Goal: Task Accomplishment & Management: Use online tool/utility

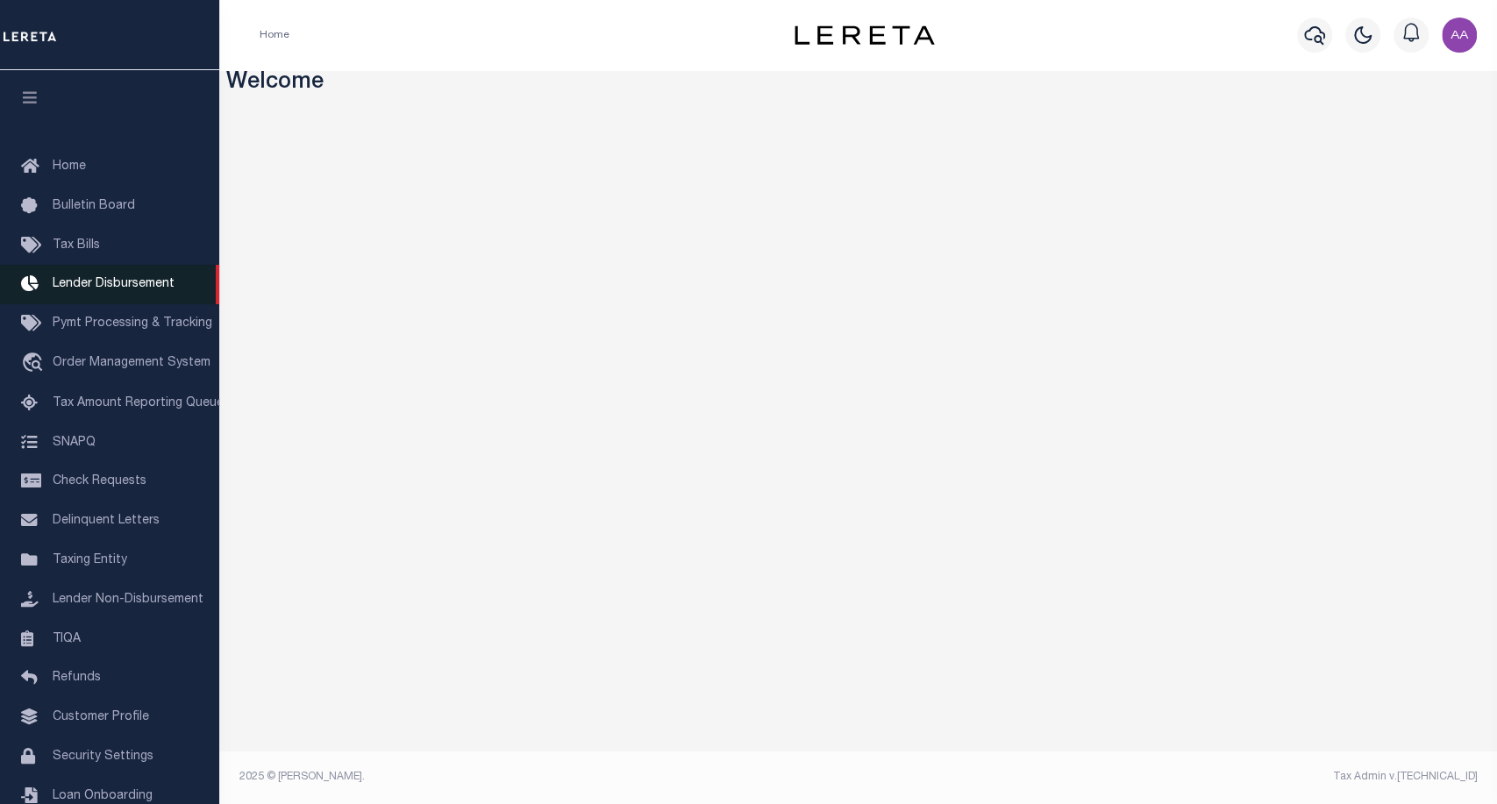
click at [147, 287] on span "Lender Disbursement" at bounding box center [114, 284] width 122 height 12
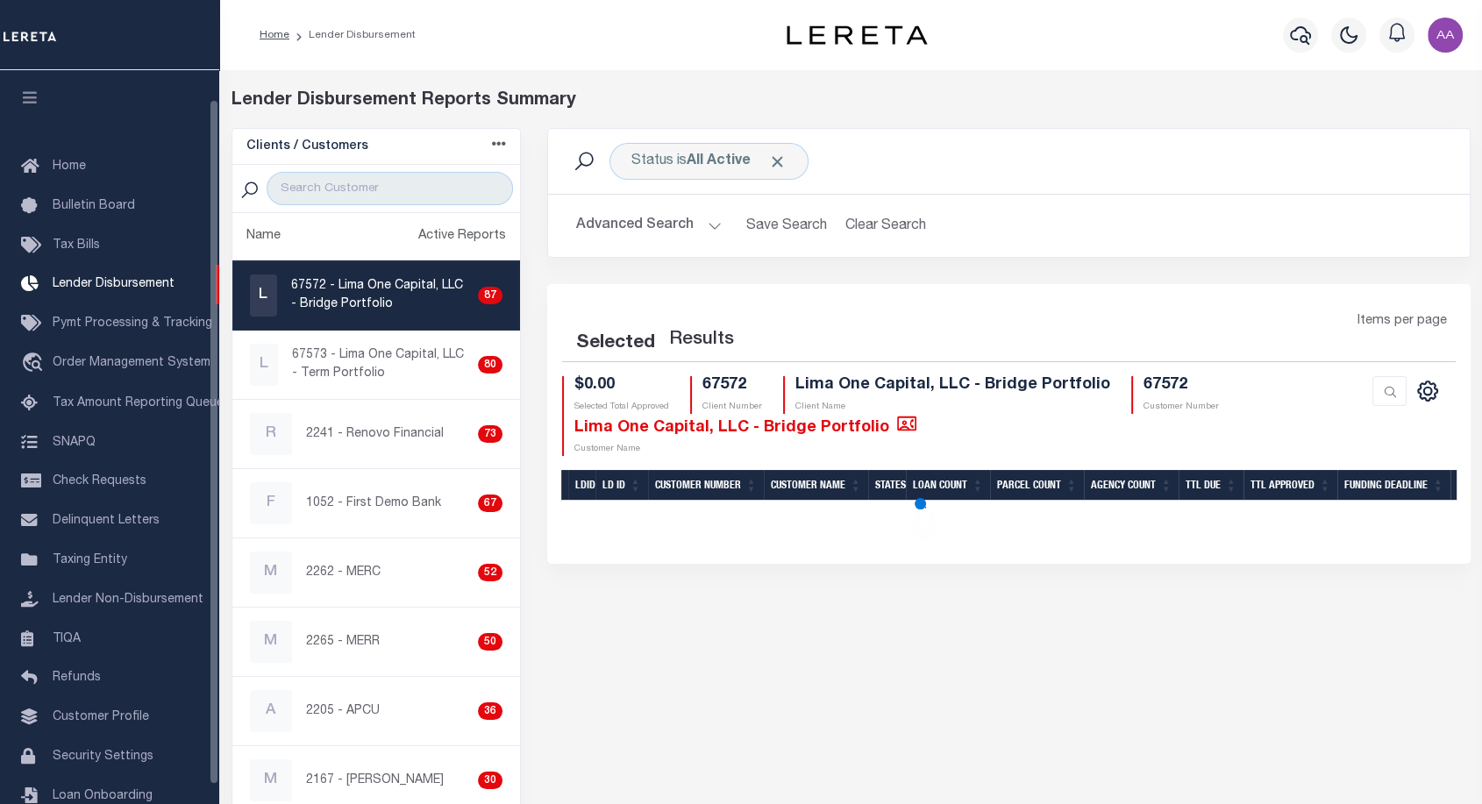
scroll to position [31, 0]
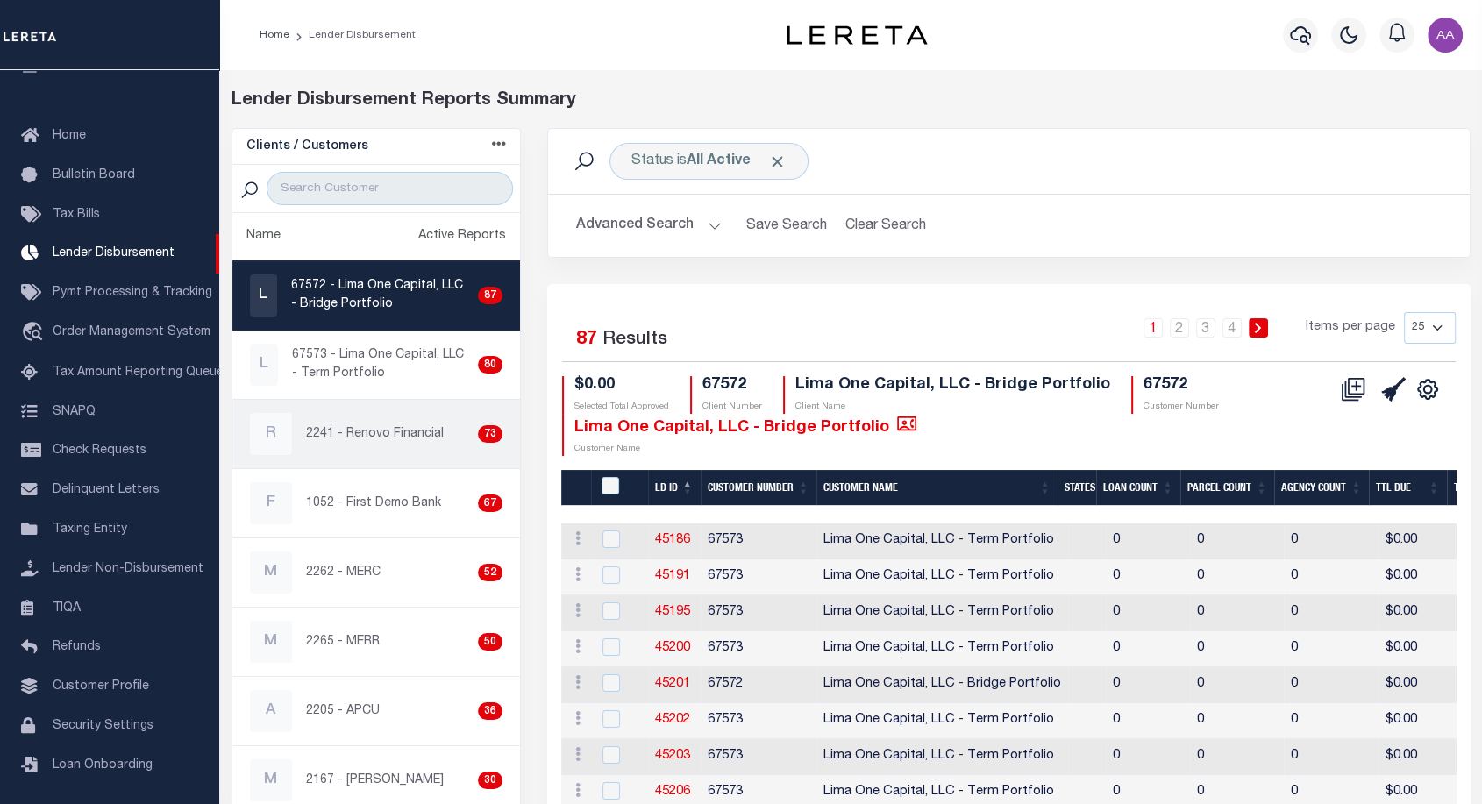
click at [421, 445] on div "R 2241 - Renovo Financial 73" at bounding box center [376, 434] width 253 height 42
checkbox input "true"
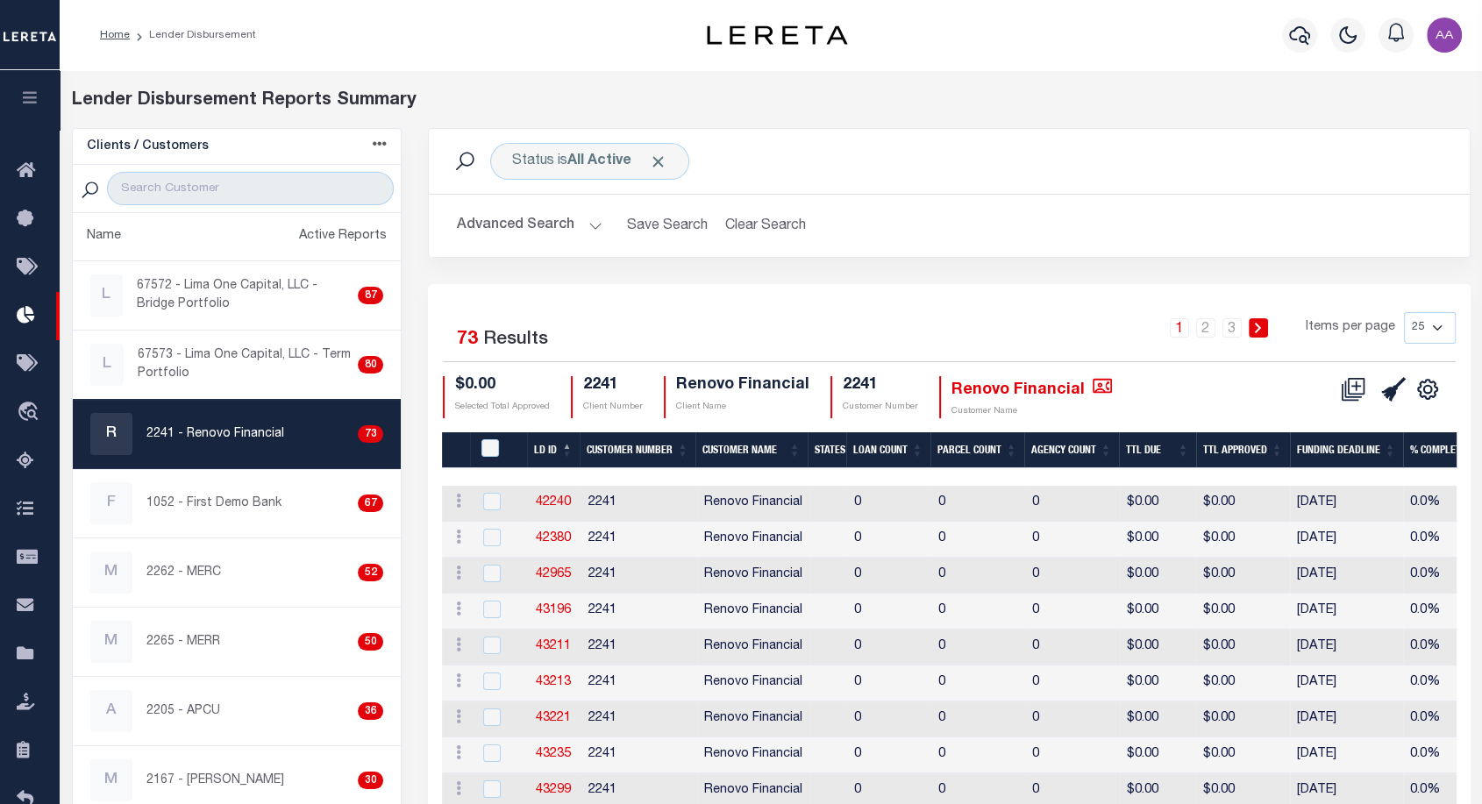
click at [555, 452] on th "LD ID" at bounding box center [553, 450] width 53 height 36
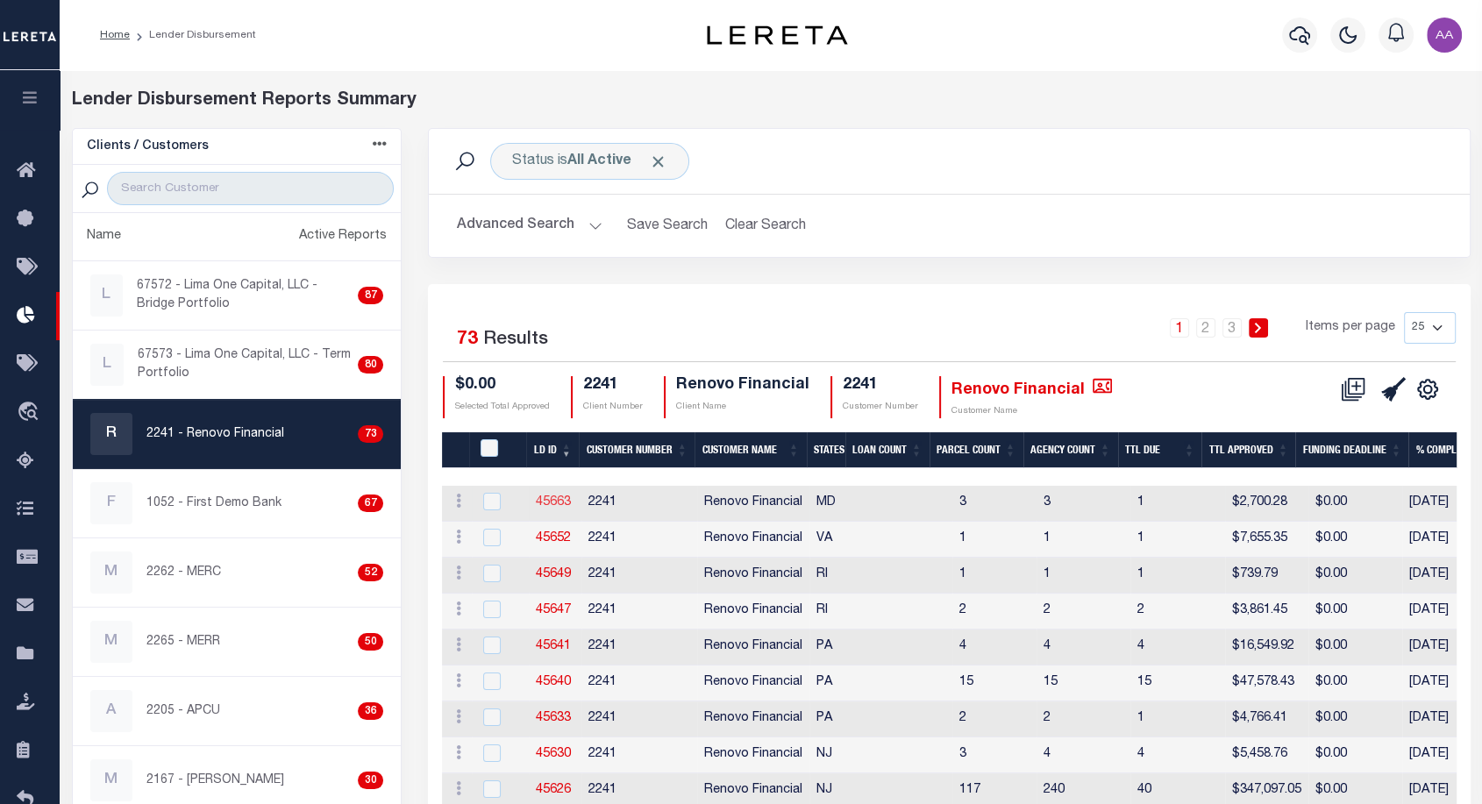
click at [551, 503] on link "45663" at bounding box center [553, 502] width 35 height 12
checkbox input "true"
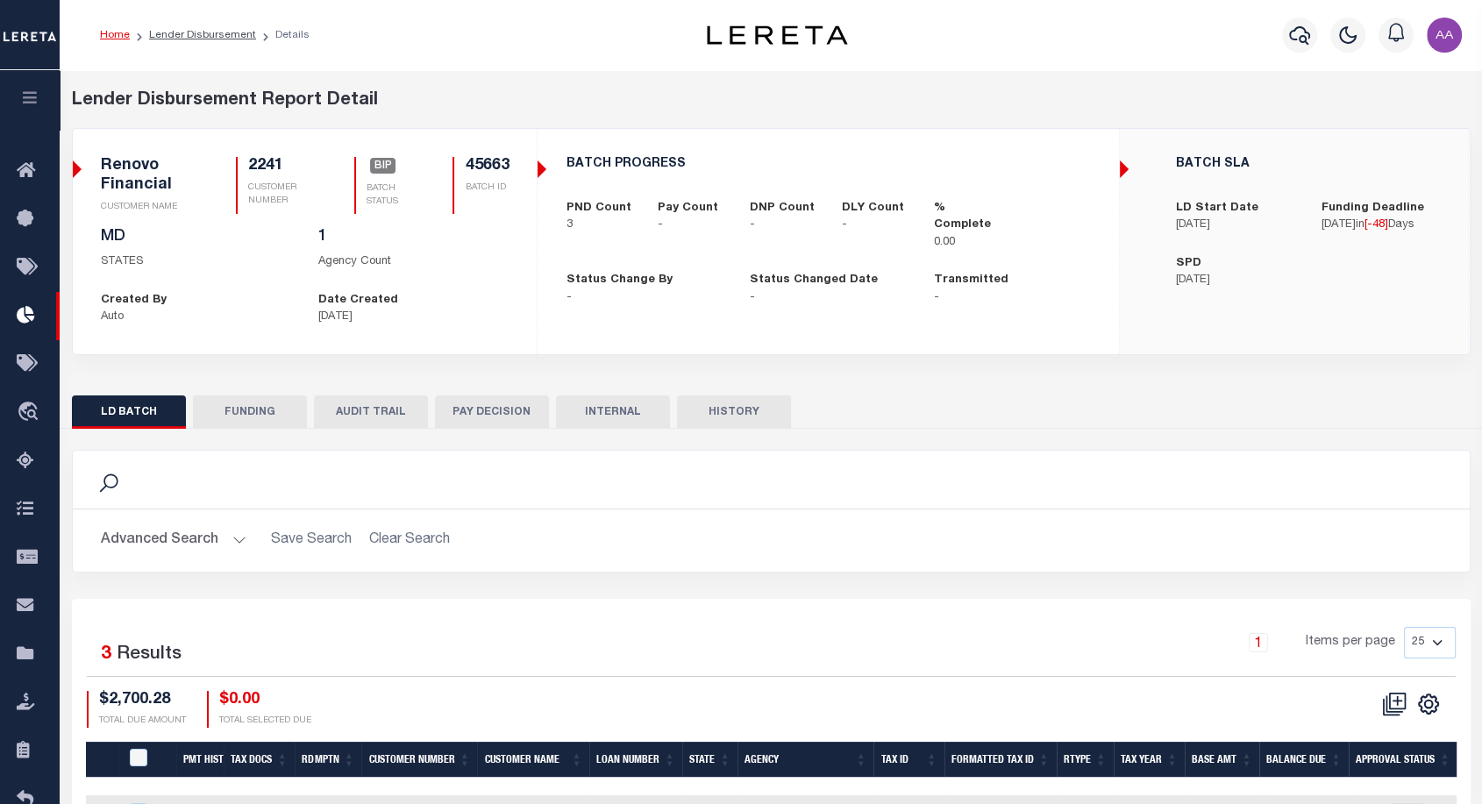
scroll to position [183, 0]
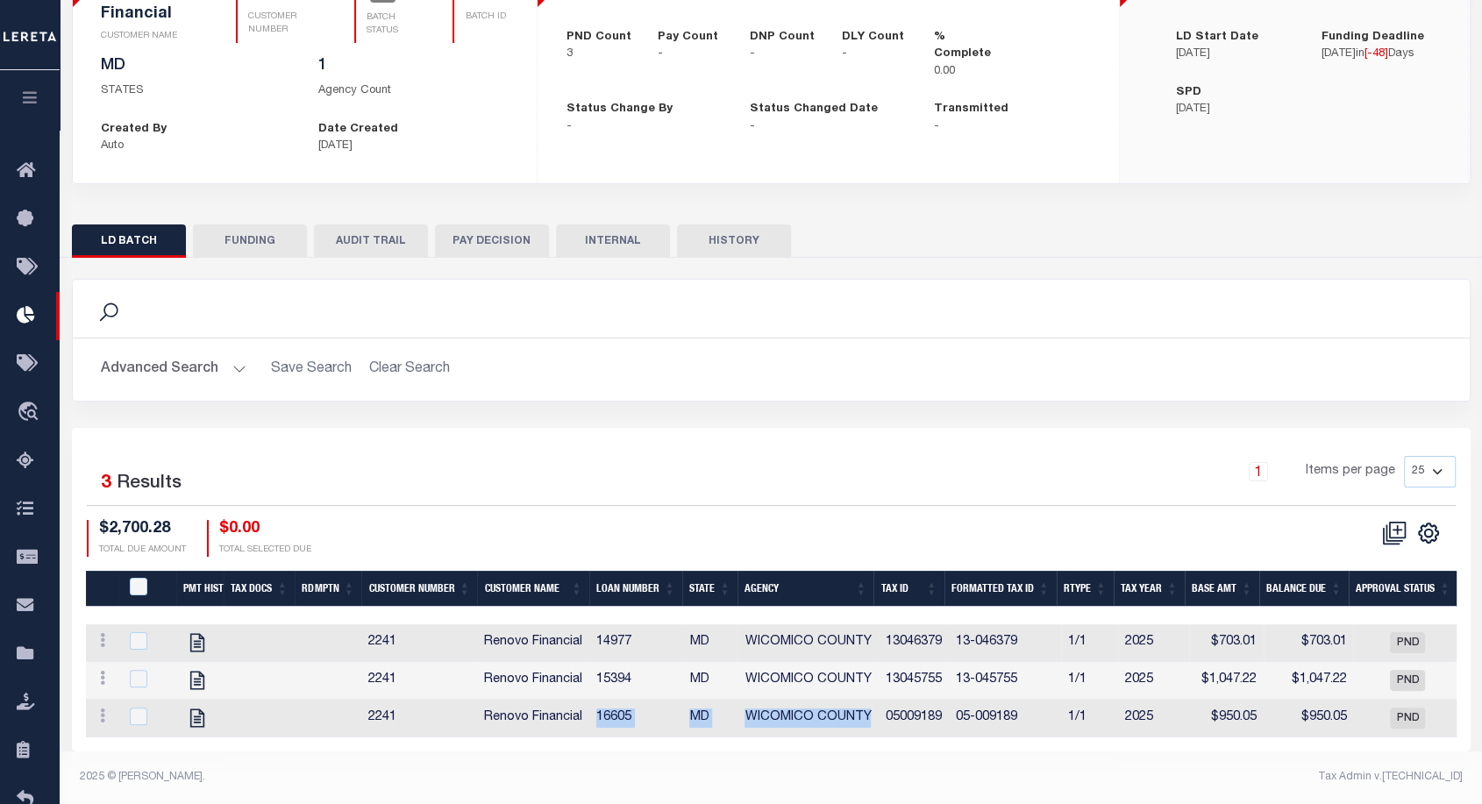
drag, startPoint x: 593, startPoint y: 726, endPoint x: 869, endPoint y: 703, distance: 277.2
click at [869, 703] on tr "View Tax Line Detail View Accutax Payment History 2241 Renovo Financial [GEOGRA…" at bounding box center [1171, 719] width 2171 height 38
click at [630, 549] on div "Selected 3 Results 1 Items per page 25 50 100 200 $2,700.28 $0.00" at bounding box center [771, 590] width 1399 height 324
click at [1400, 522] on icon at bounding box center [1394, 533] width 25 height 25
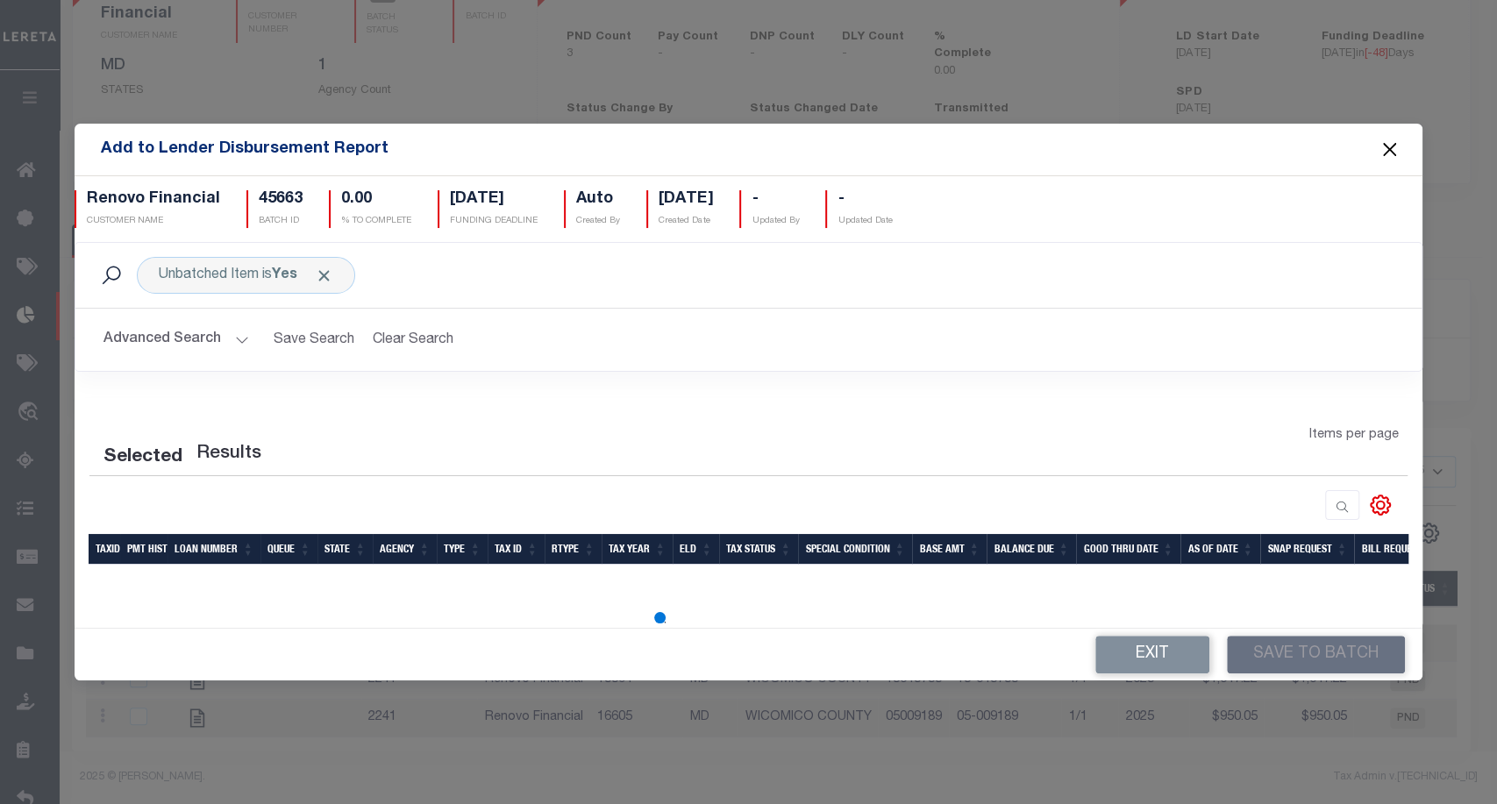
click at [1392, 149] on button "Close" at bounding box center [1389, 150] width 23 height 23
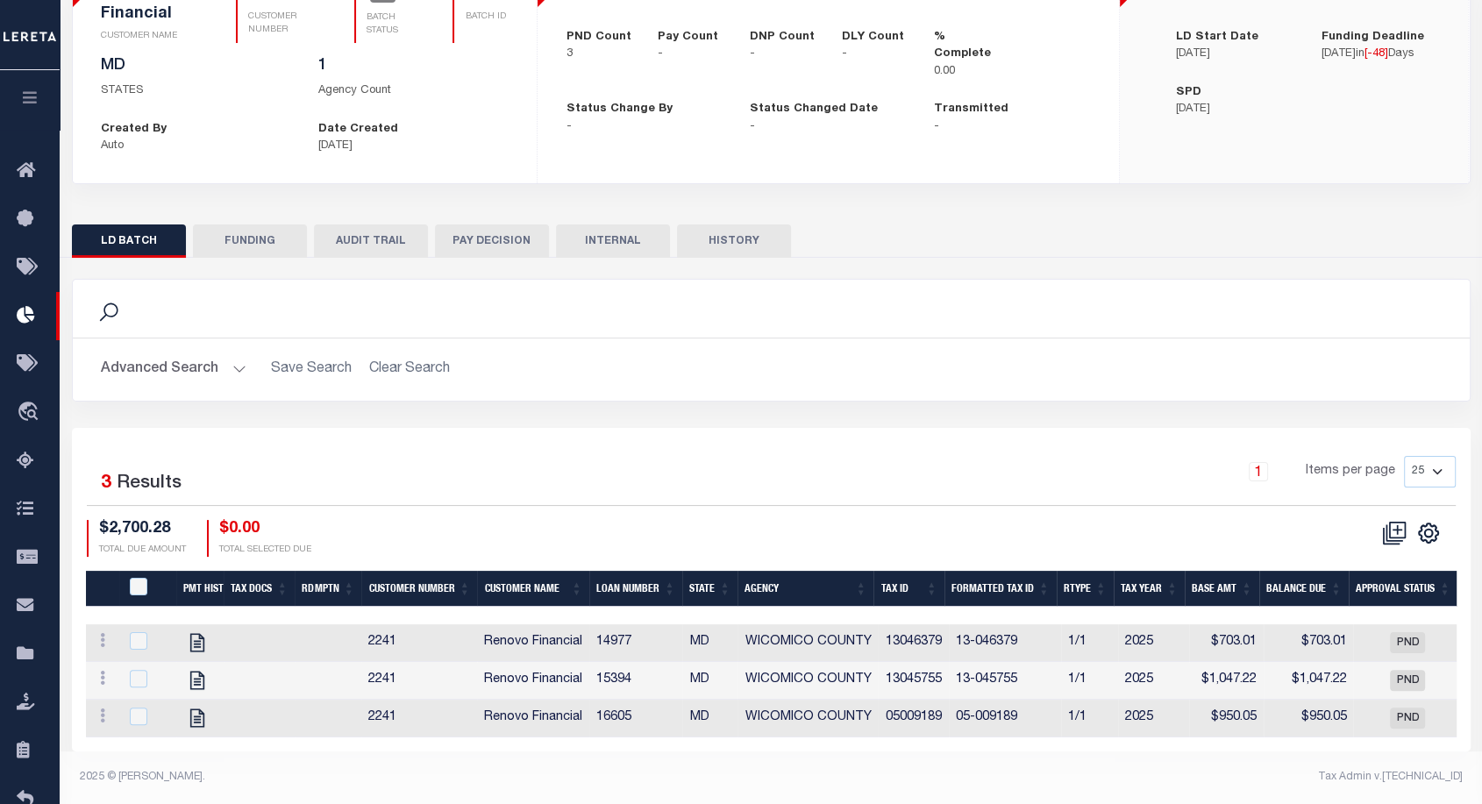
click at [760, 231] on button "HISTORY" at bounding box center [734, 240] width 114 height 33
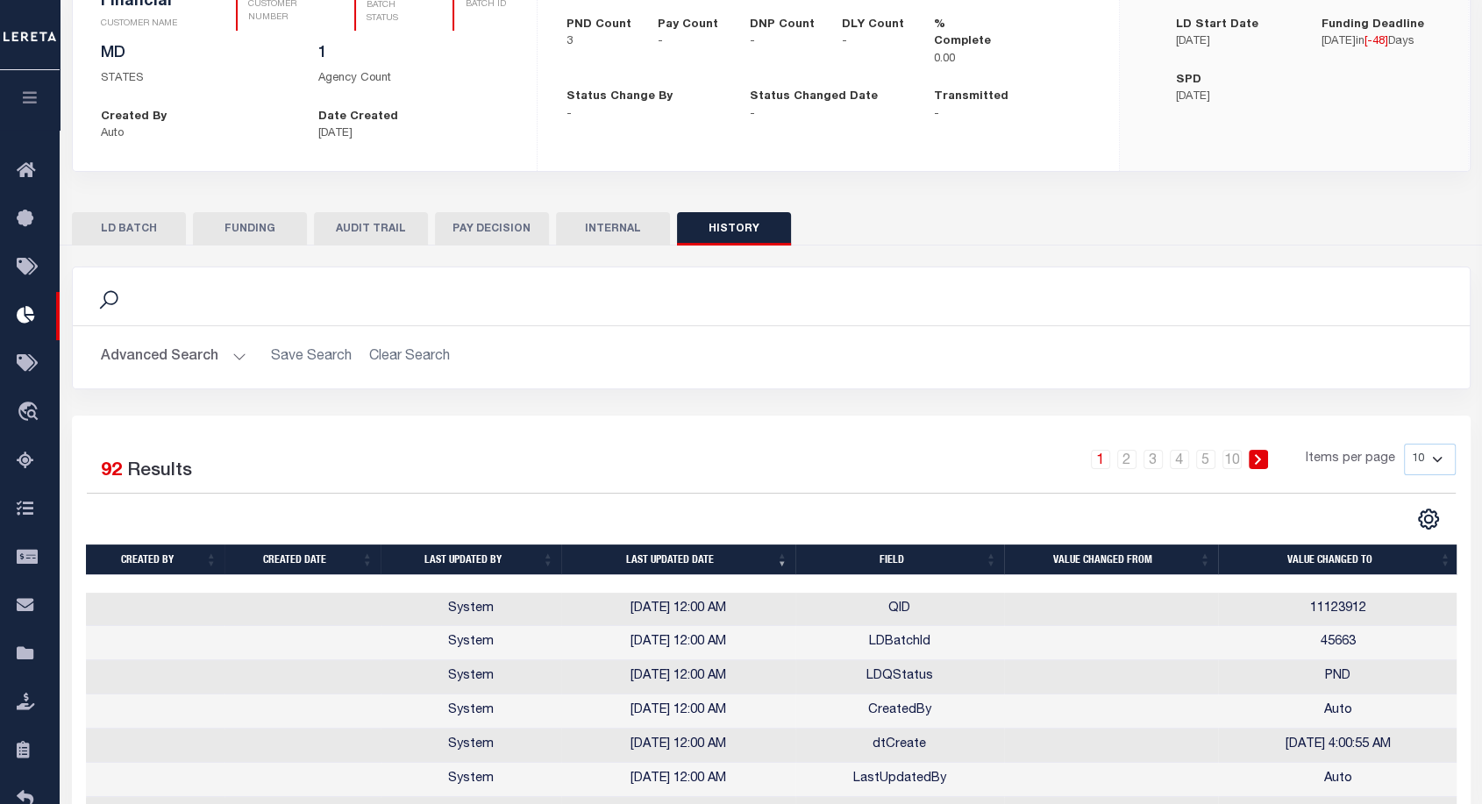
scroll to position [388, 0]
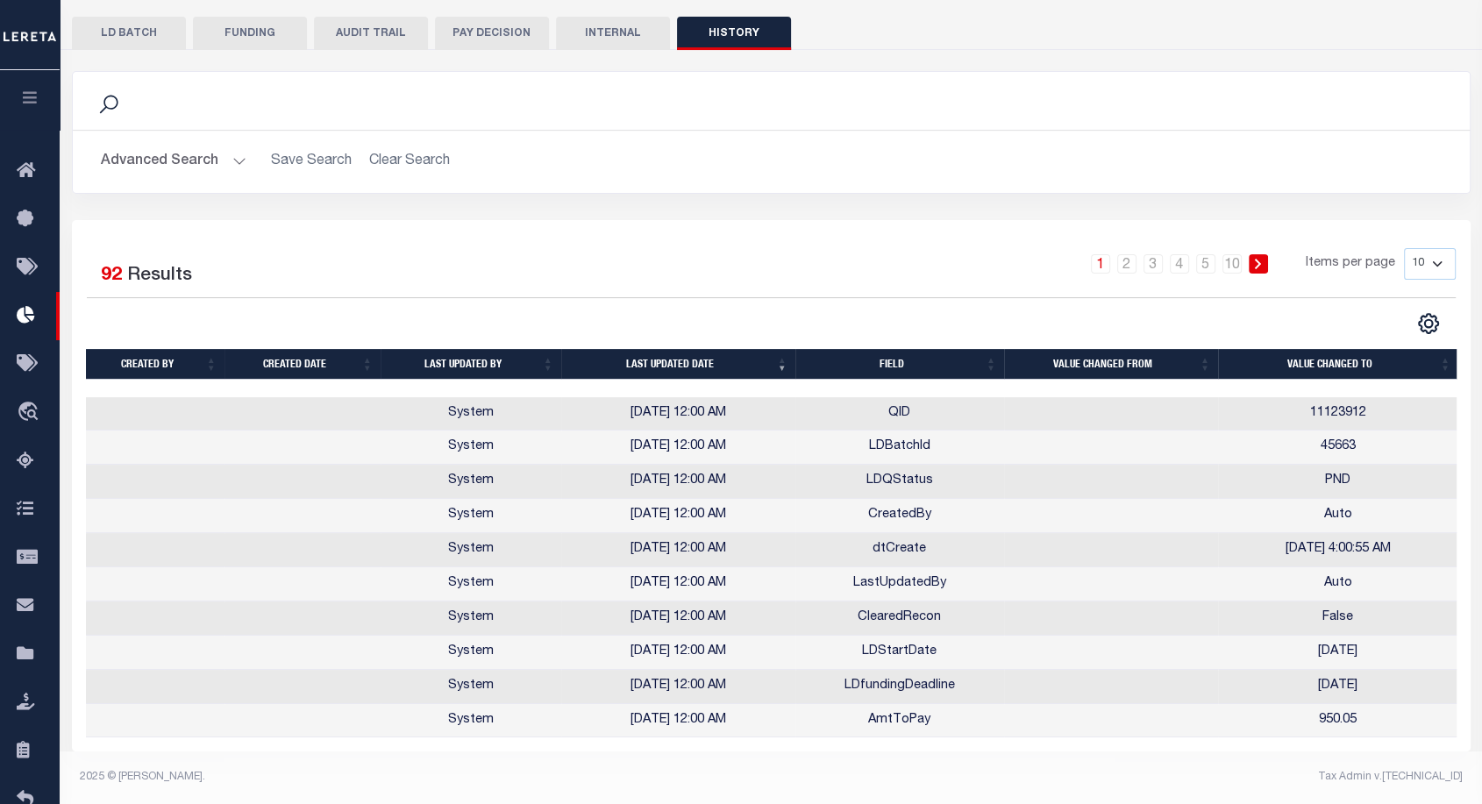
click at [125, 17] on button "LD BATCH" at bounding box center [129, 33] width 114 height 33
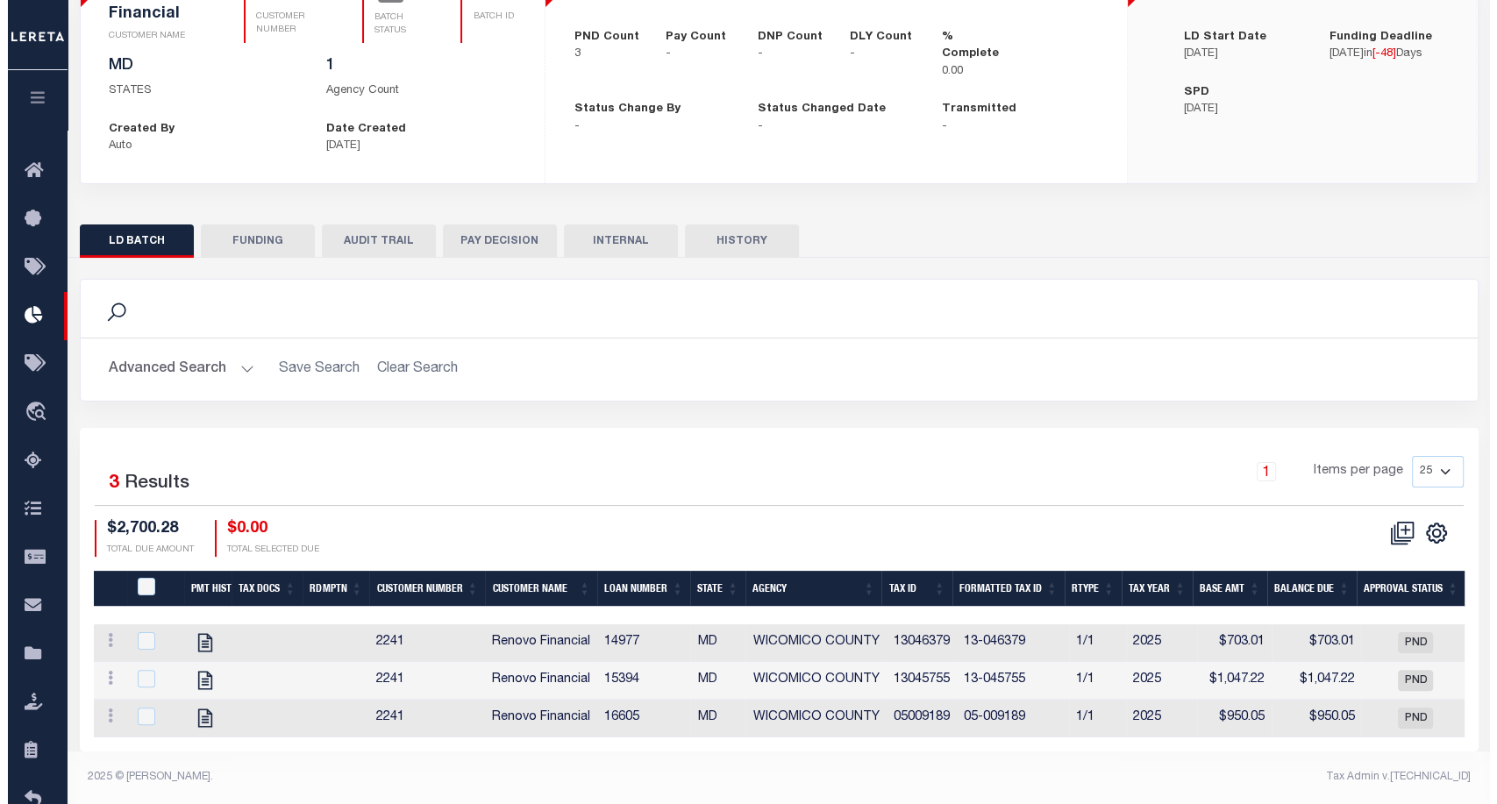
scroll to position [183, 0]
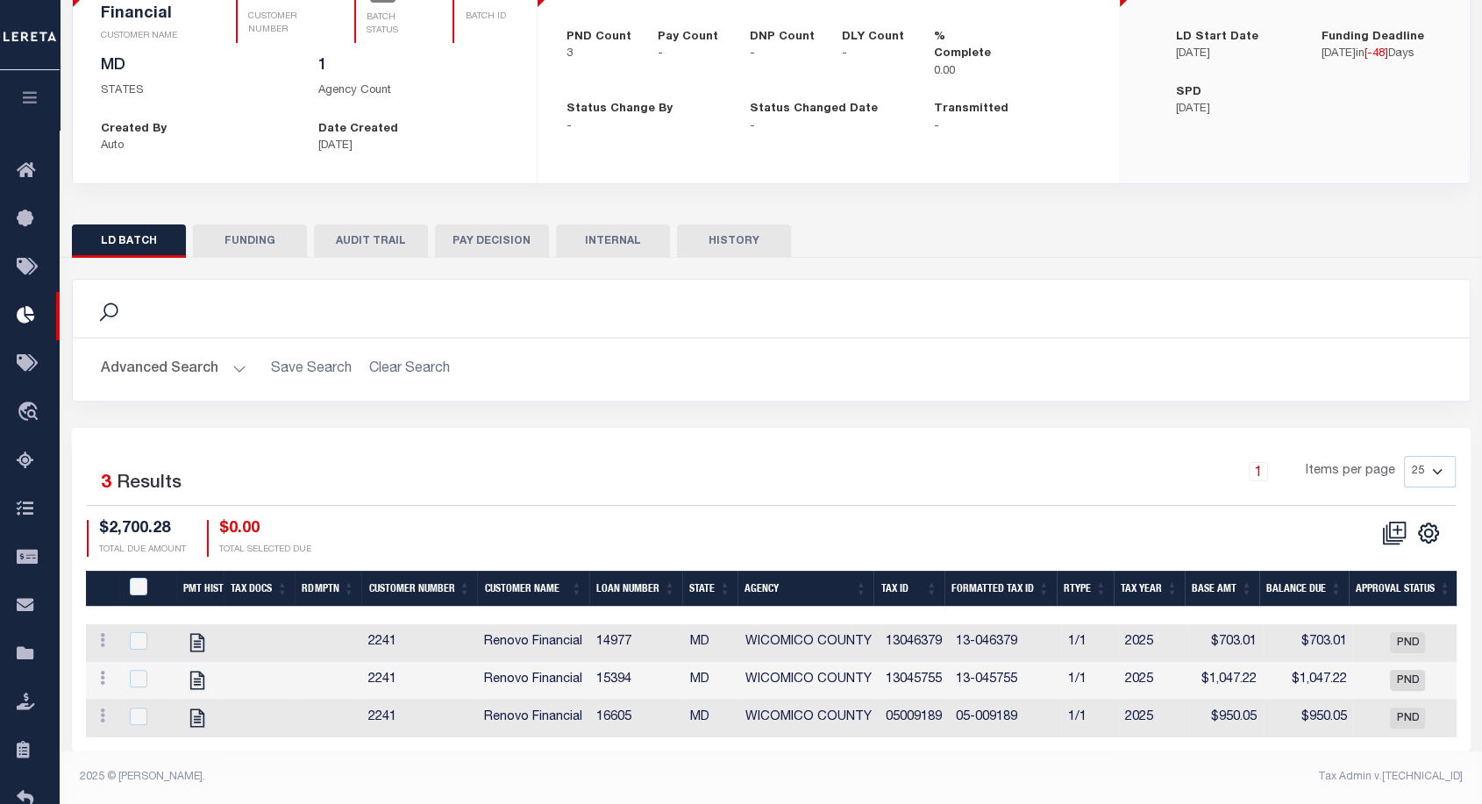
click at [1444, 231] on div "LD BATCH FUNDING AUDIT TRAIL PAY DECISION INTERNAL HISTORY" at bounding box center [771, 240] width 1399 height 32
click at [1392, 532] on icon at bounding box center [1394, 533] width 25 height 25
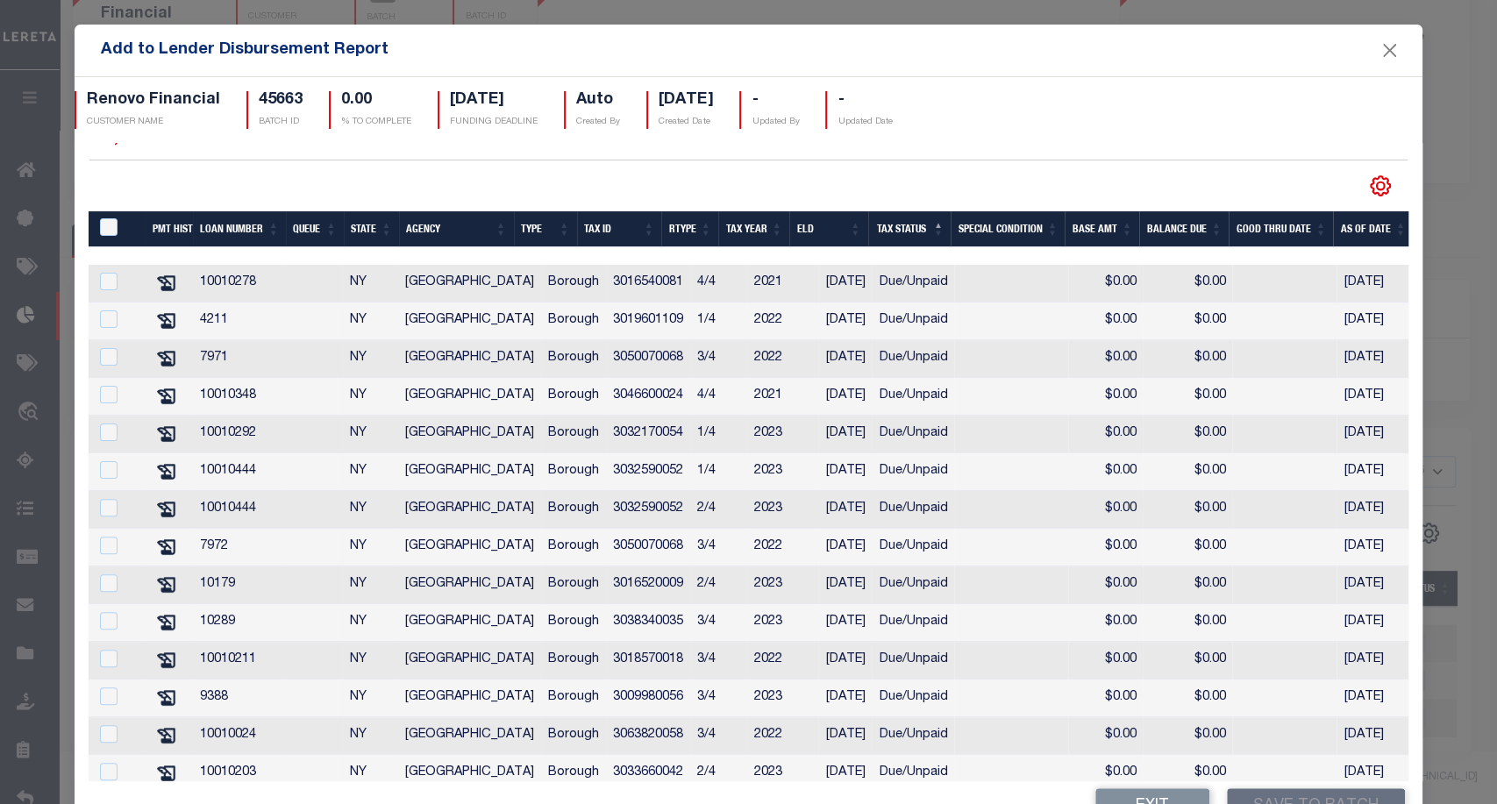
scroll to position [199, 0]
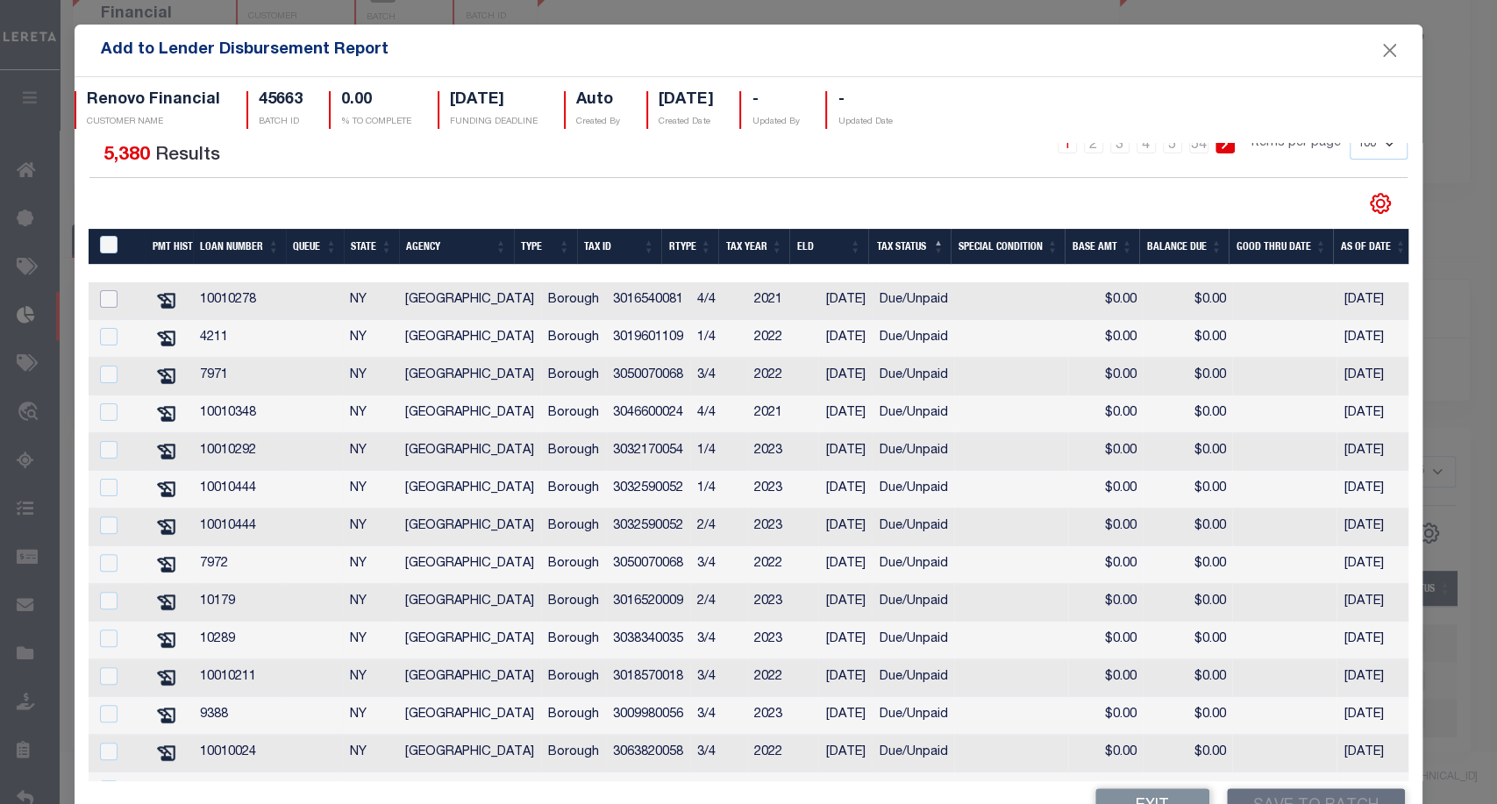
click at [111, 303] on input "checkbox" at bounding box center [109, 299] width 18 height 18
checkbox input "true"
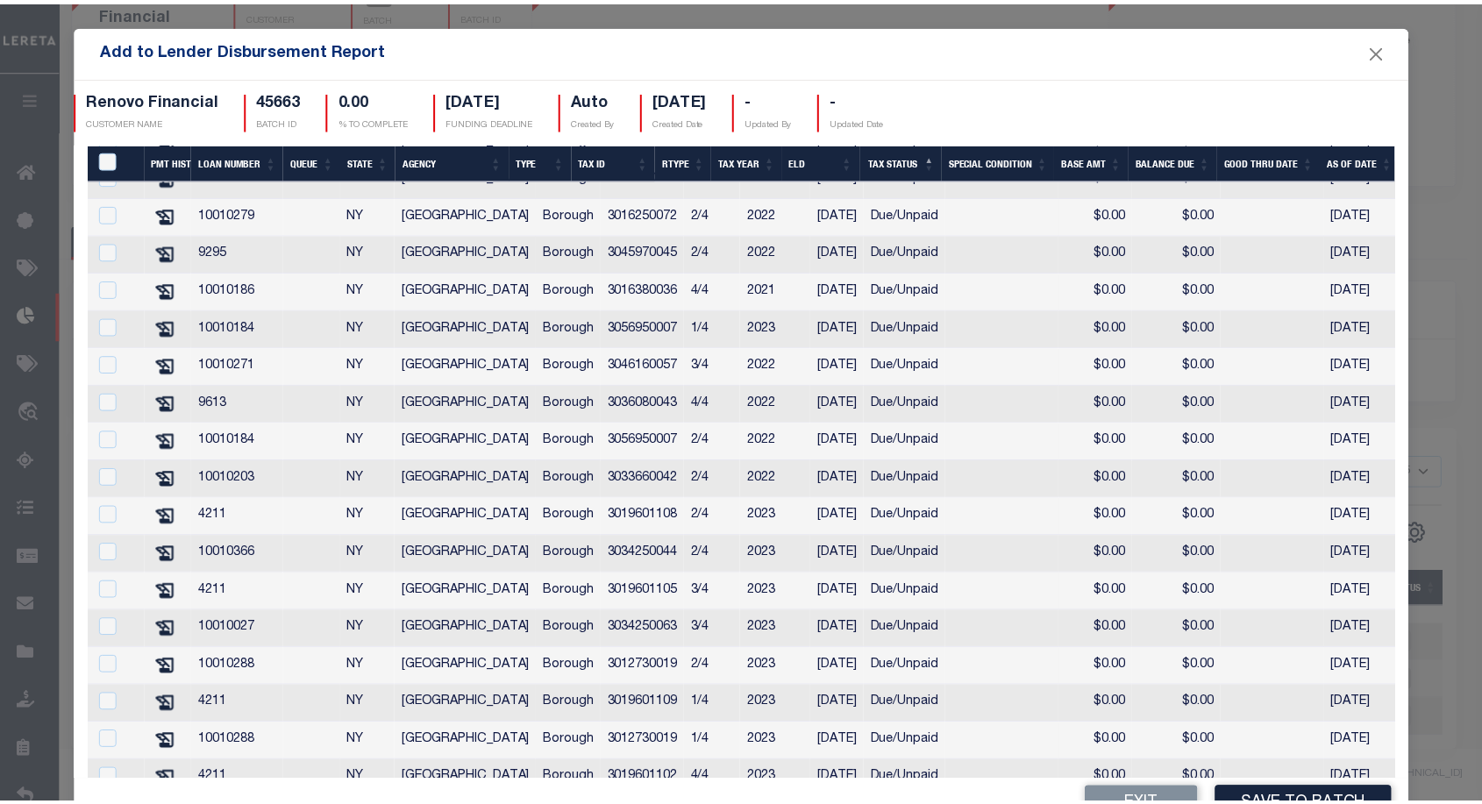
scroll to position [3472, 0]
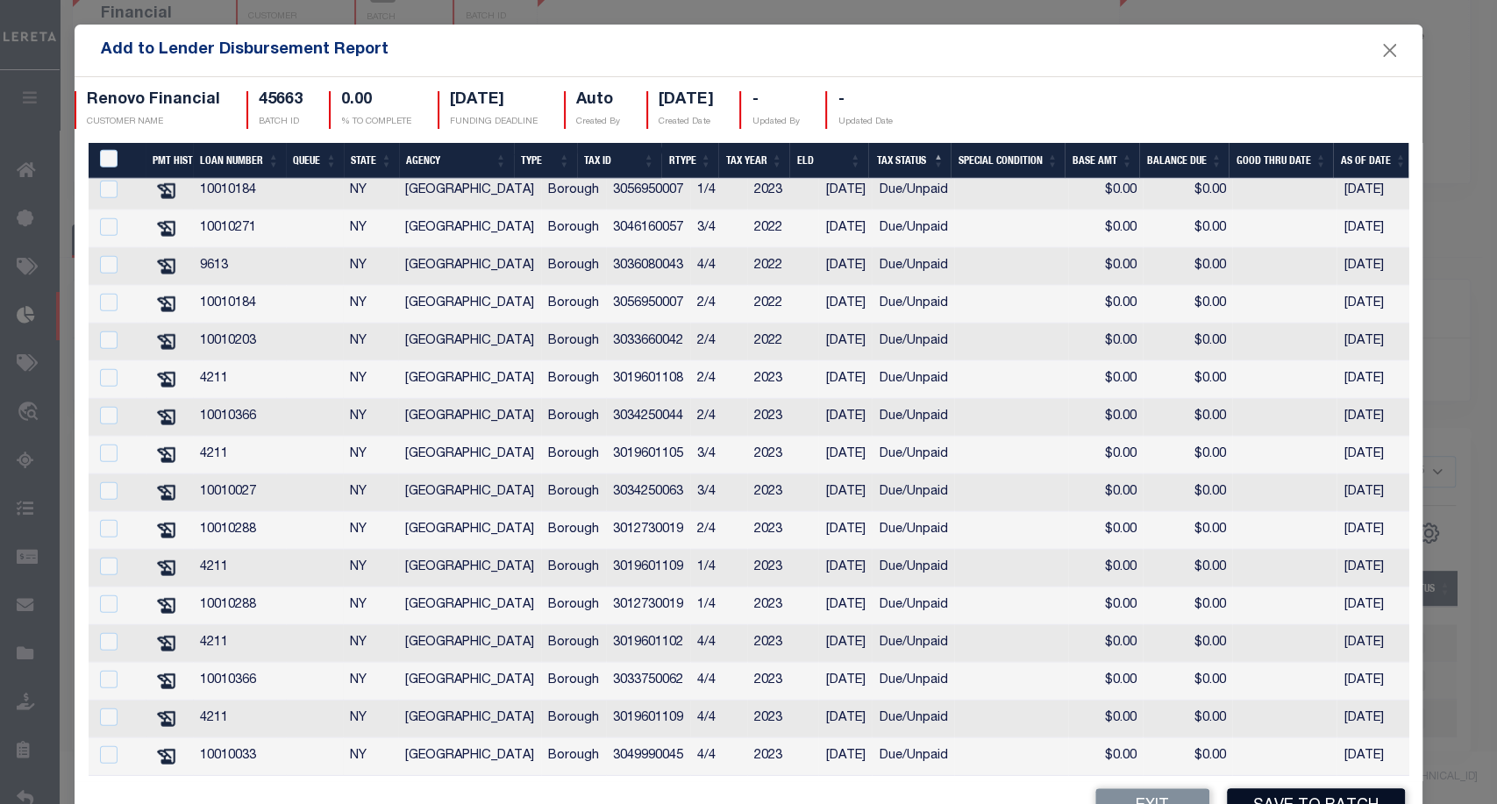
click at [1313, 794] on button "Save to Batch" at bounding box center [1316, 807] width 178 height 38
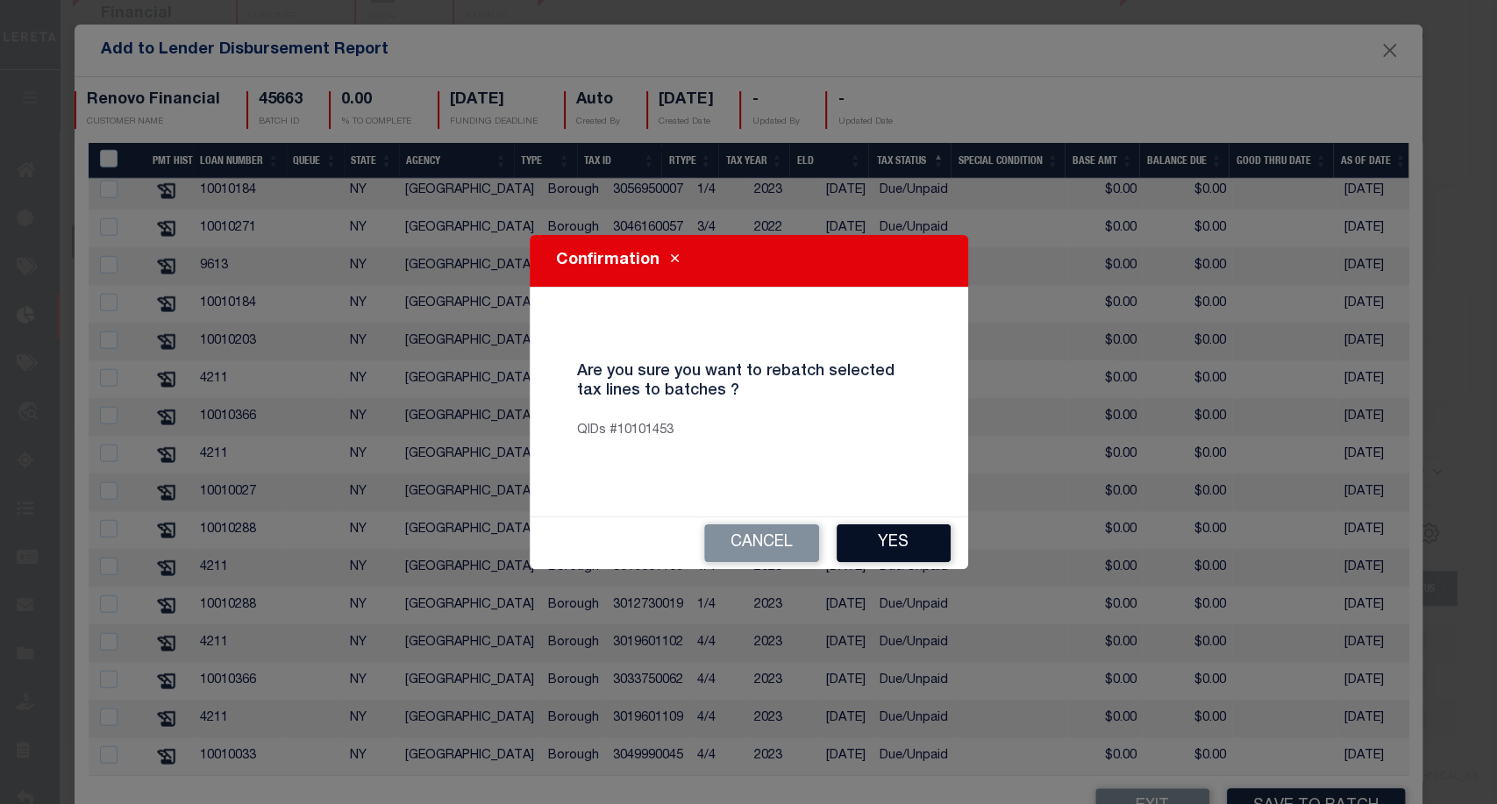
click at [894, 541] on button "Yes" at bounding box center [894, 543] width 114 height 38
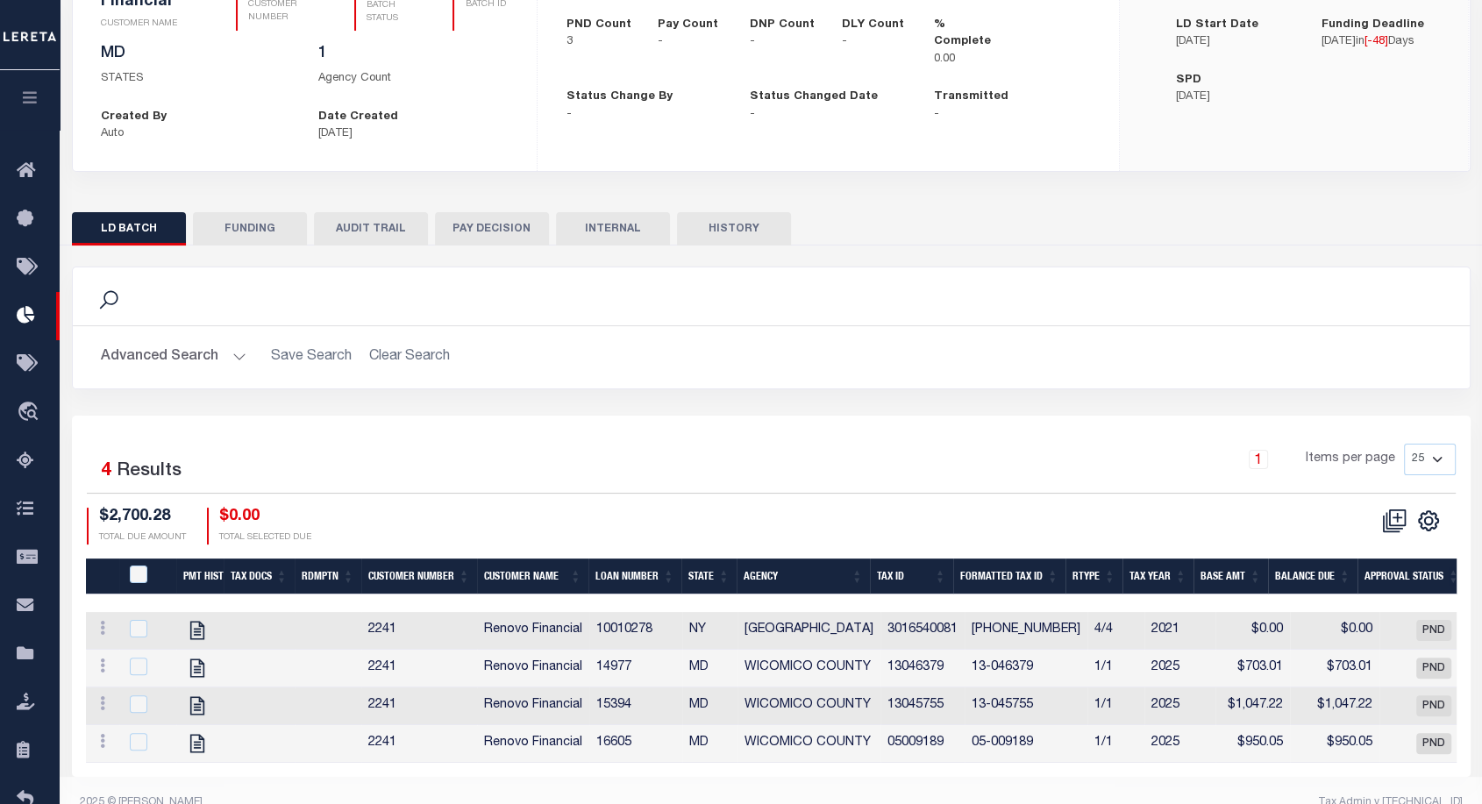
click at [369, 227] on button "AUDIT TRAIL" at bounding box center [371, 228] width 114 height 33
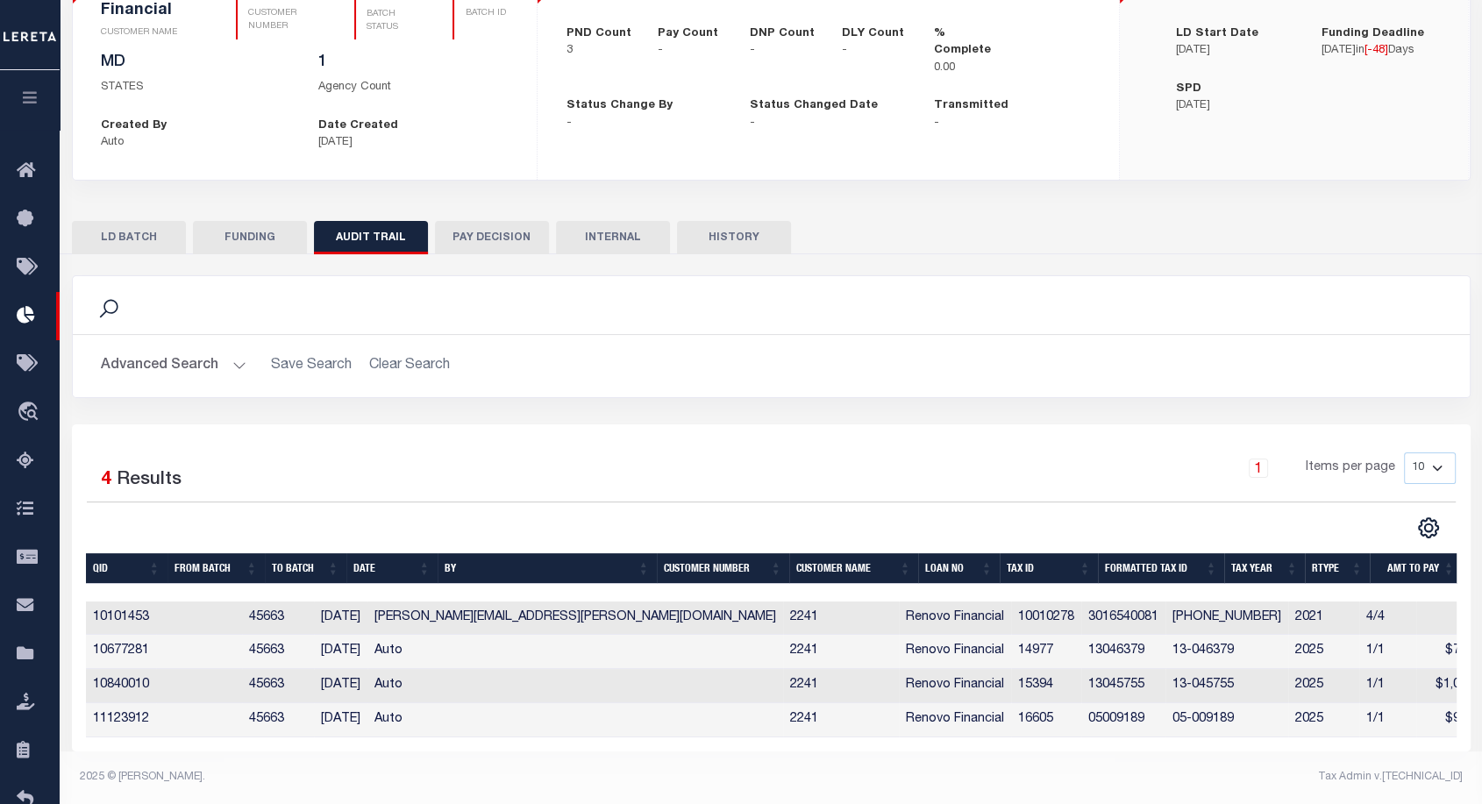
scroll to position [184, 0]
drag, startPoint x: 260, startPoint y: 609, endPoint x: 317, endPoint y: 605, distance: 57.1
click at [317, 605] on tr "10101453 45663 [DATE] [PERSON_NAME][EMAIL_ADDRESS][PERSON_NAME][DOMAIN_NAME] 22…" at bounding box center [792, 619] width 1412 height 34
click at [737, 221] on button "HISTORY" at bounding box center [734, 237] width 114 height 33
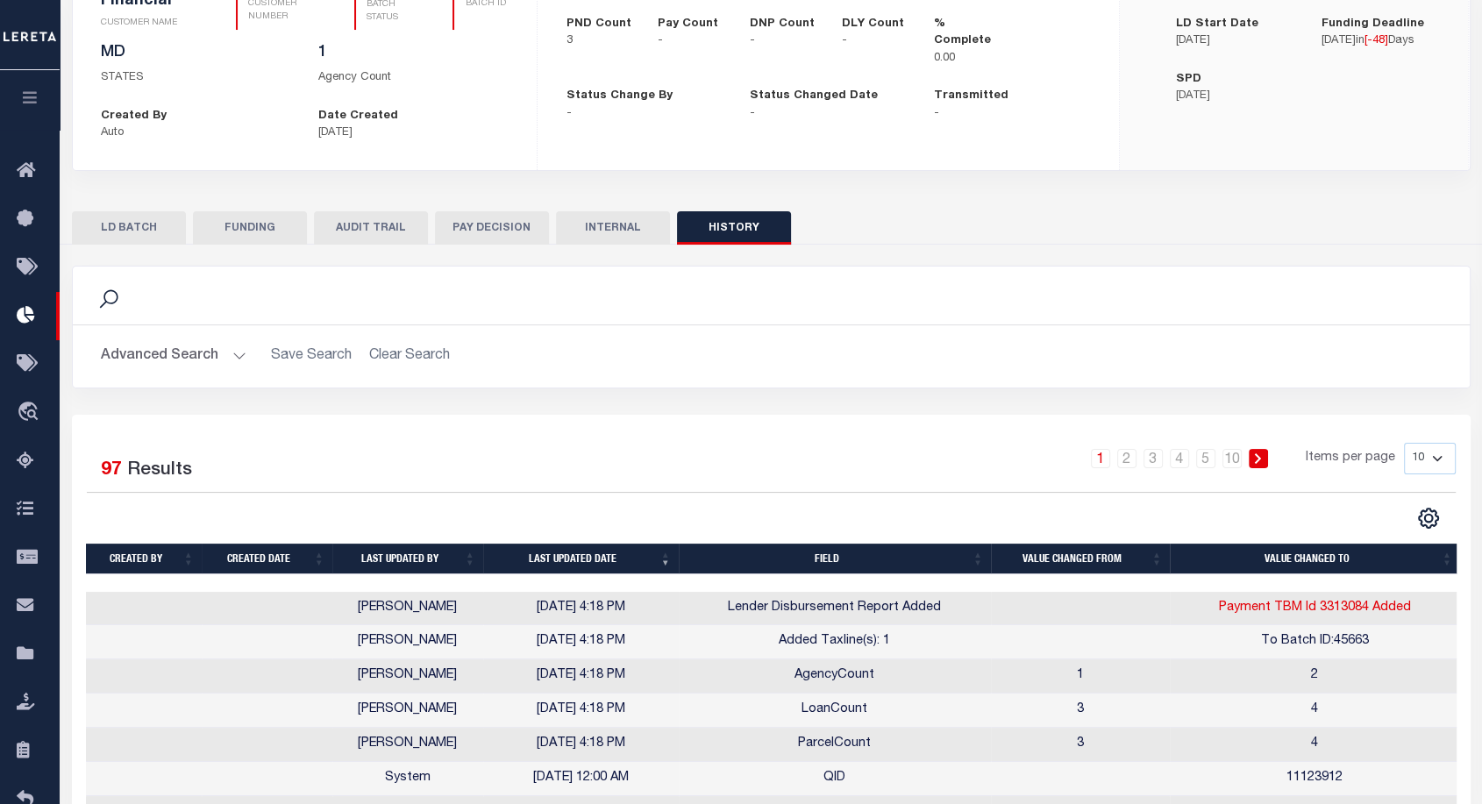
scroll to position [388, 0]
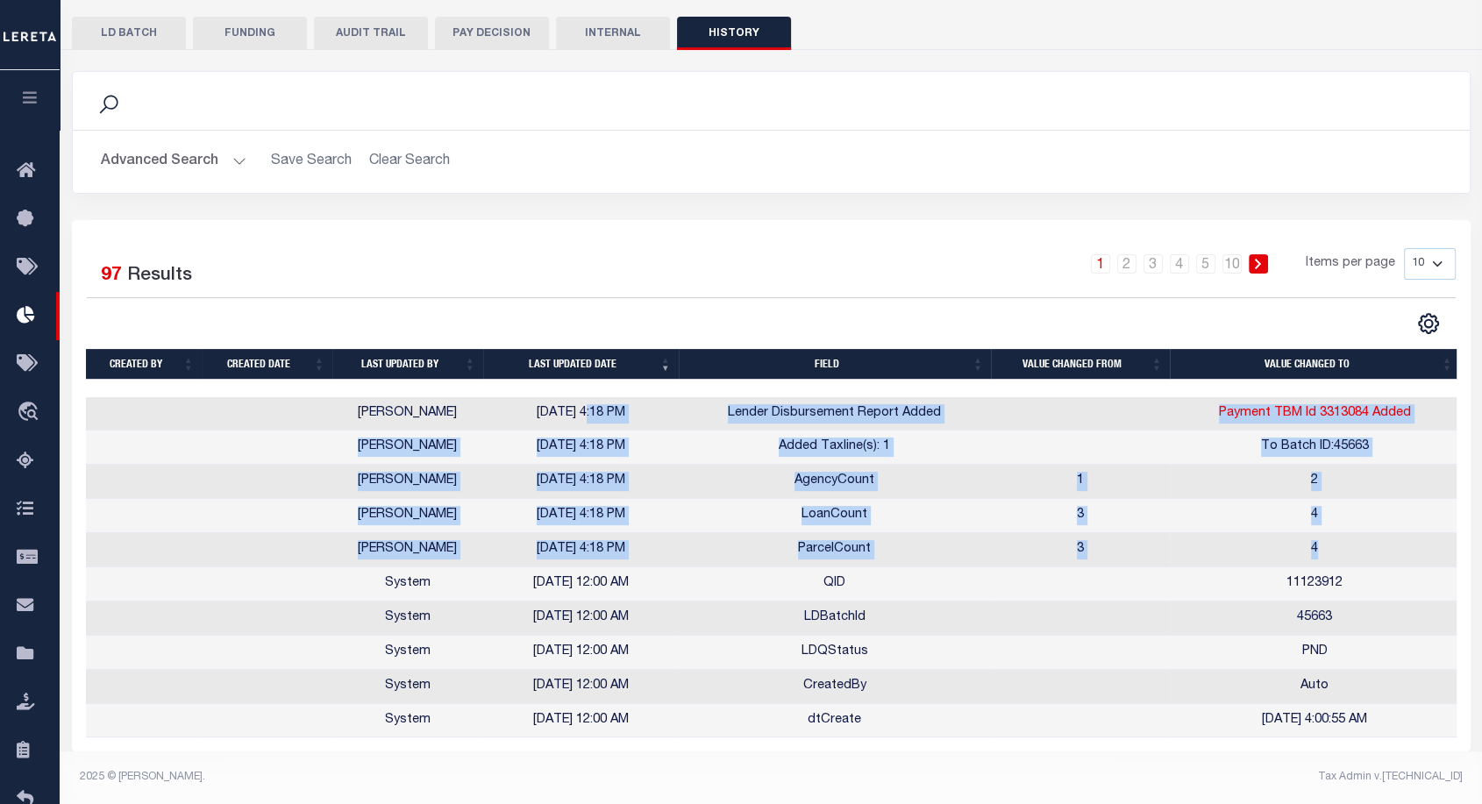
drag, startPoint x: 1339, startPoint y: 529, endPoint x: 574, endPoint y: 410, distance: 773.8
click at [574, 410] on tbody "[PERSON_NAME] [DATE] 4:18 PM Lender Disbursement Report Added Payment TBM Id 33…" at bounding box center [773, 567] width 1374 height 341
click at [730, 465] on td "AgencyCount" at bounding box center [835, 482] width 312 height 34
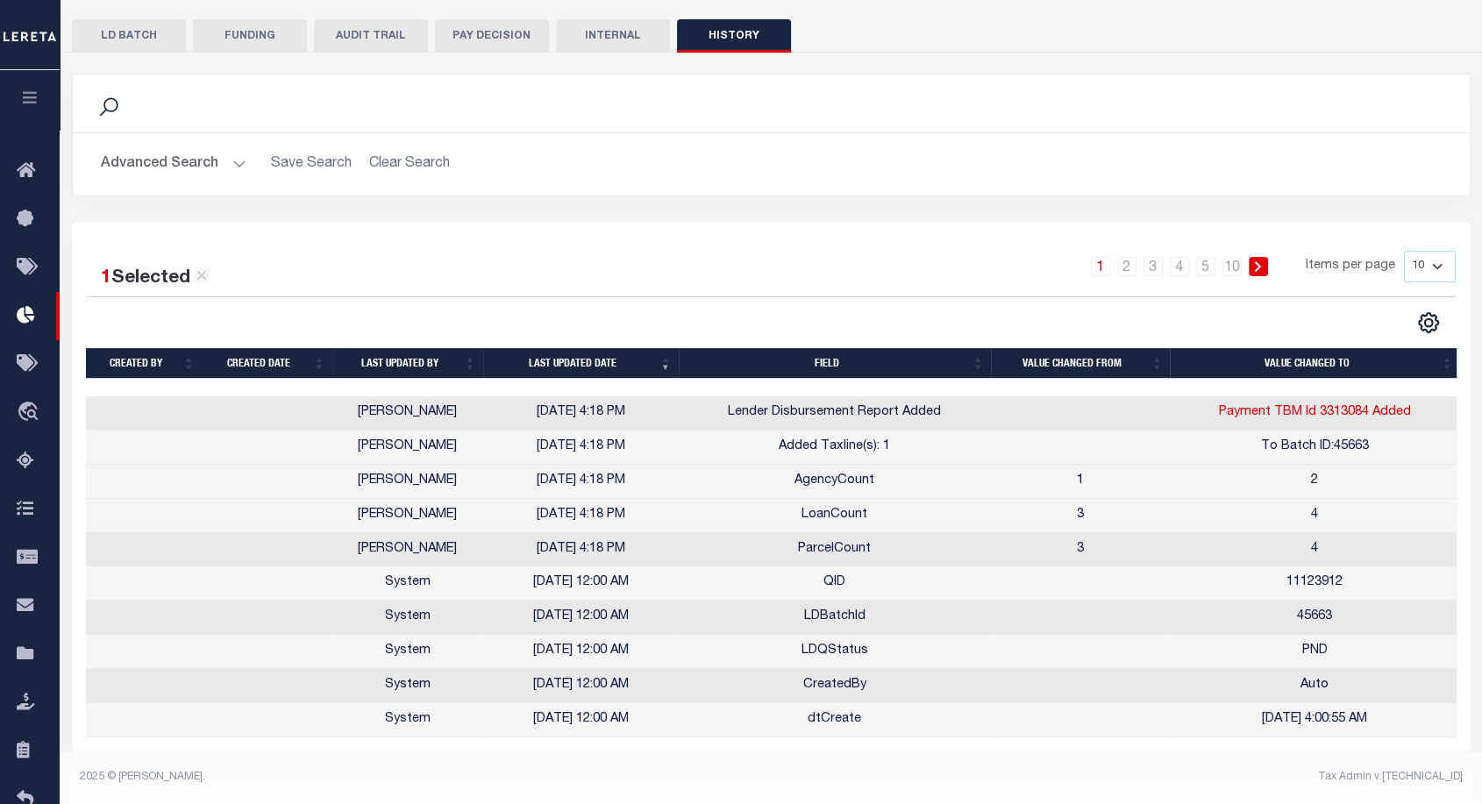
click at [1427, 253] on select "10 25 50 100" at bounding box center [1430, 267] width 52 height 32
select select "100"
click at [1404, 251] on select "10 25 50 100" at bounding box center [1430, 267] width 52 height 32
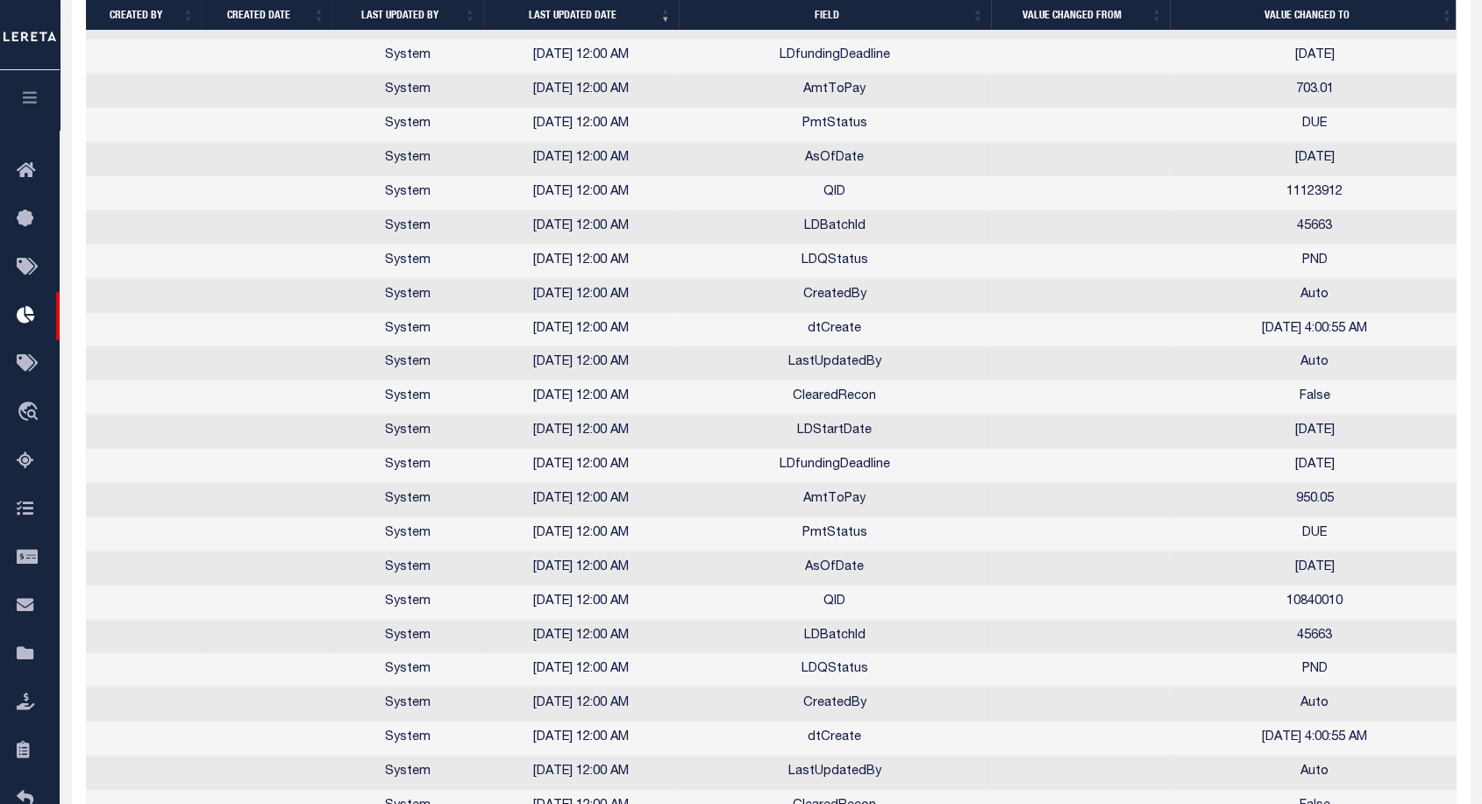
scroll to position [1964, 0]
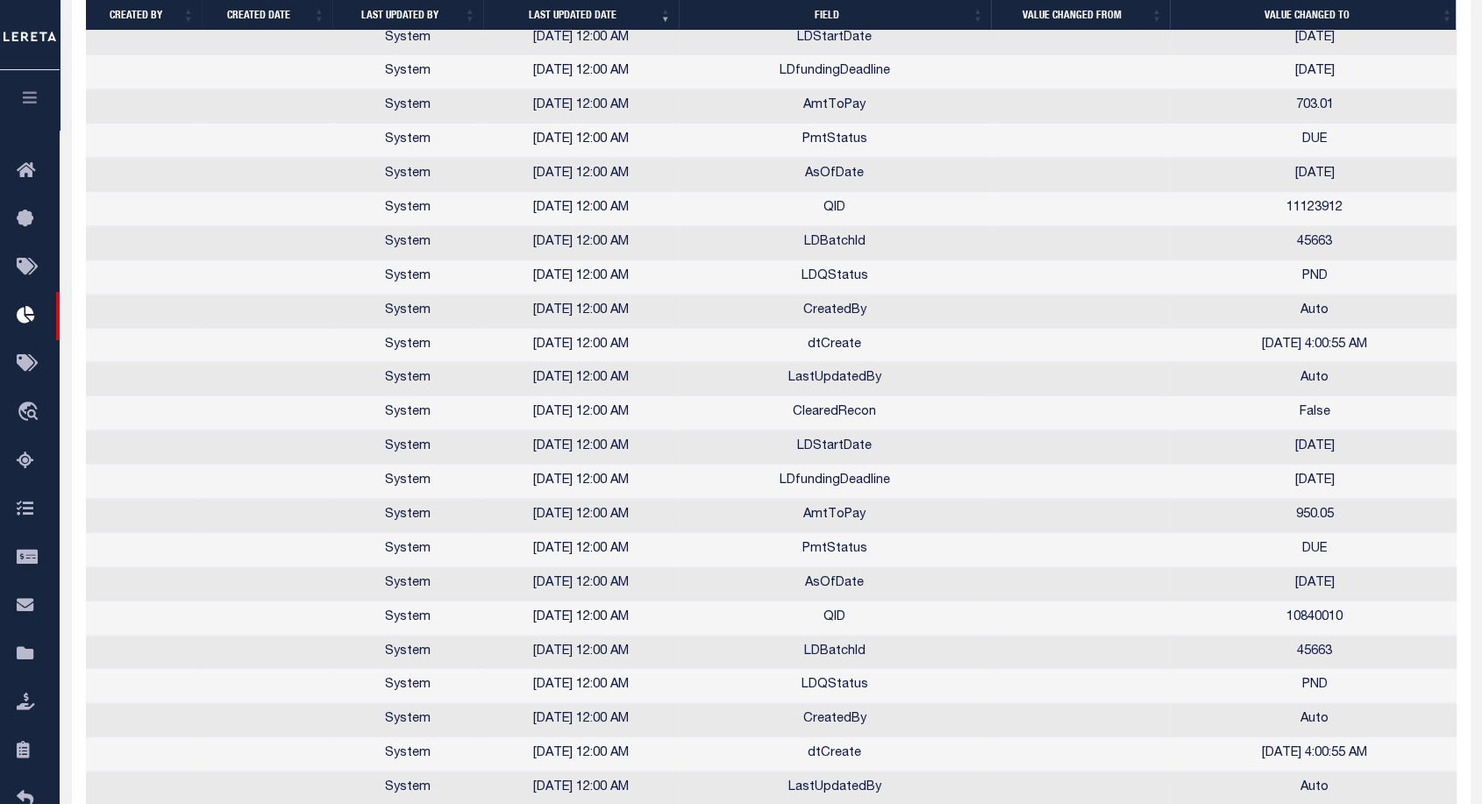
click at [826, 282] on td "LDQStatus" at bounding box center [835, 277] width 312 height 34
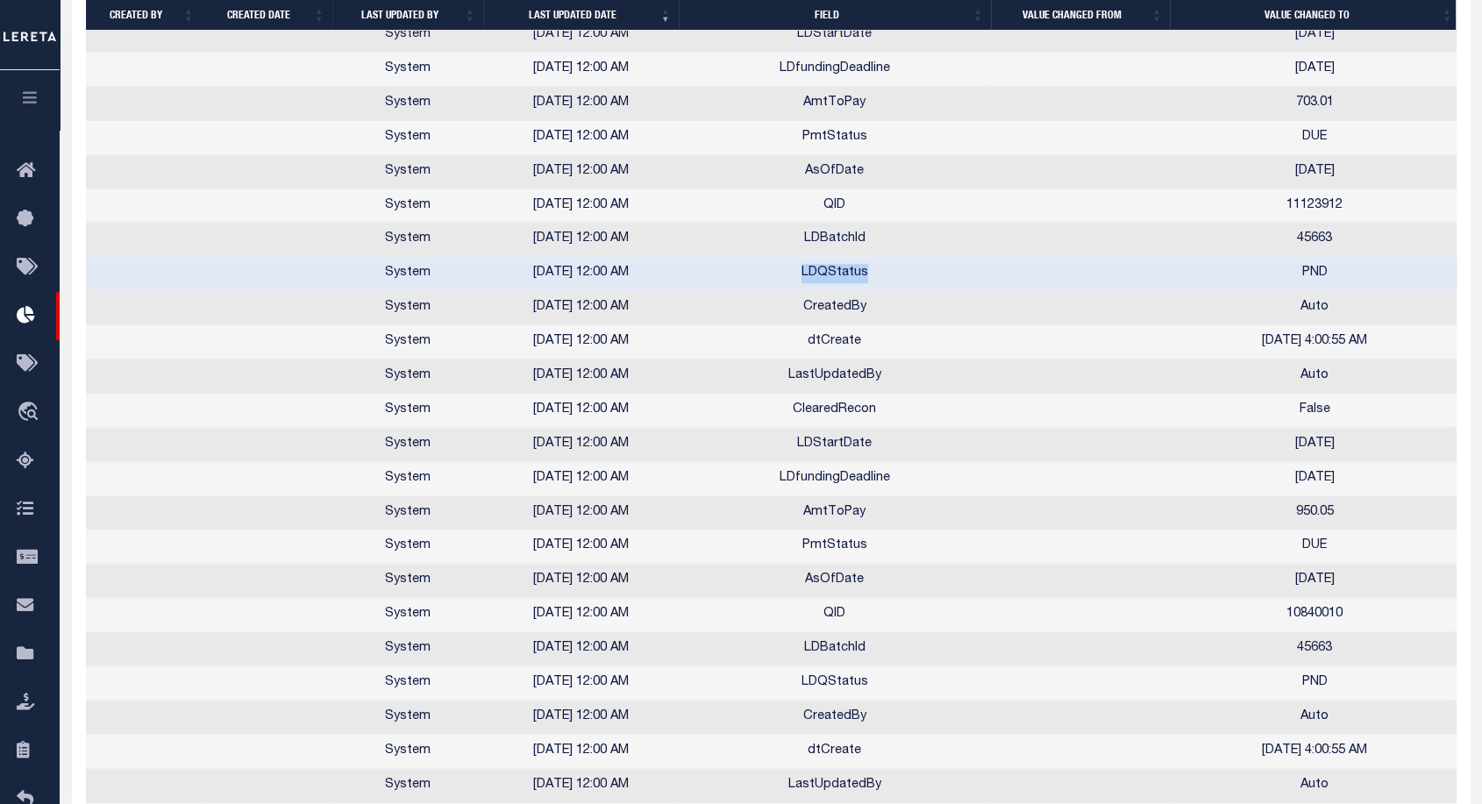
click at [826, 282] on td "LDQStatus" at bounding box center [835, 274] width 312 height 34
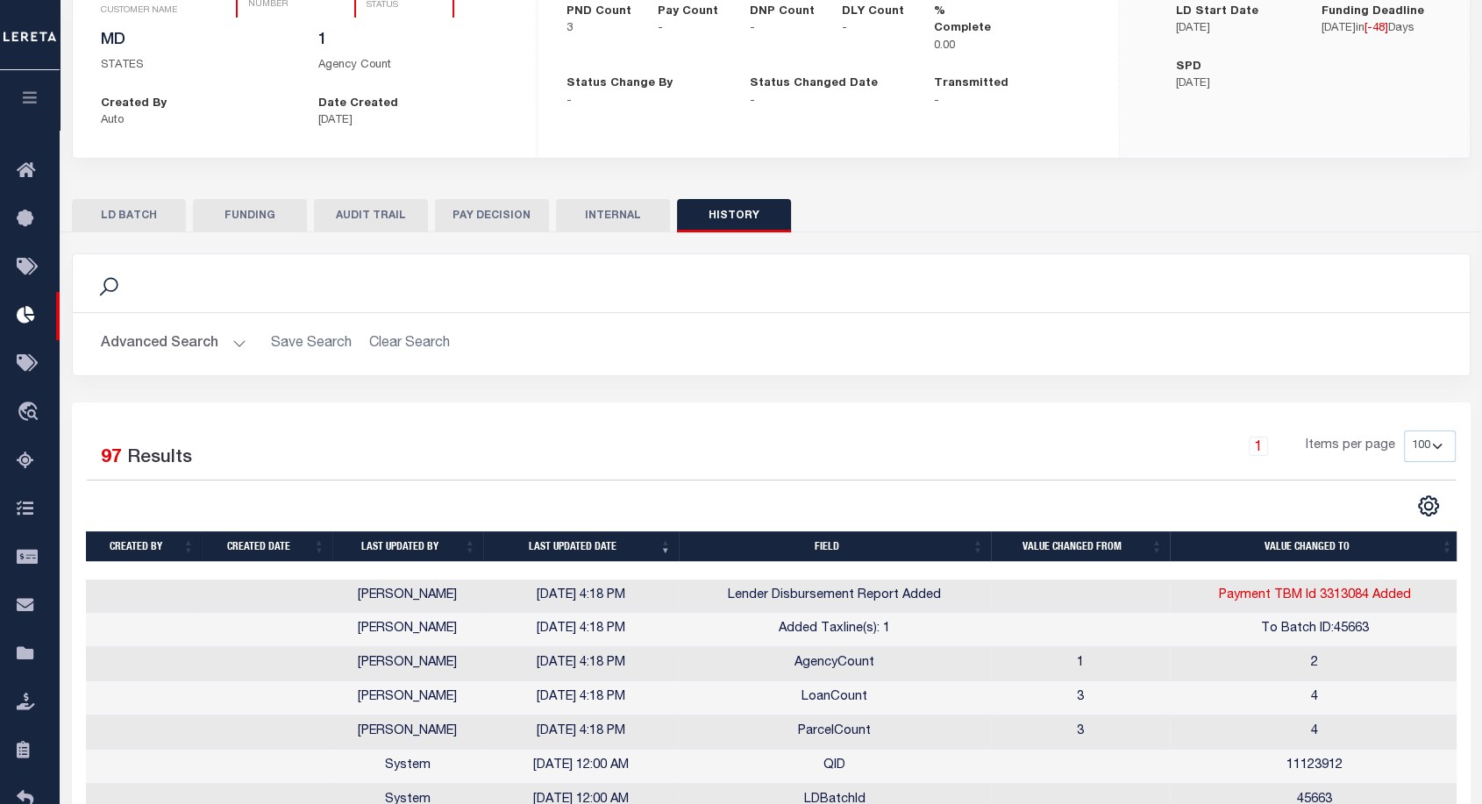
scroll to position [0, 0]
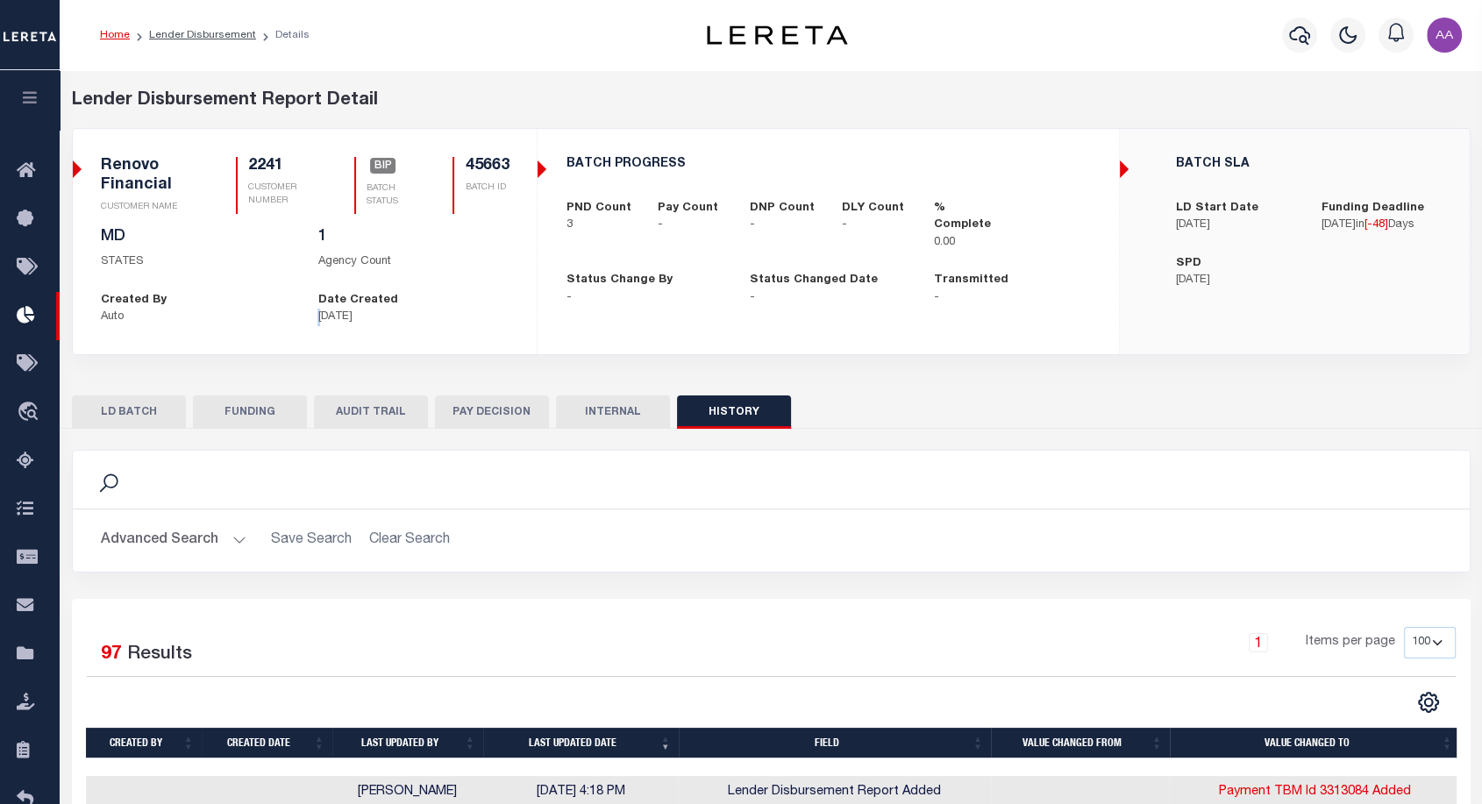
drag, startPoint x: 323, startPoint y: 316, endPoint x: 423, endPoint y: 306, distance: 100.4
click at [423, 306] on div "Date Created [DATE]" at bounding box center [412, 309] width 217 height 34
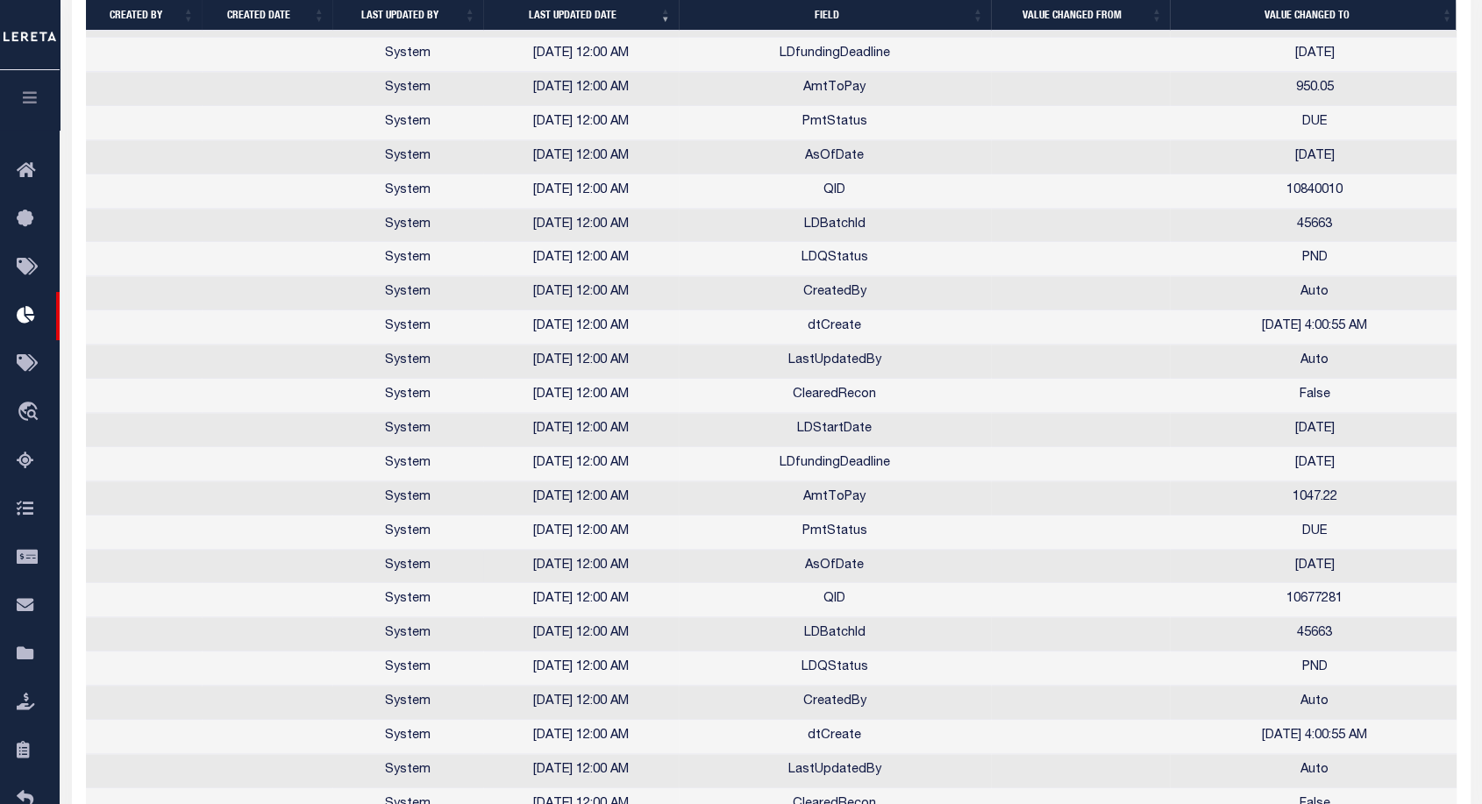
scroll to position [2511, 0]
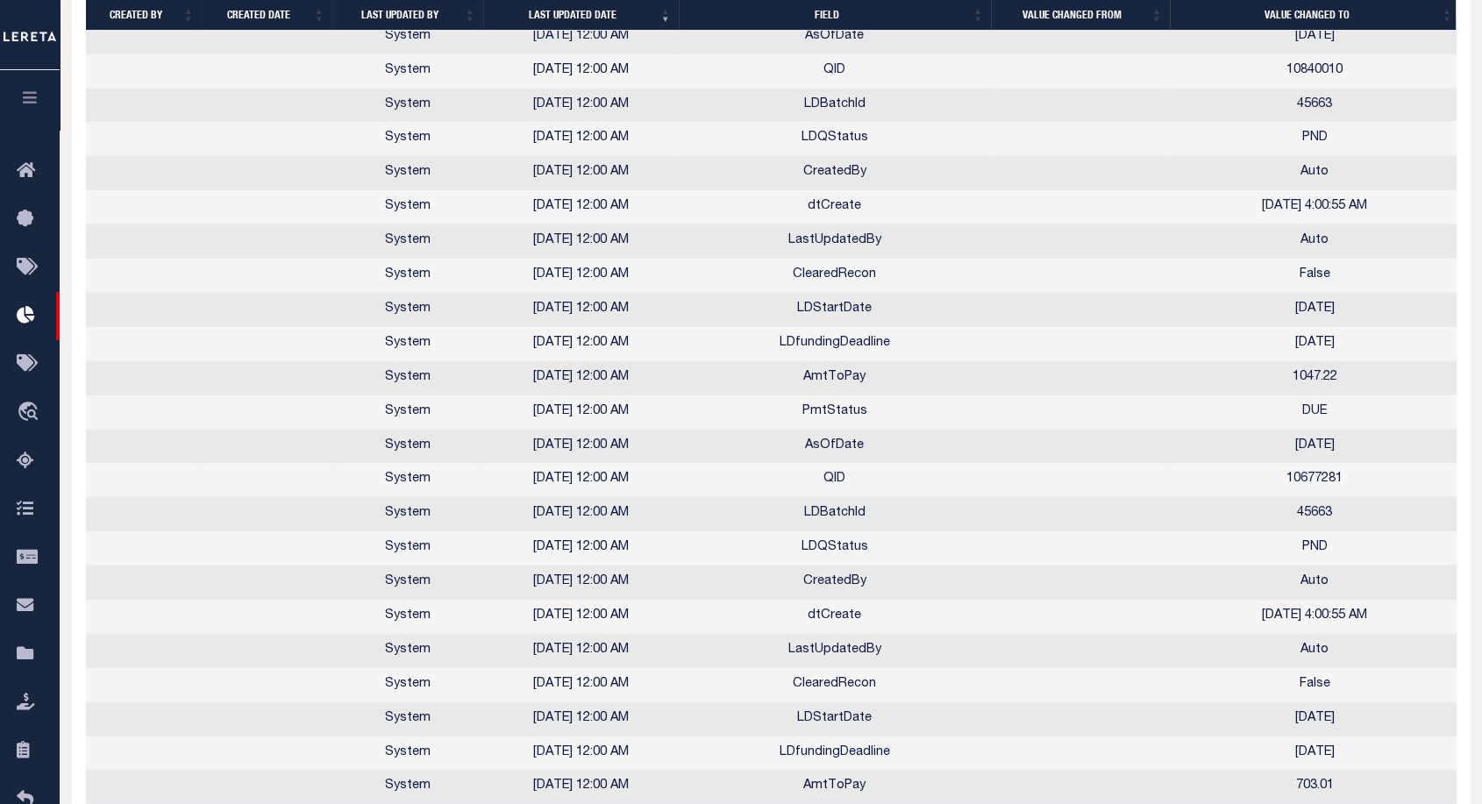
click at [835, 465] on td "QID" at bounding box center [835, 480] width 312 height 34
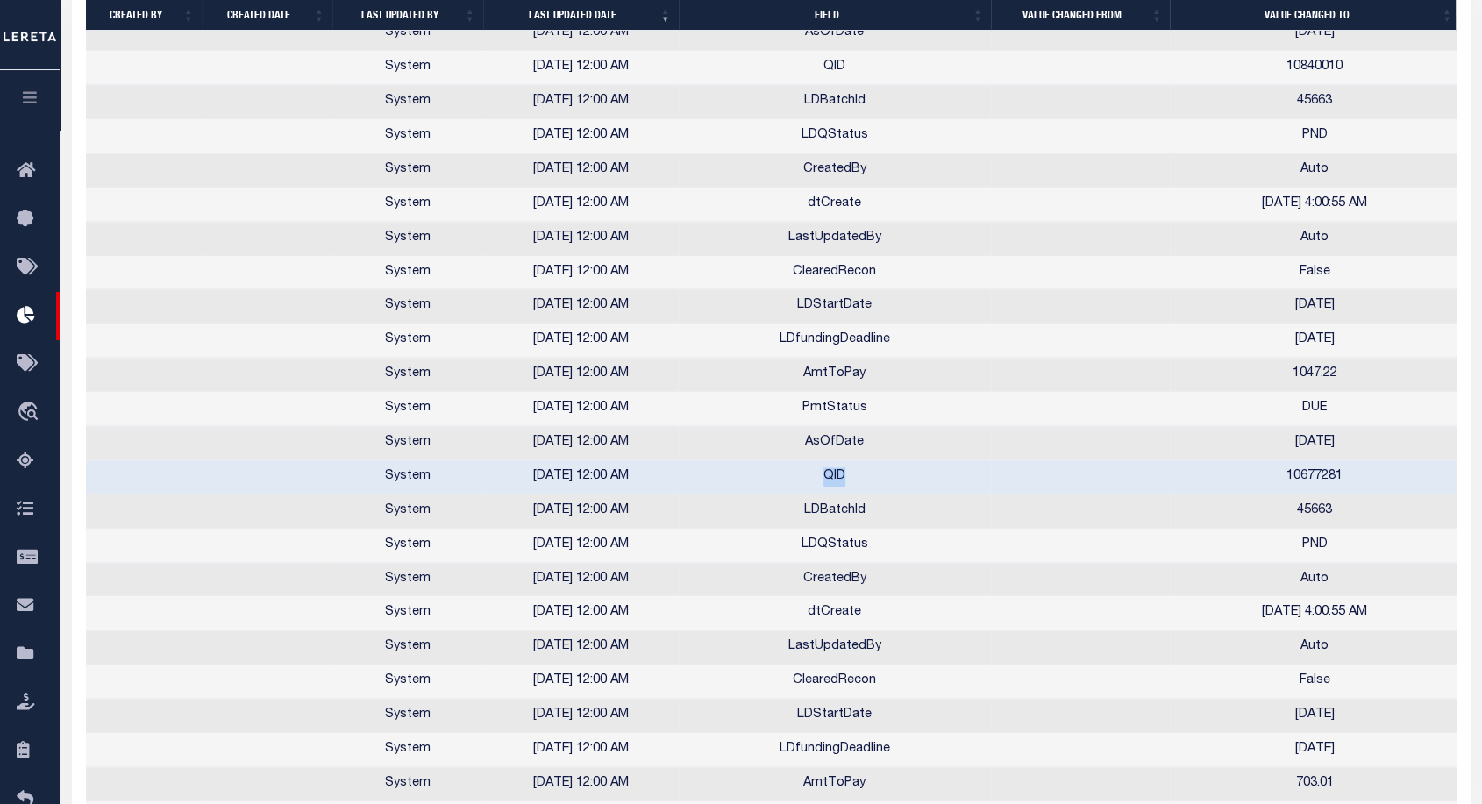
click at [835, 465] on td "QID" at bounding box center [835, 477] width 312 height 34
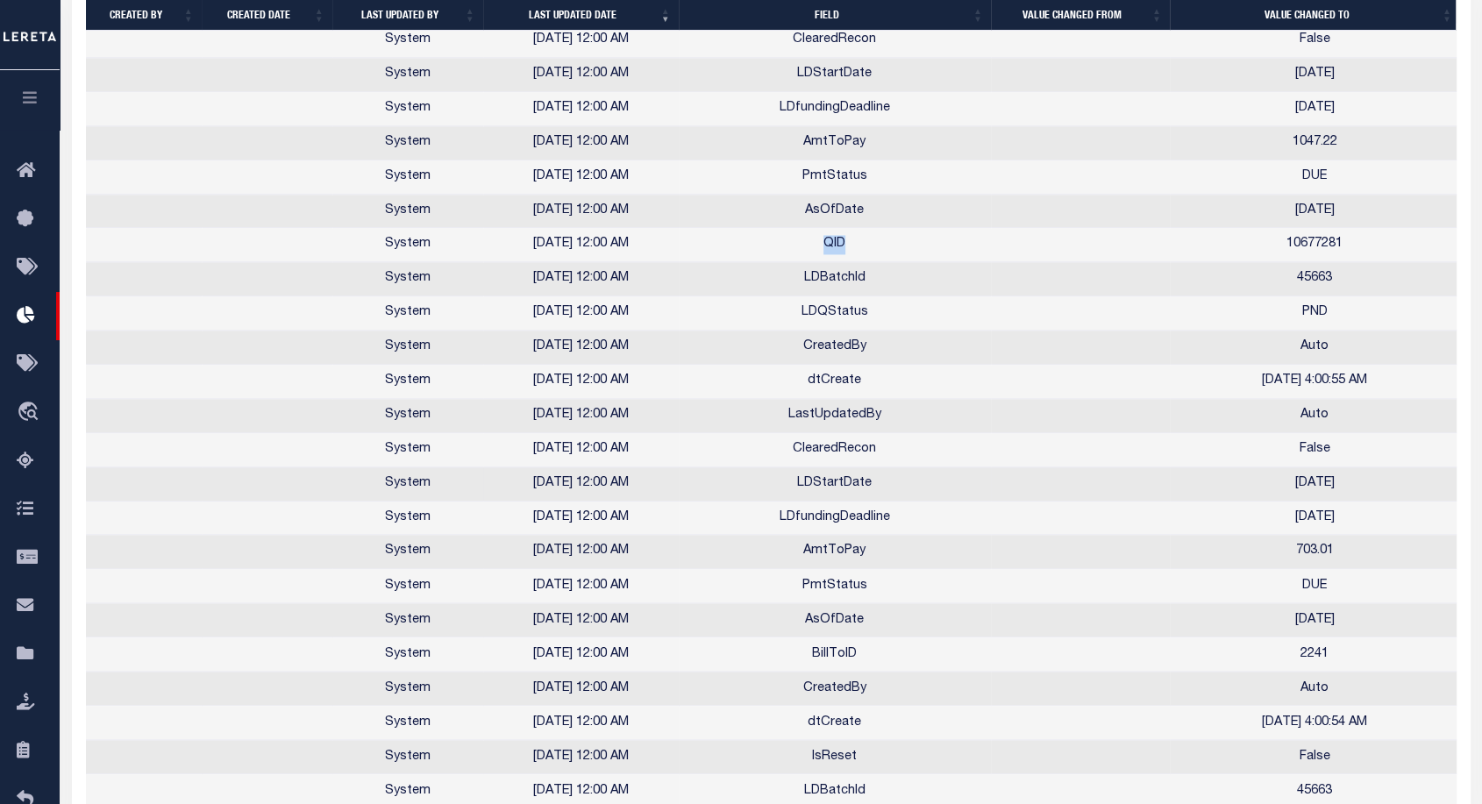
scroll to position [2734, 0]
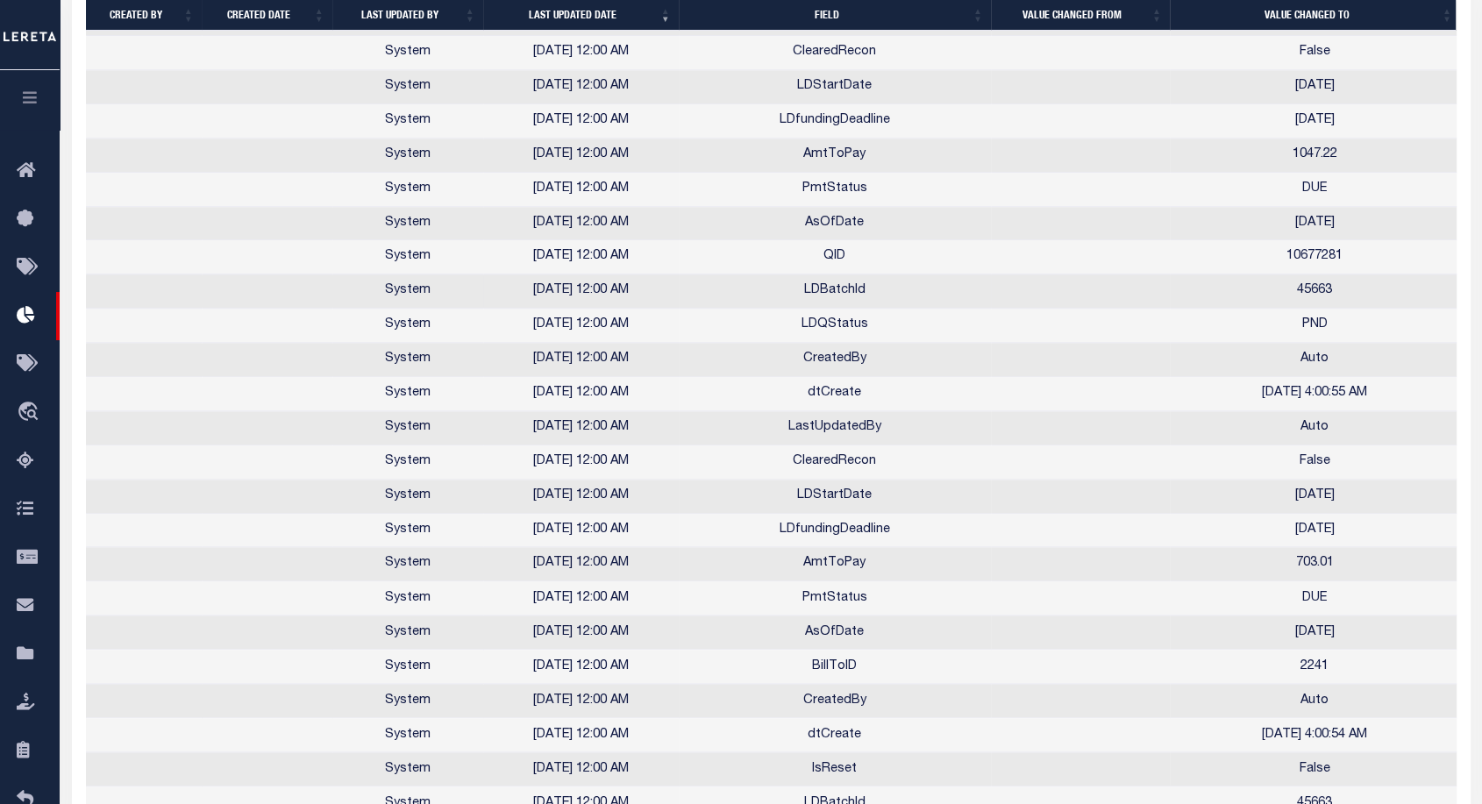
click at [856, 274] on td "LDBatchId" at bounding box center [835, 291] width 312 height 34
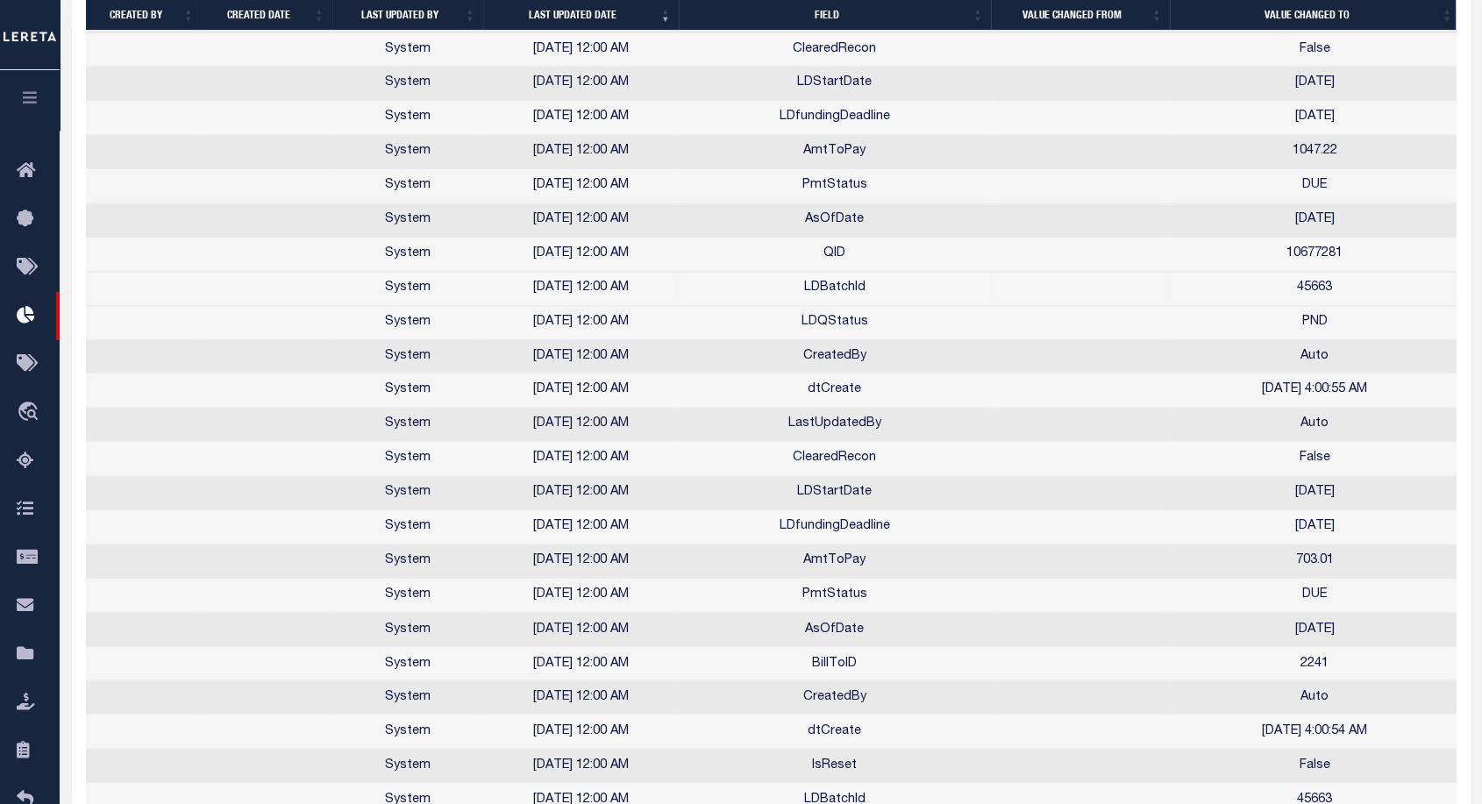
click at [801, 314] on td "LDQStatus" at bounding box center [835, 323] width 312 height 34
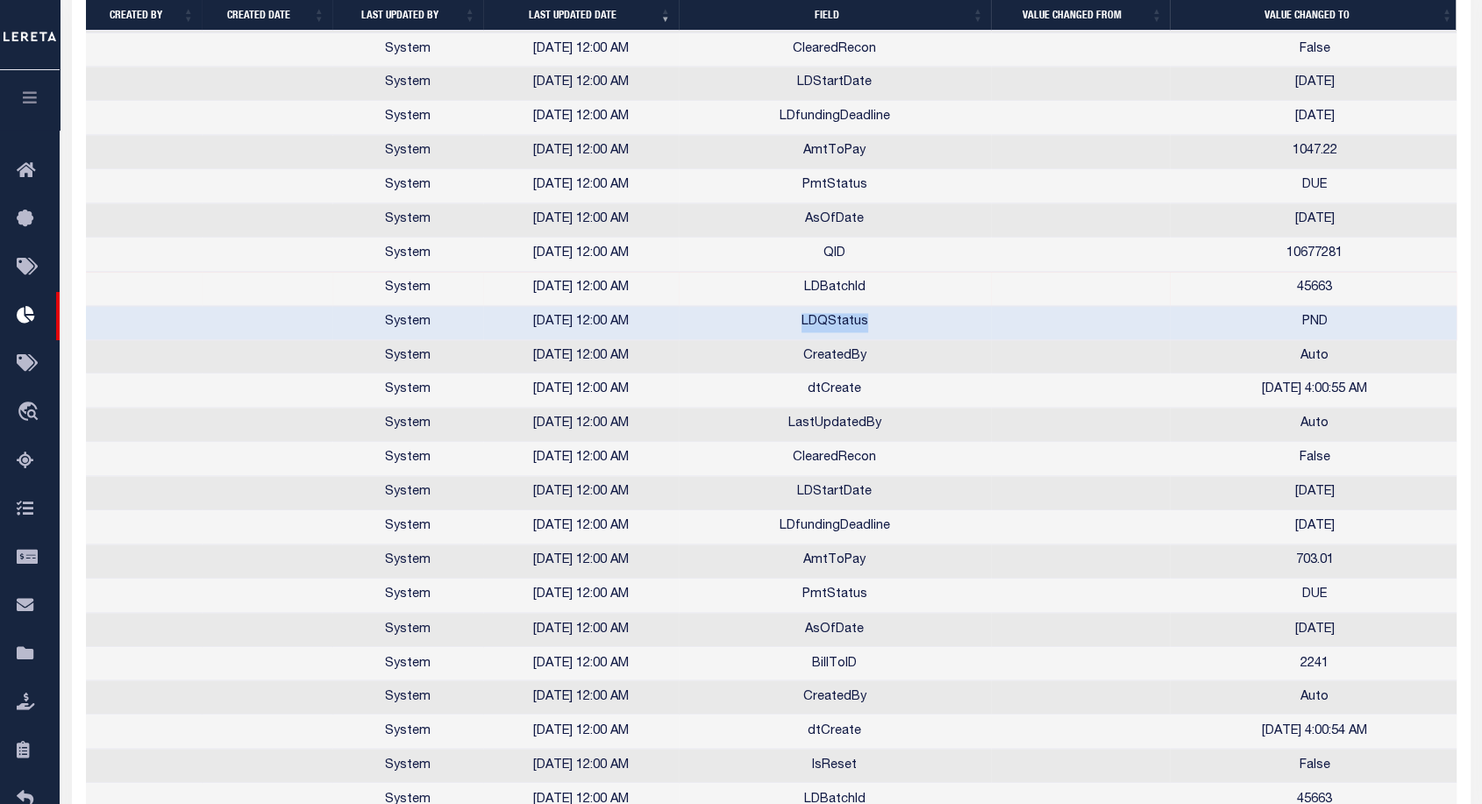
click at [801, 314] on td "LDQStatus" at bounding box center [835, 323] width 312 height 34
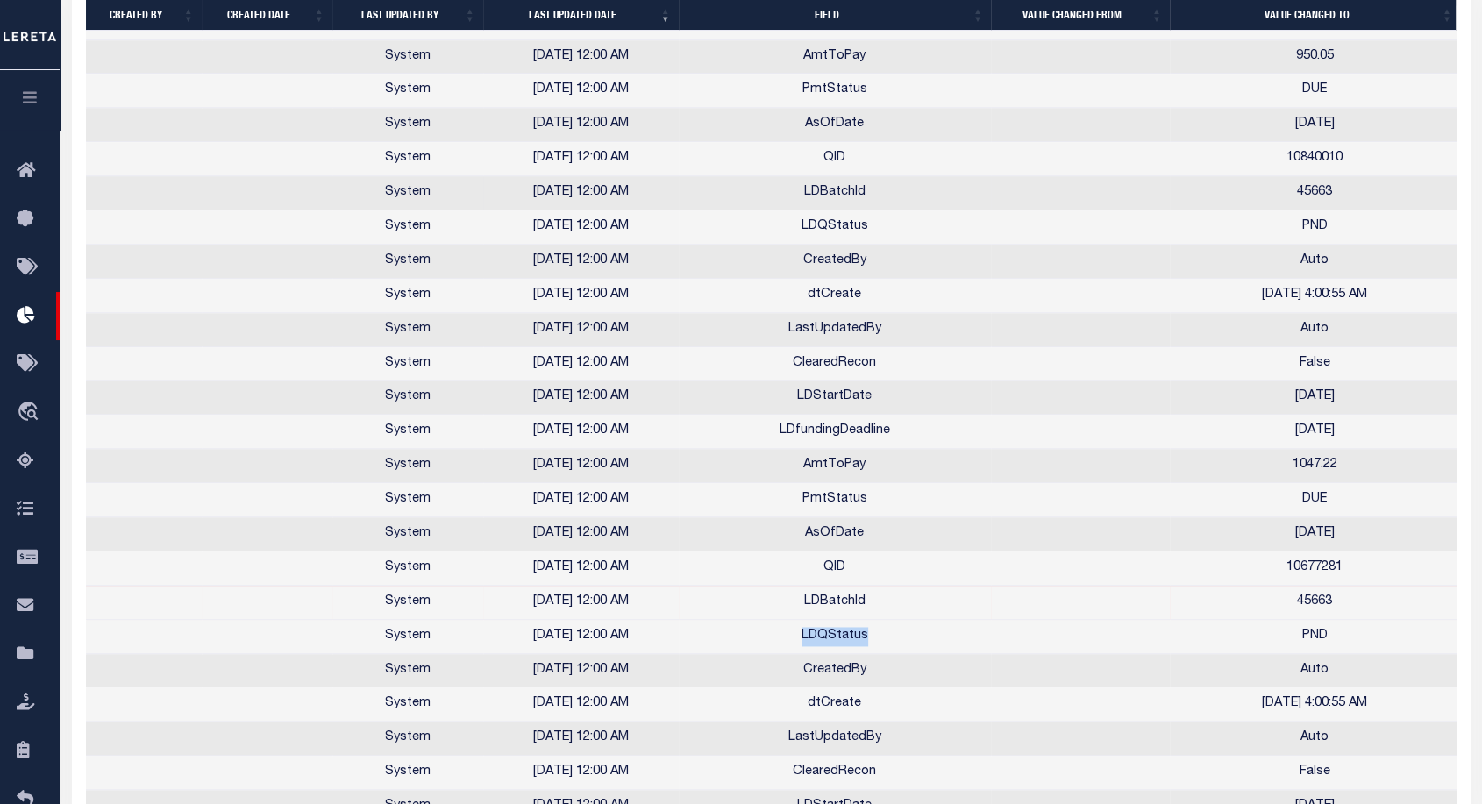
scroll to position [2422, 0]
click at [820, 140] on td "QID" at bounding box center [835, 157] width 312 height 34
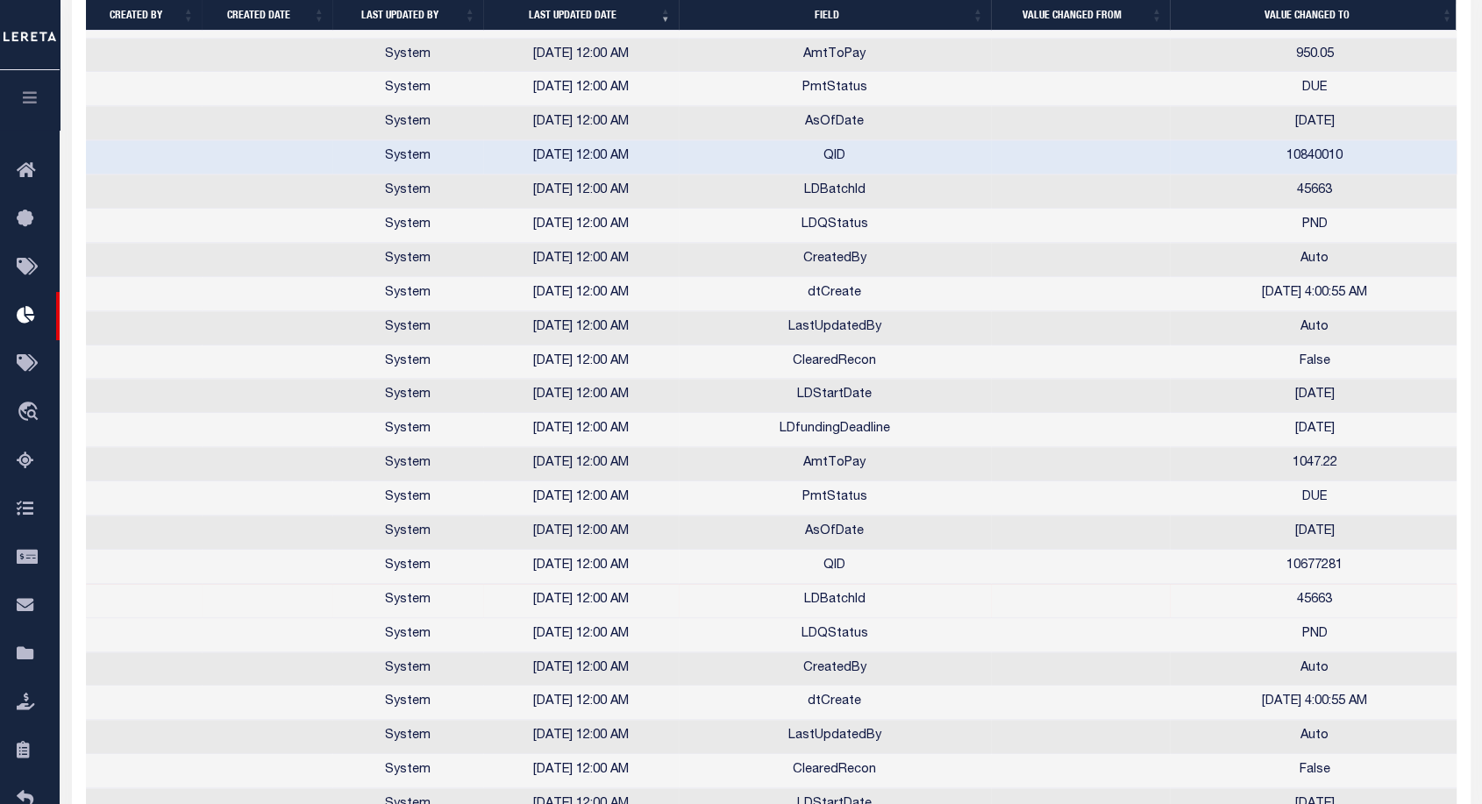
click at [831, 146] on td "QID" at bounding box center [835, 157] width 312 height 34
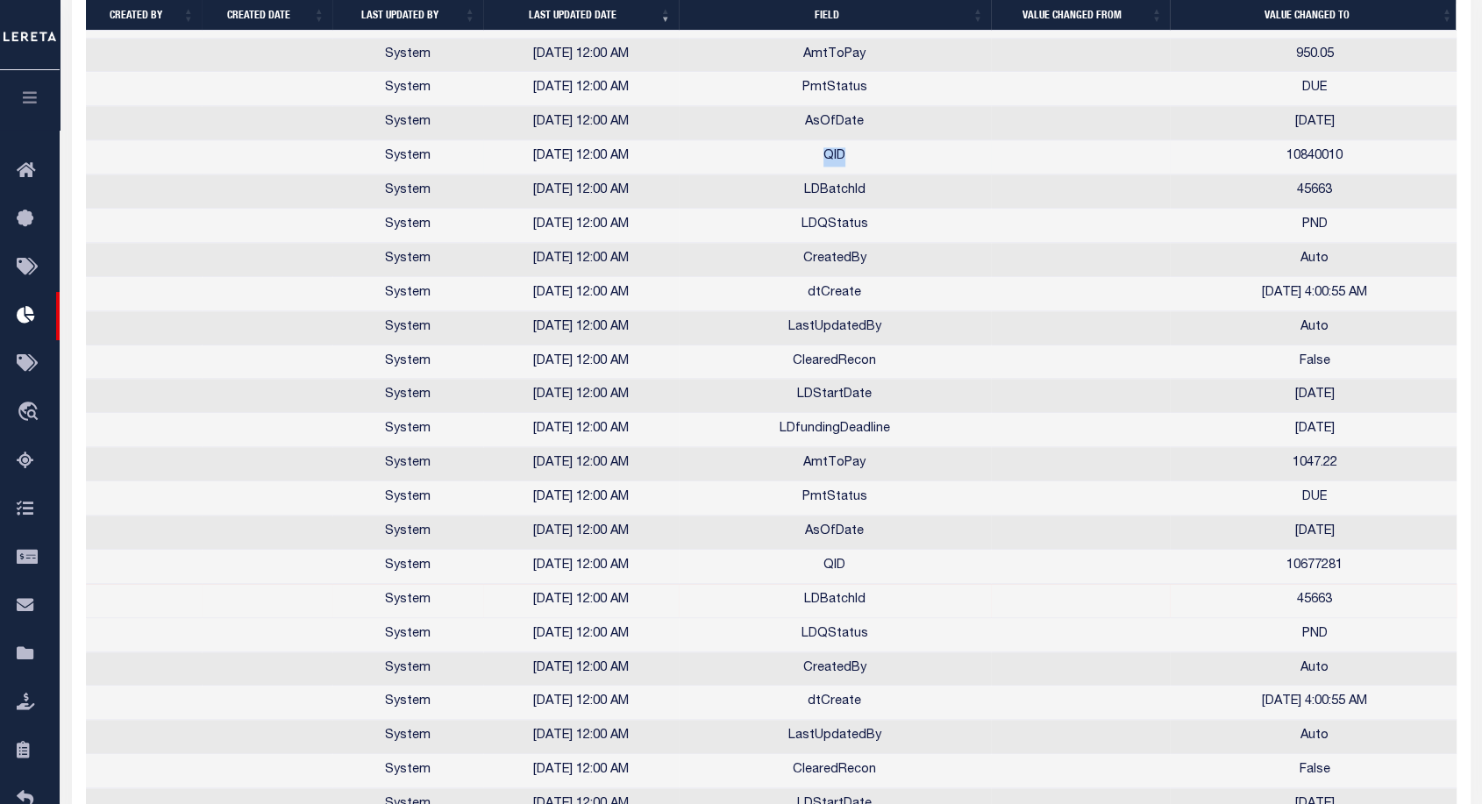
click at [831, 146] on td "QID" at bounding box center [835, 157] width 312 height 34
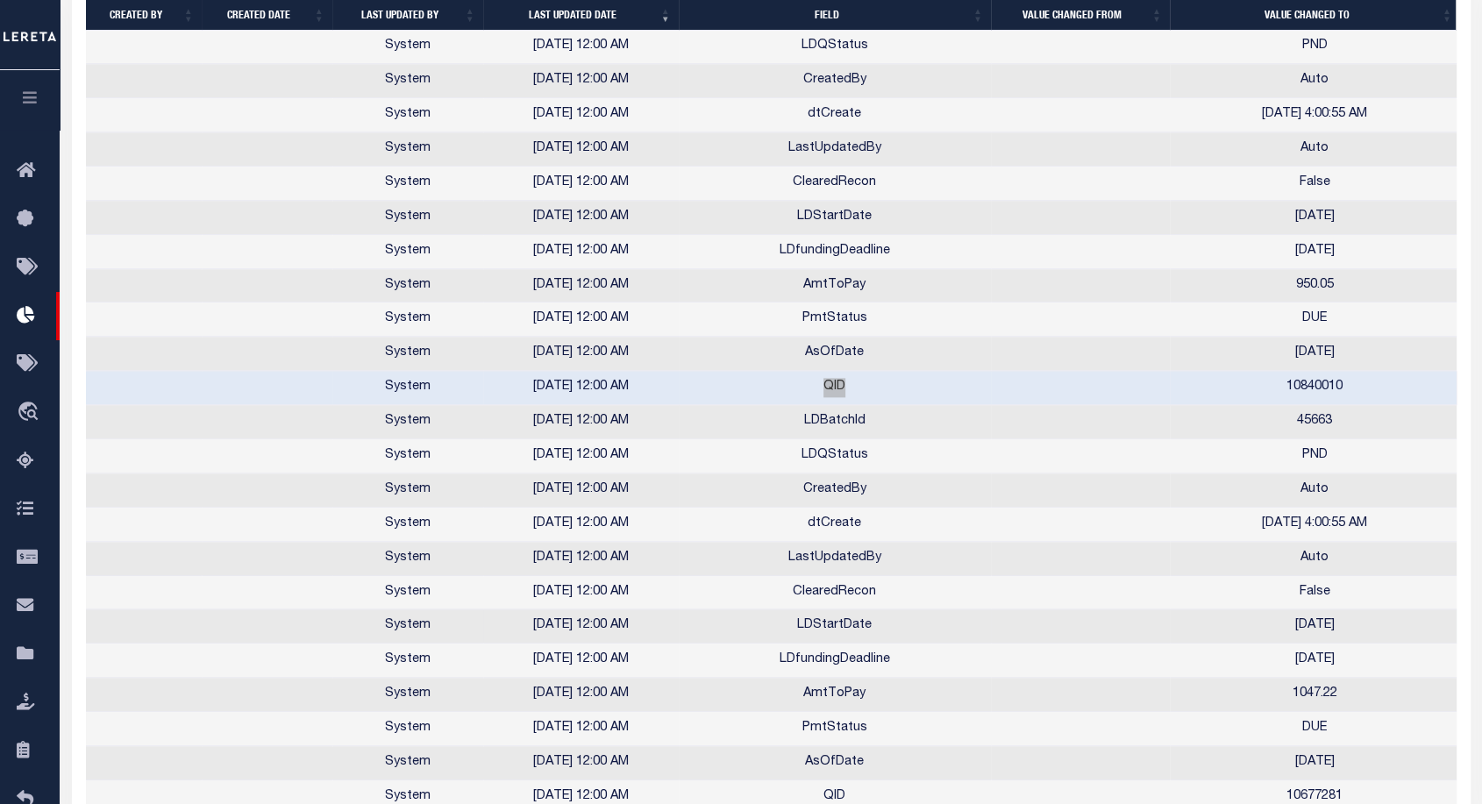
scroll to position [2369, 0]
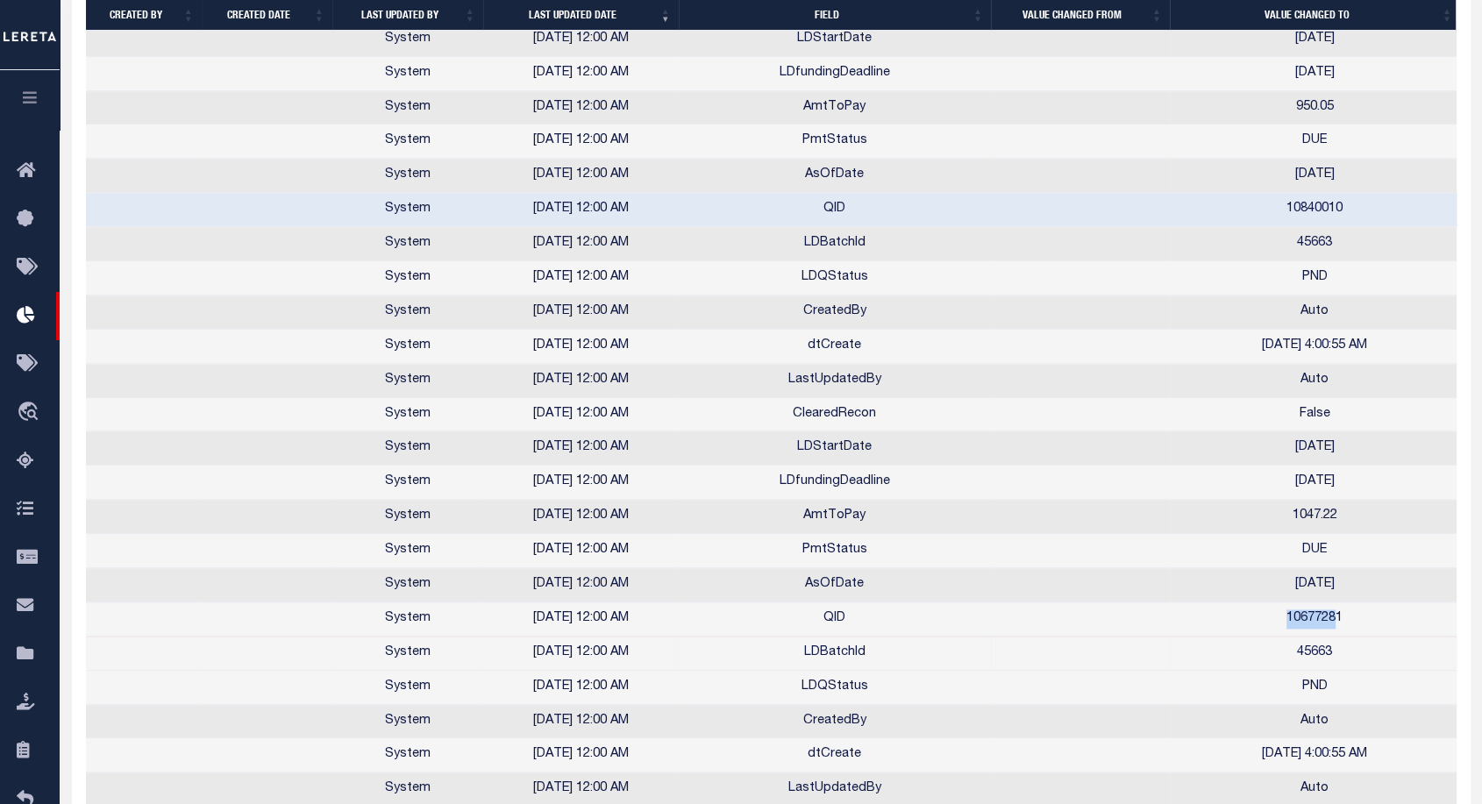
drag, startPoint x: 1287, startPoint y: 612, endPoint x: 1336, endPoint y: 606, distance: 48.6
click at [1336, 606] on td "10677281" at bounding box center [1315, 619] width 290 height 34
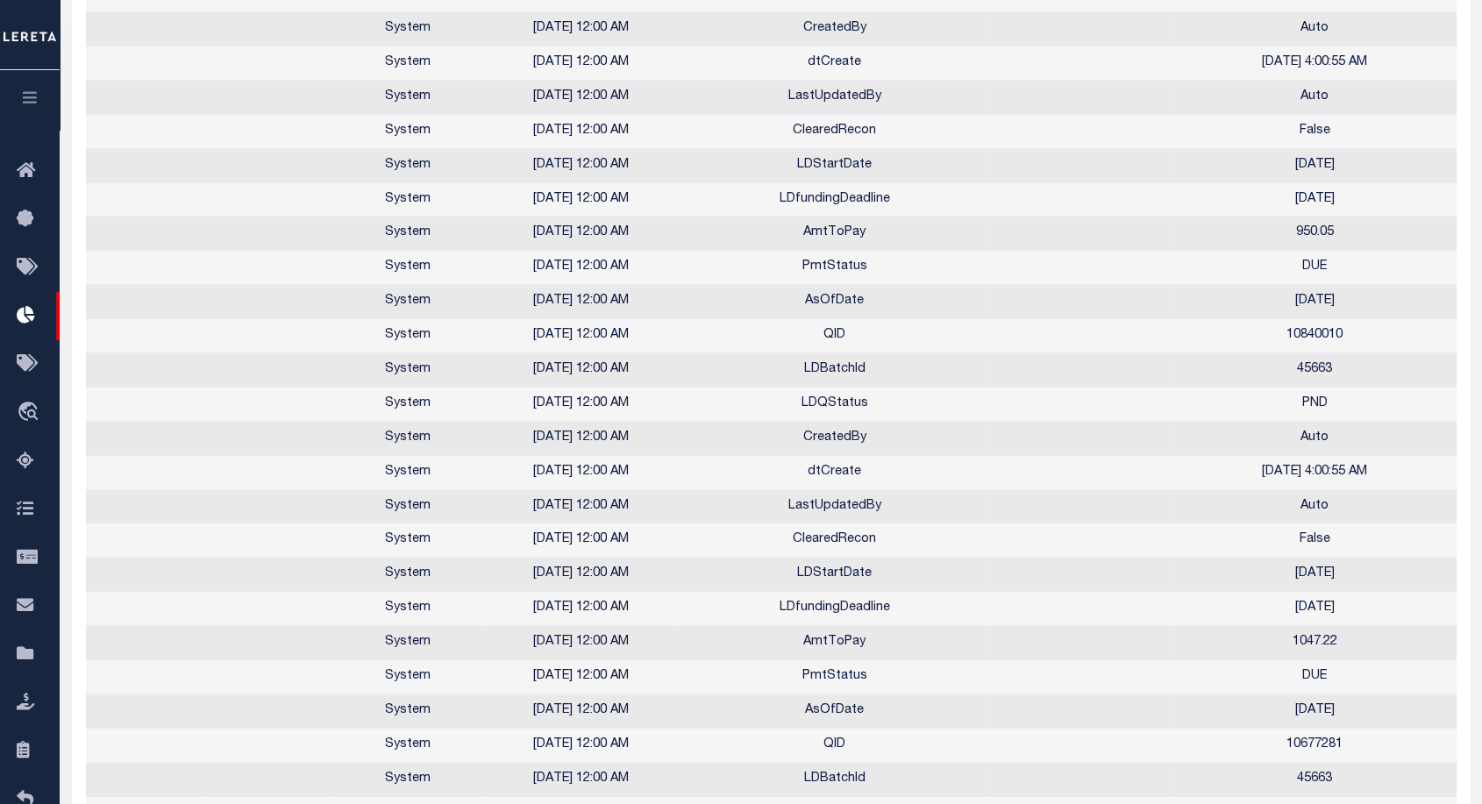
scroll to position [0, 0]
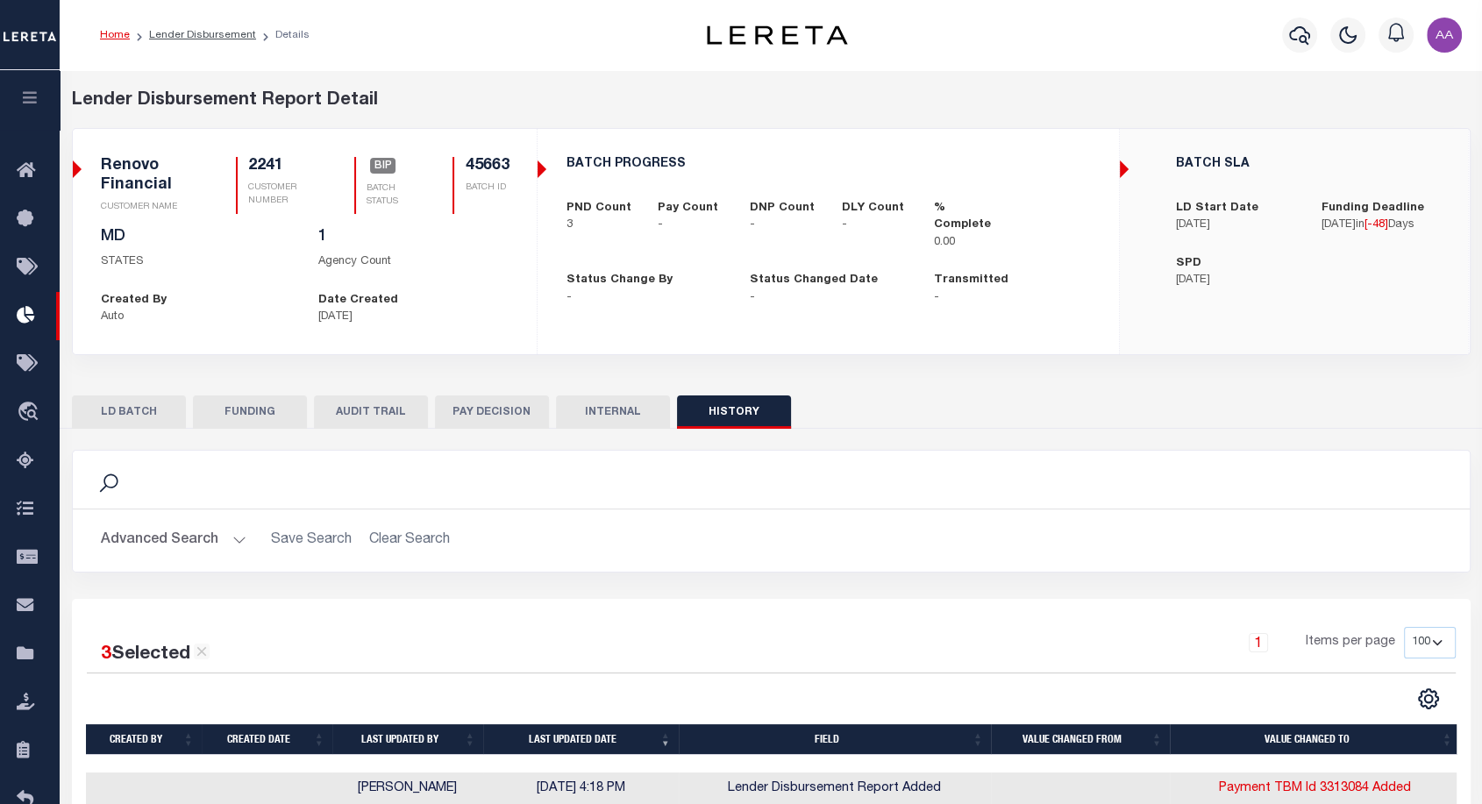
click at [111, 416] on button "LD BATCH" at bounding box center [129, 411] width 114 height 33
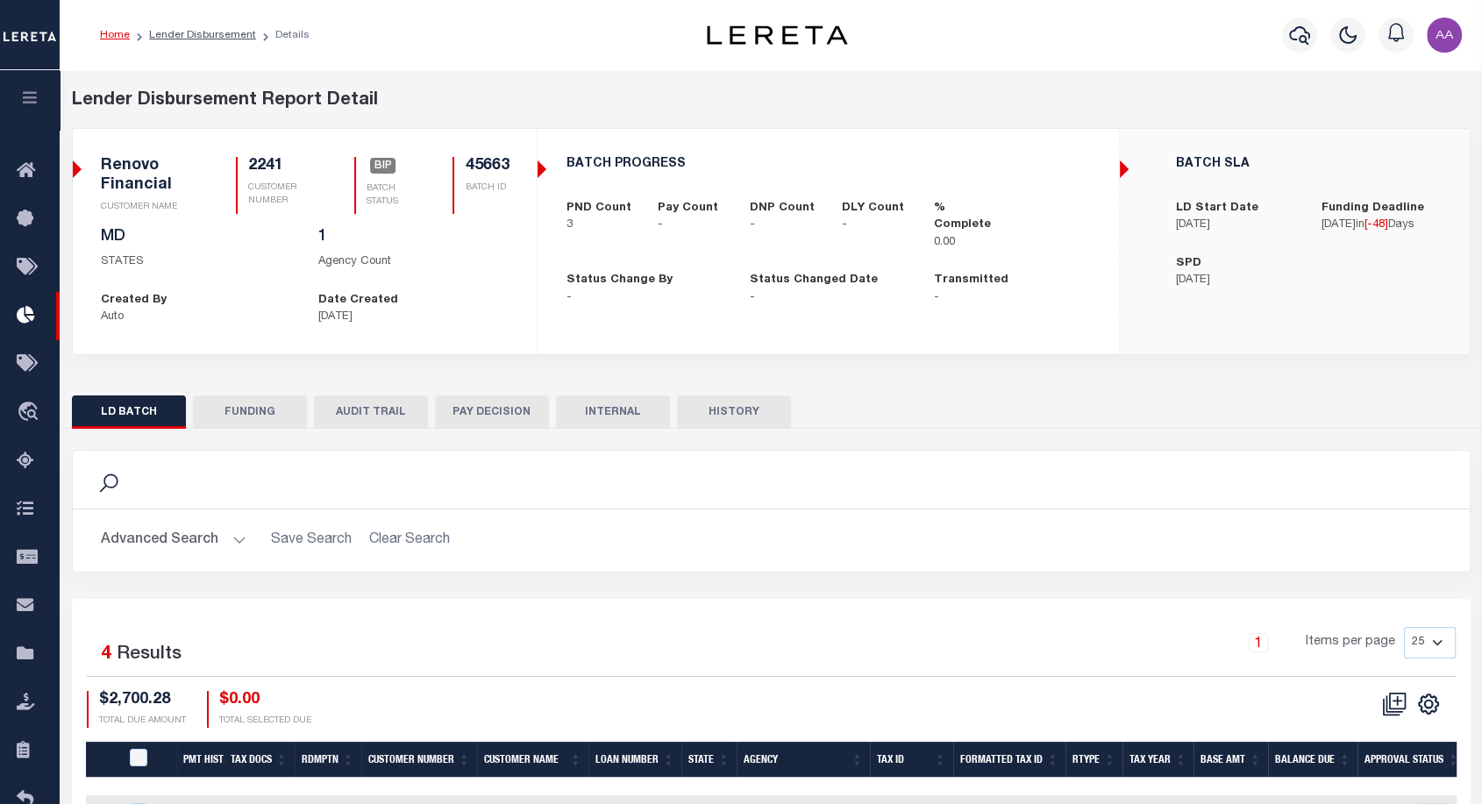
scroll to position [222, 0]
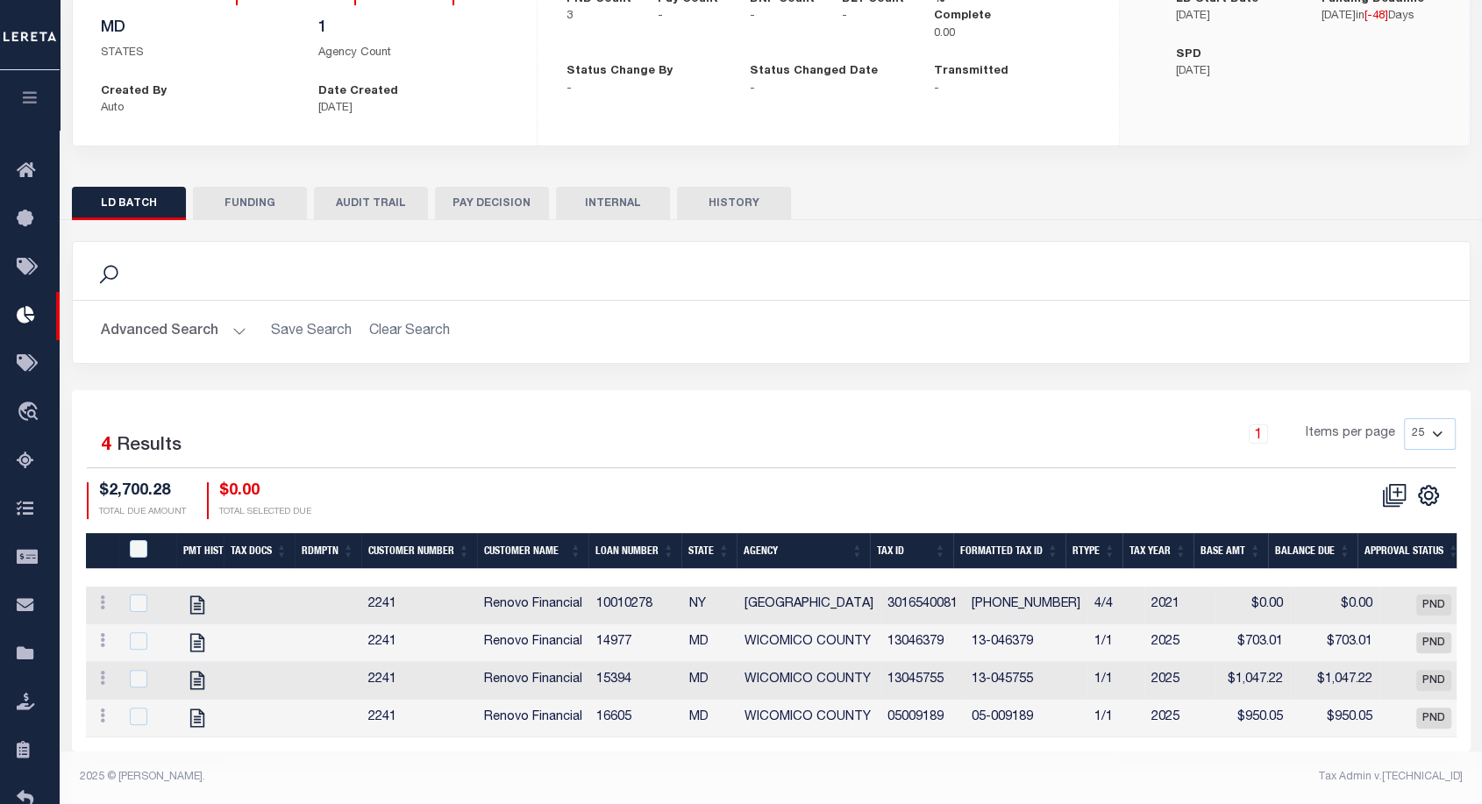
click at [744, 187] on button "HISTORY" at bounding box center [734, 203] width 114 height 33
select select "100"
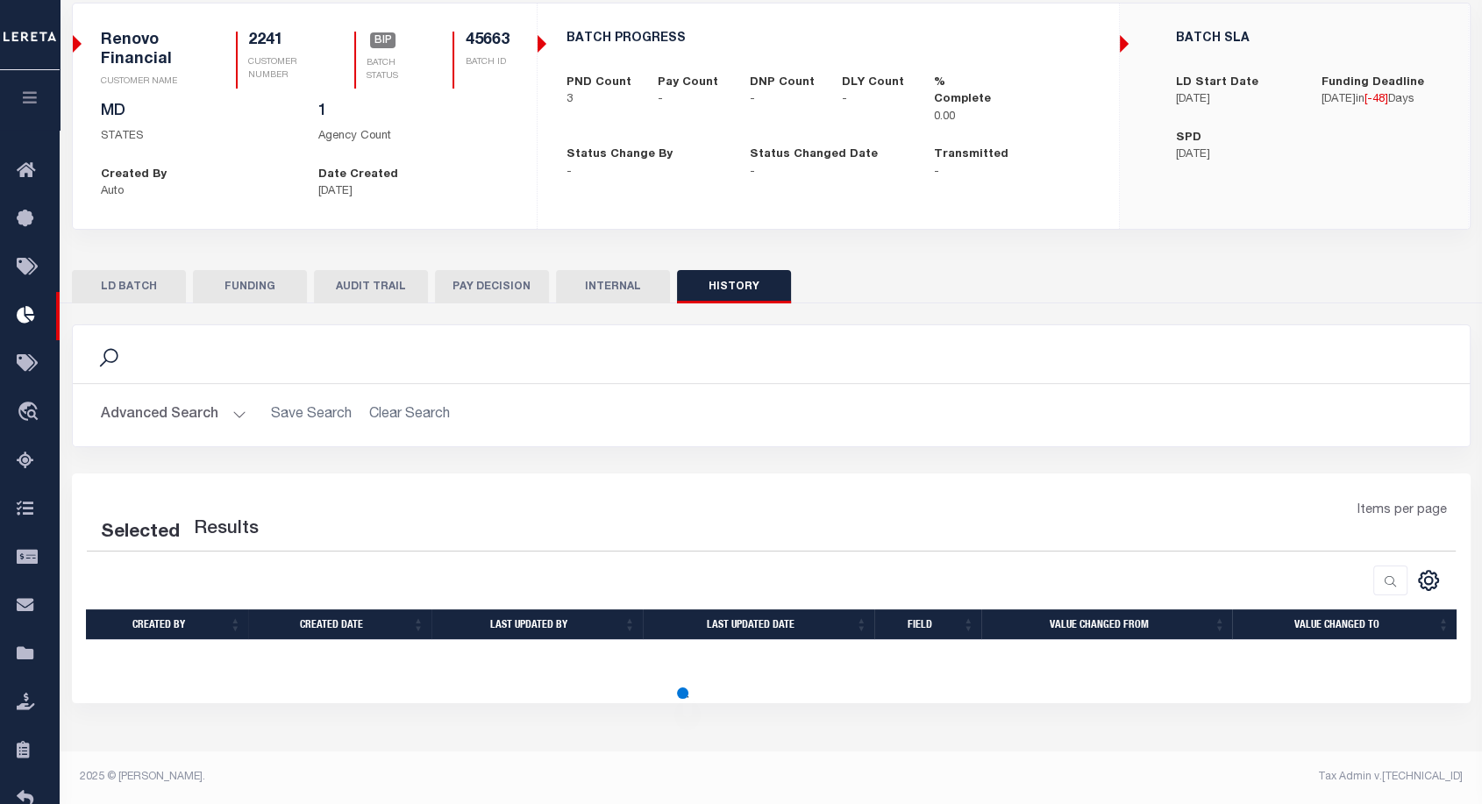
select select "100"
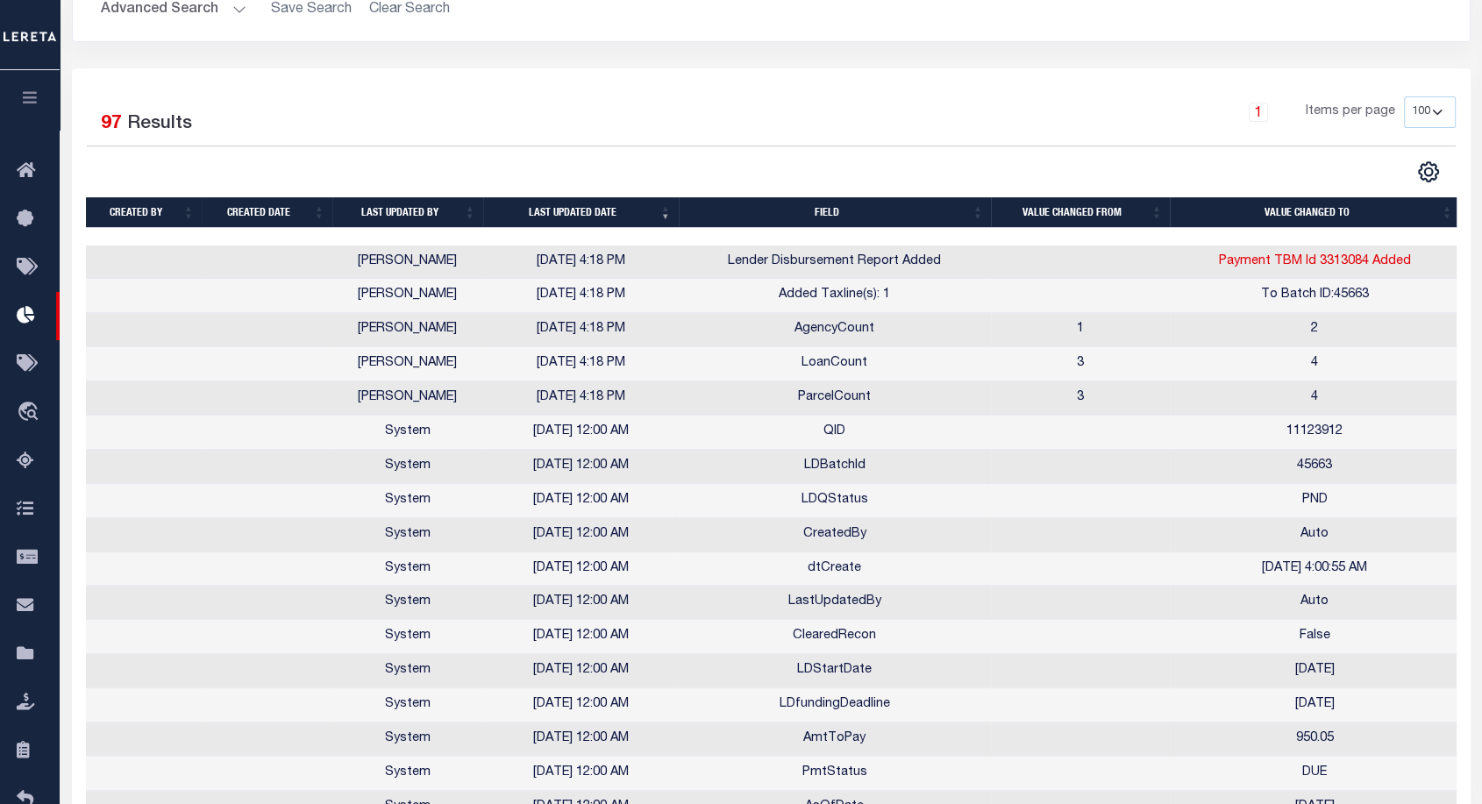
scroll to position [537, 0]
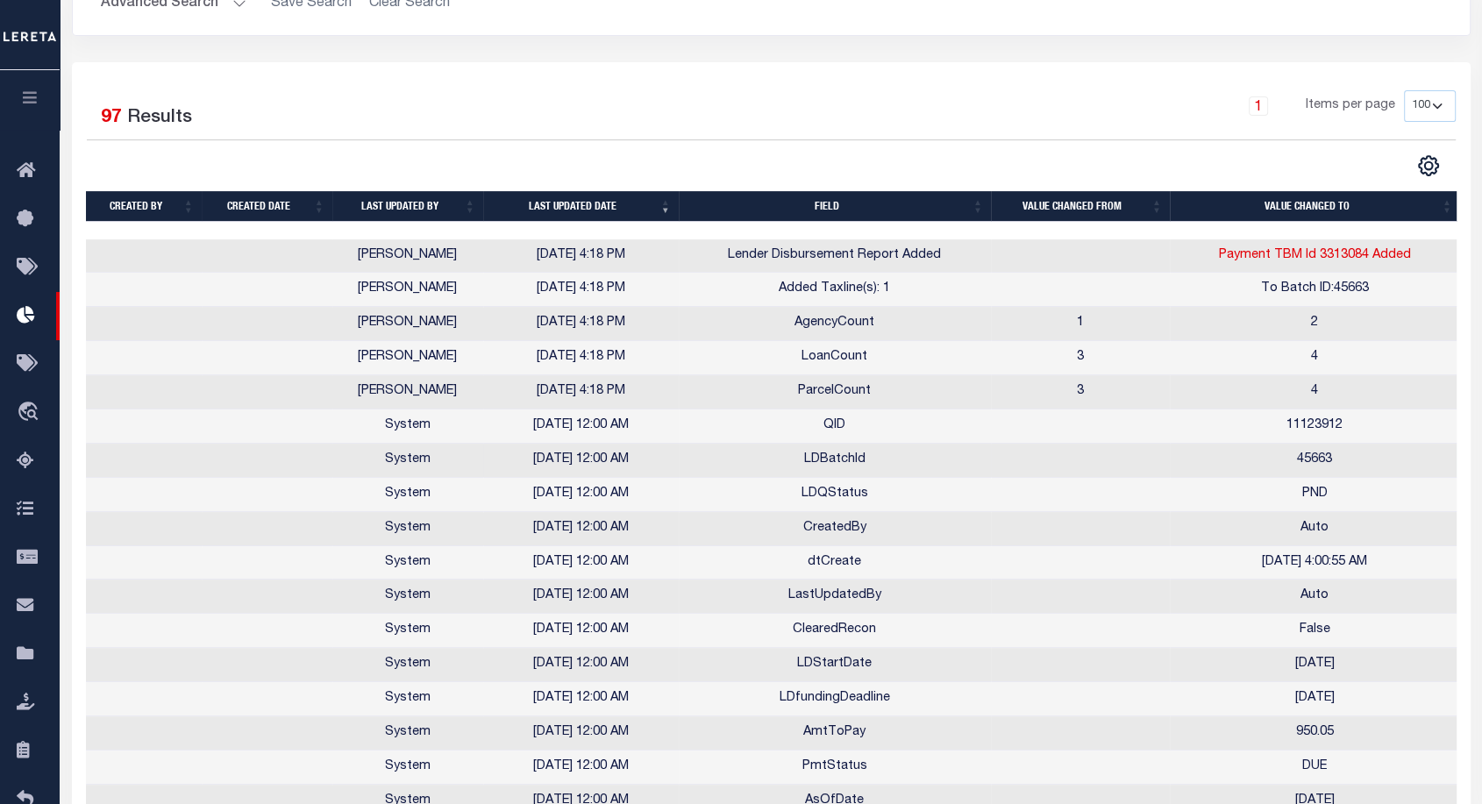
click at [843, 460] on td "LDBatchId" at bounding box center [835, 461] width 312 height 34
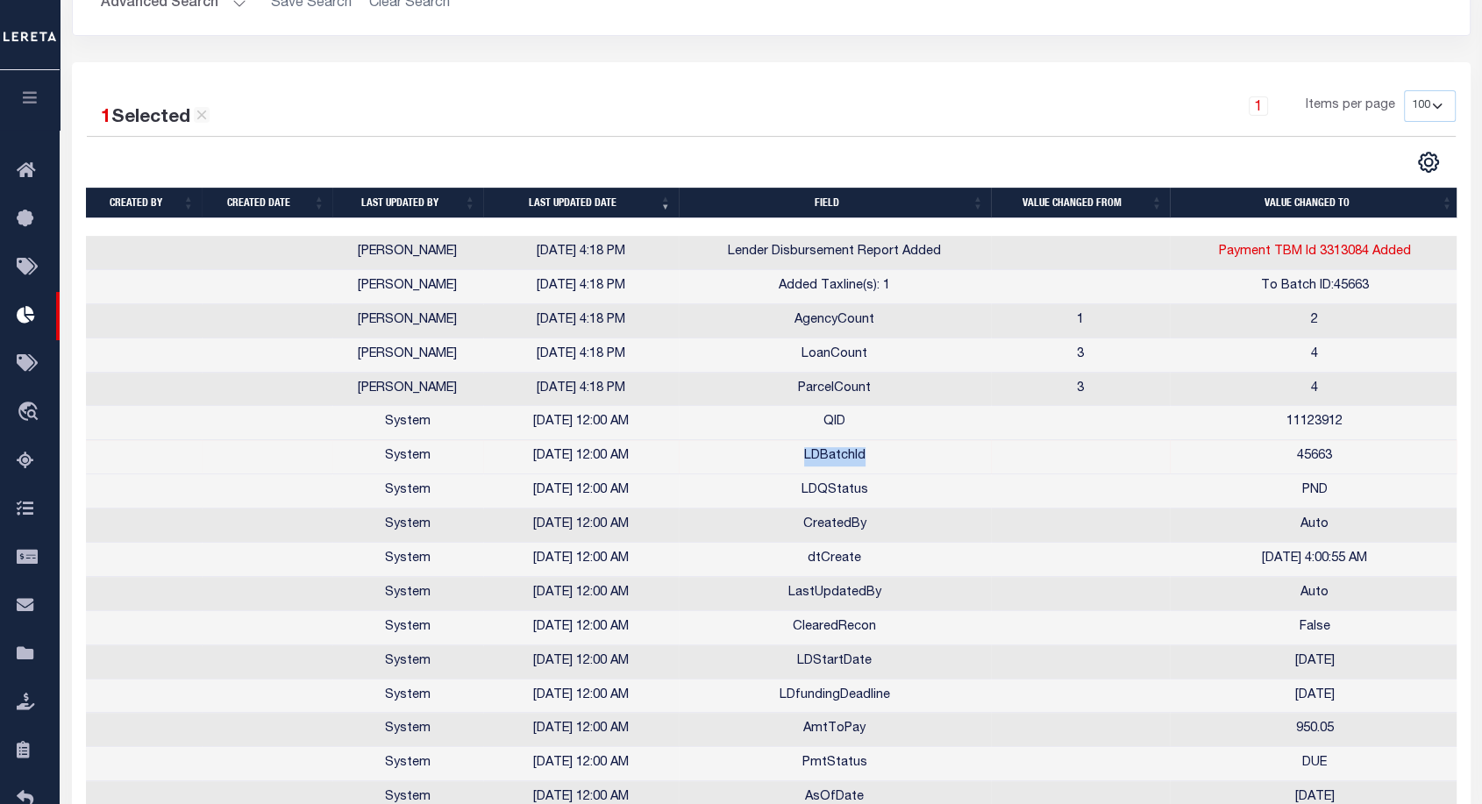
click at [843, 460] on td "LDBatchId" at bounding box center [835, 457] width 312 height 34
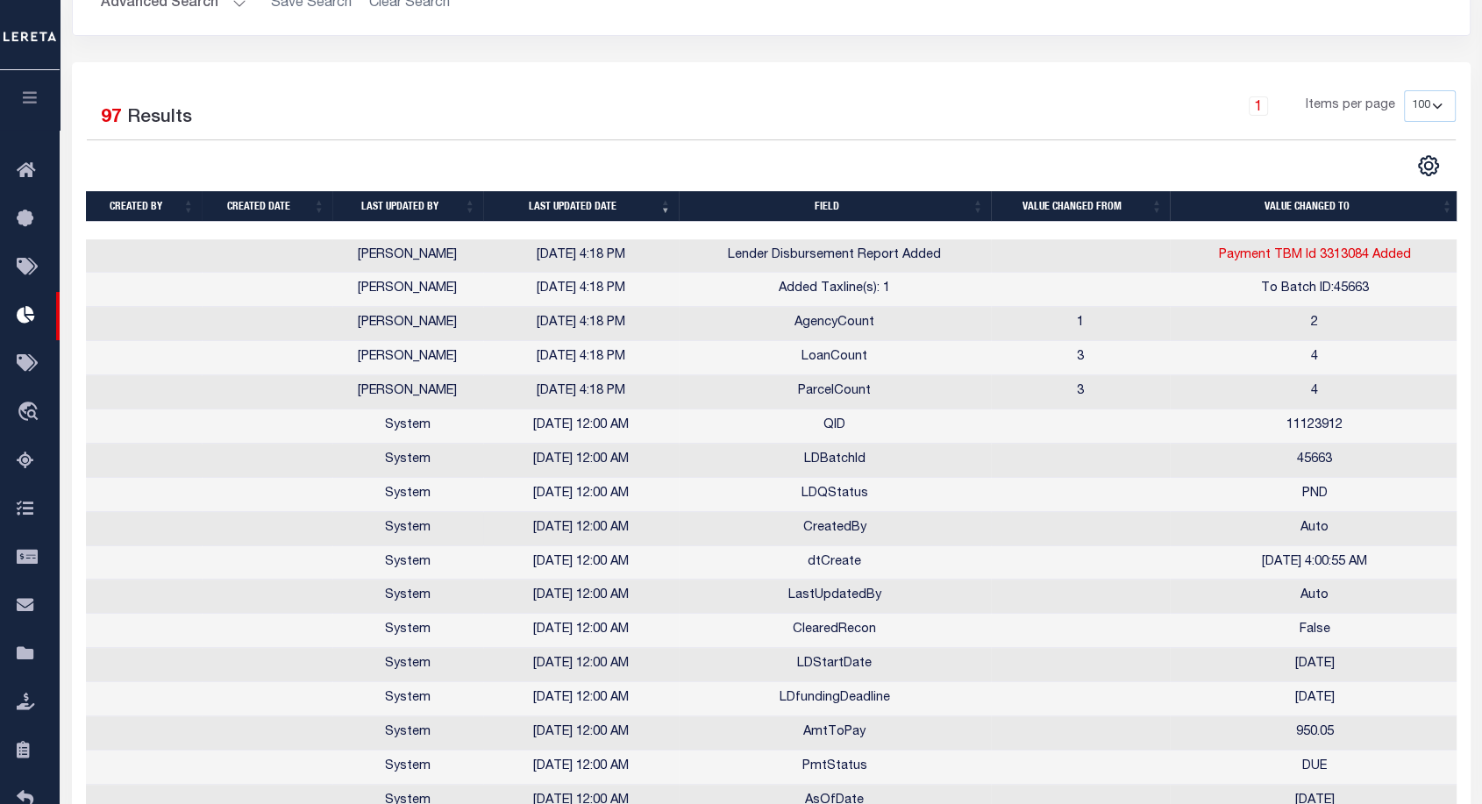
click at [932, 512] on td "CreatedBy" at bounding box center [835, 529] width 312 height 34
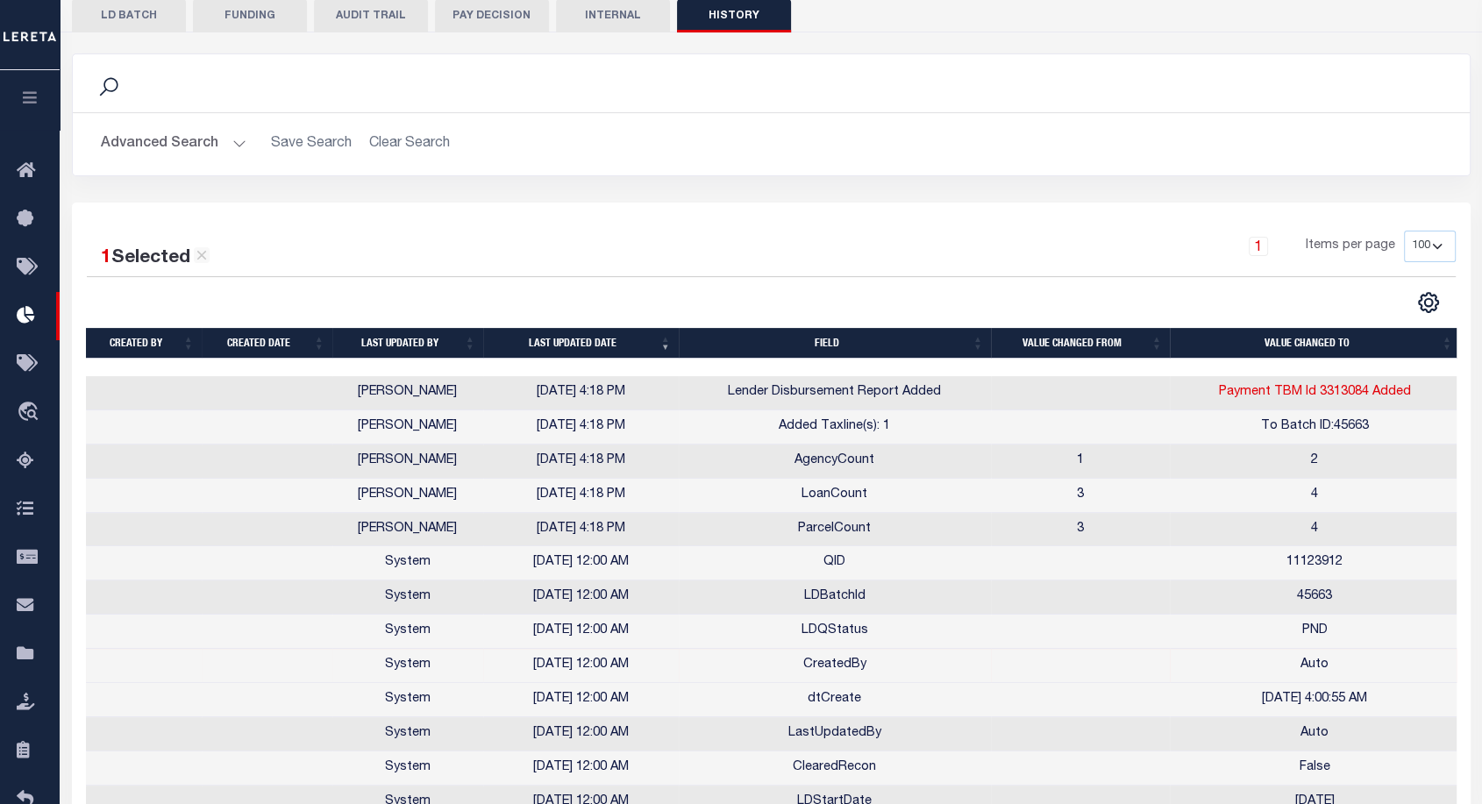
scroll to position [543, 0]
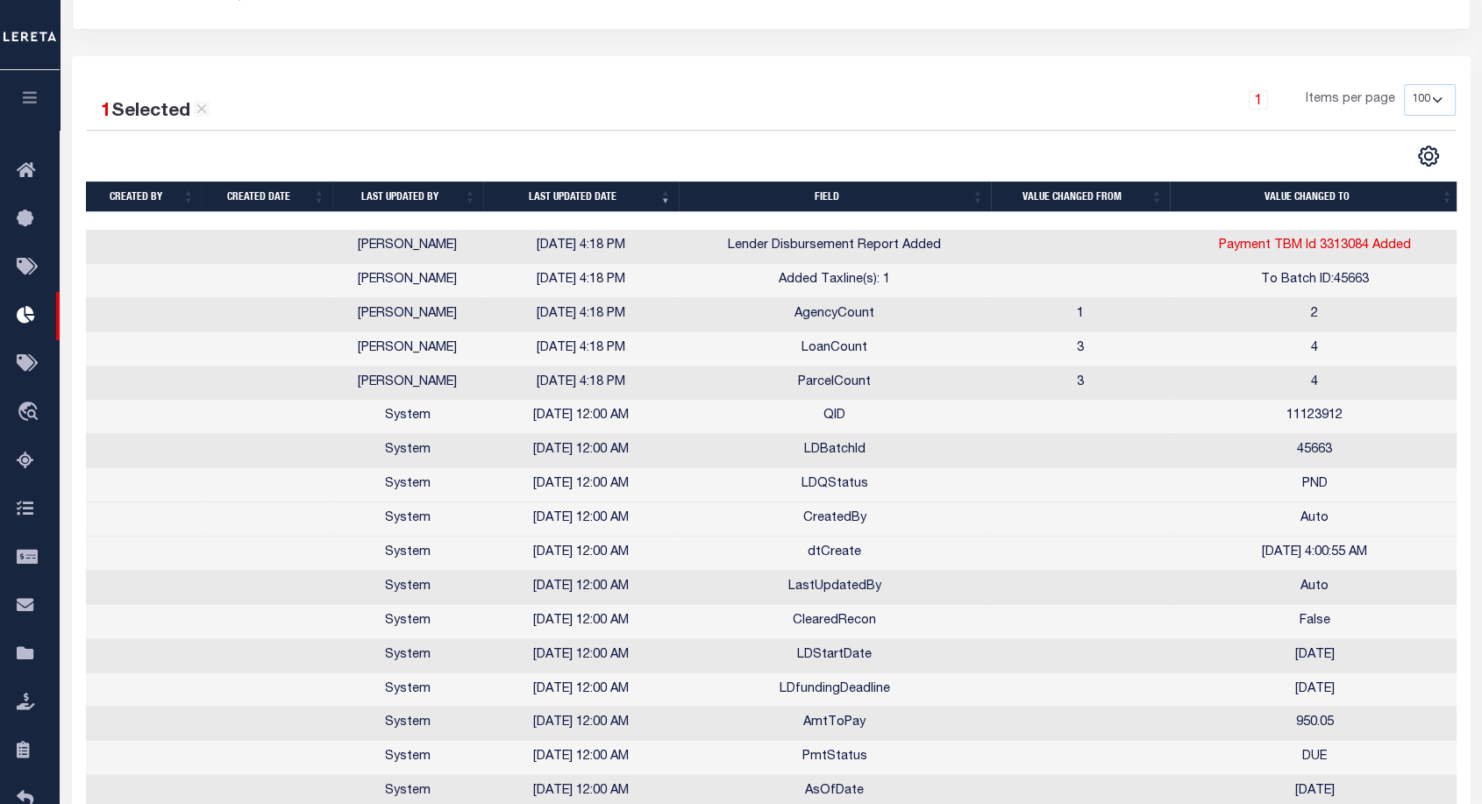
drag, startPoint x: 477, startPoint y: 529, endPoint x: 652, endPoint y: 529, distance: 175.4
click at [652, 529] on tr "System [DATE] 12:00 AM CreatedBy Auto" at bounding box center [773, 519] width 1374 height 34
click at [658, 434] on td "[DATE] 12:00 AM" at bounding box center [581, 451] width 196 height 34
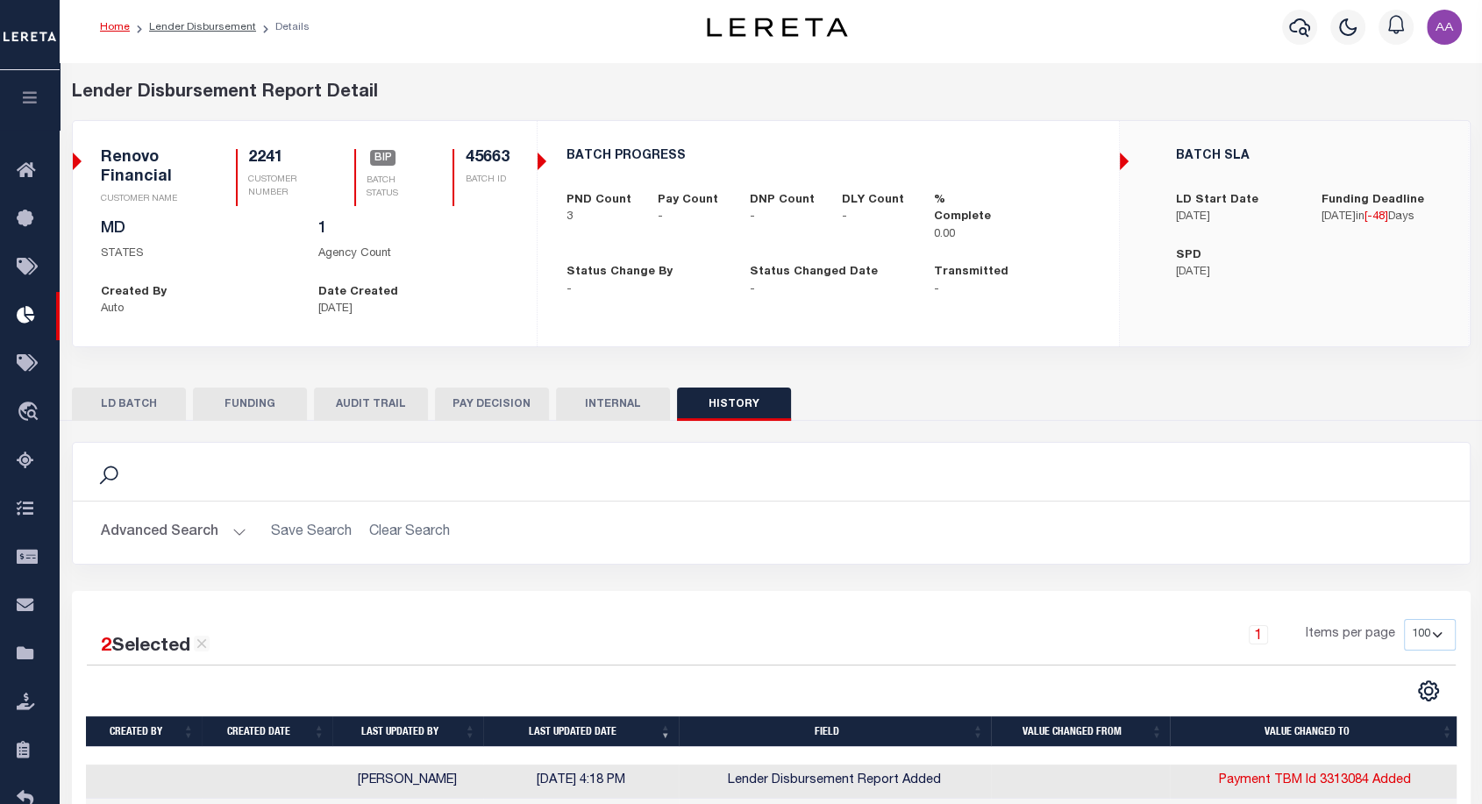
scroll to position [0, 0]
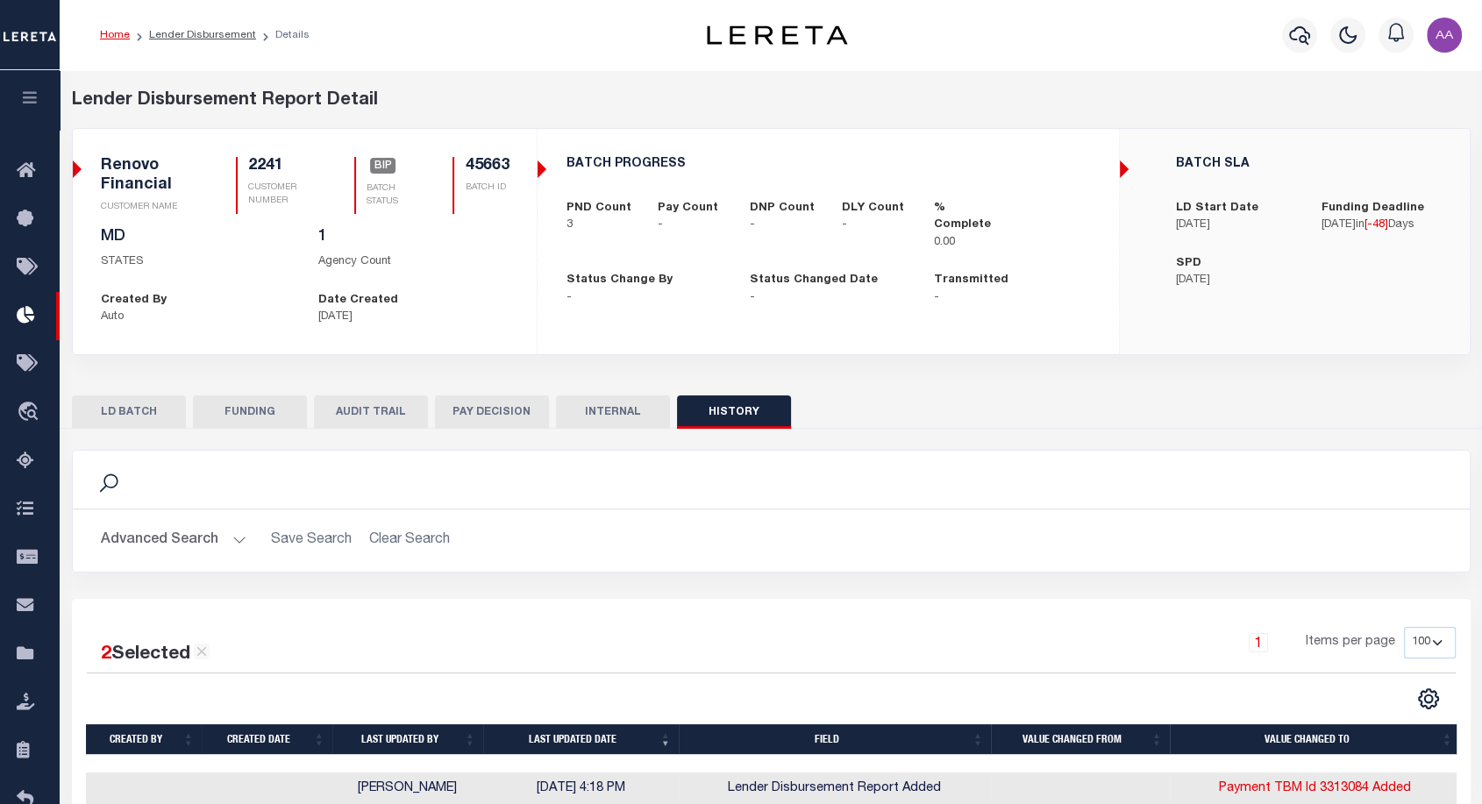
click at [980, 340] on div "BATCH PROGRESS PND Count 3 Pay Count - DNP Count - DLY Count - % Complete 0.00 -" at bounding box center [829, 241] width 582 height 225
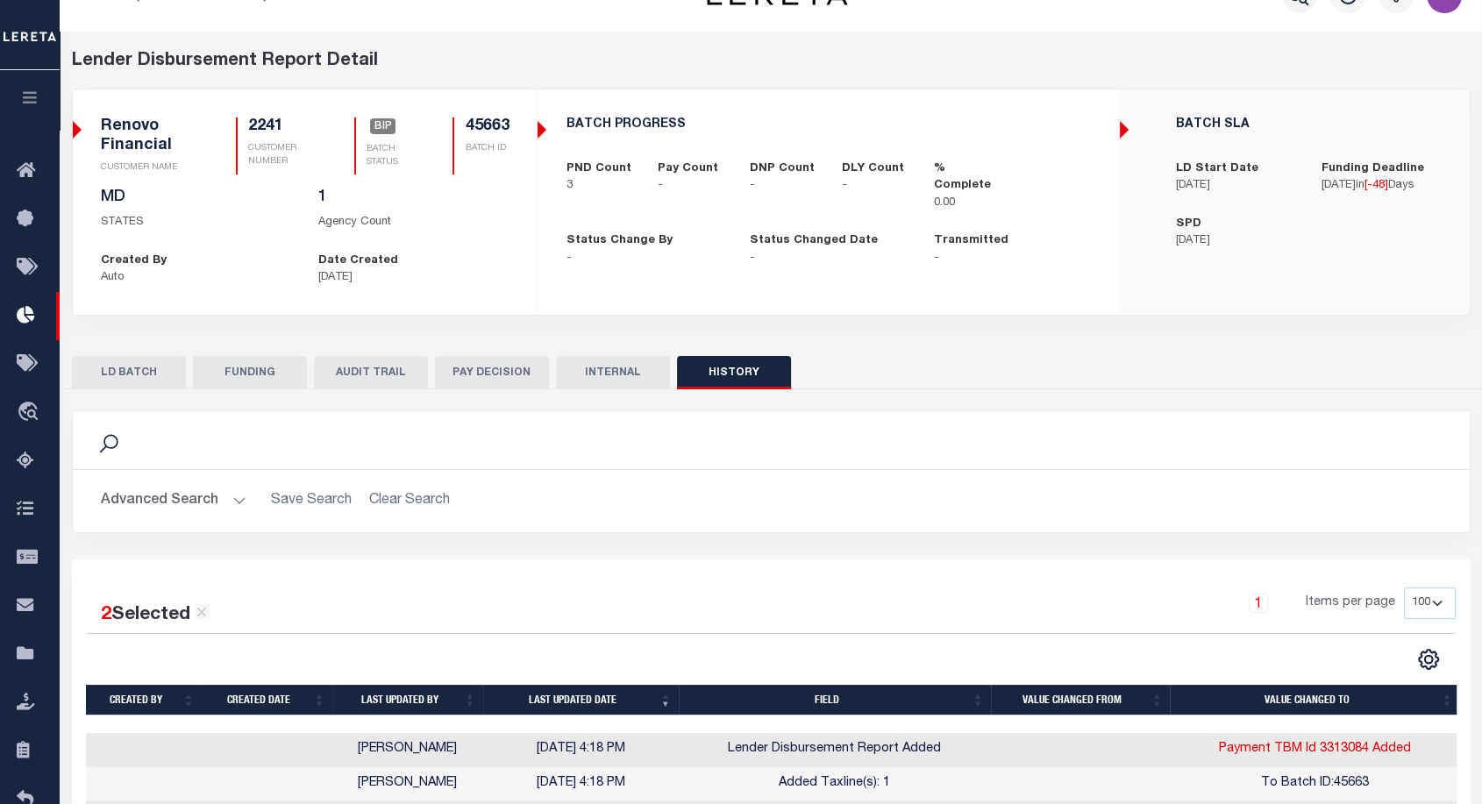
click at [133, 374] on button "LD BATCH" at bounding box center [129, 372] width 114 height 33
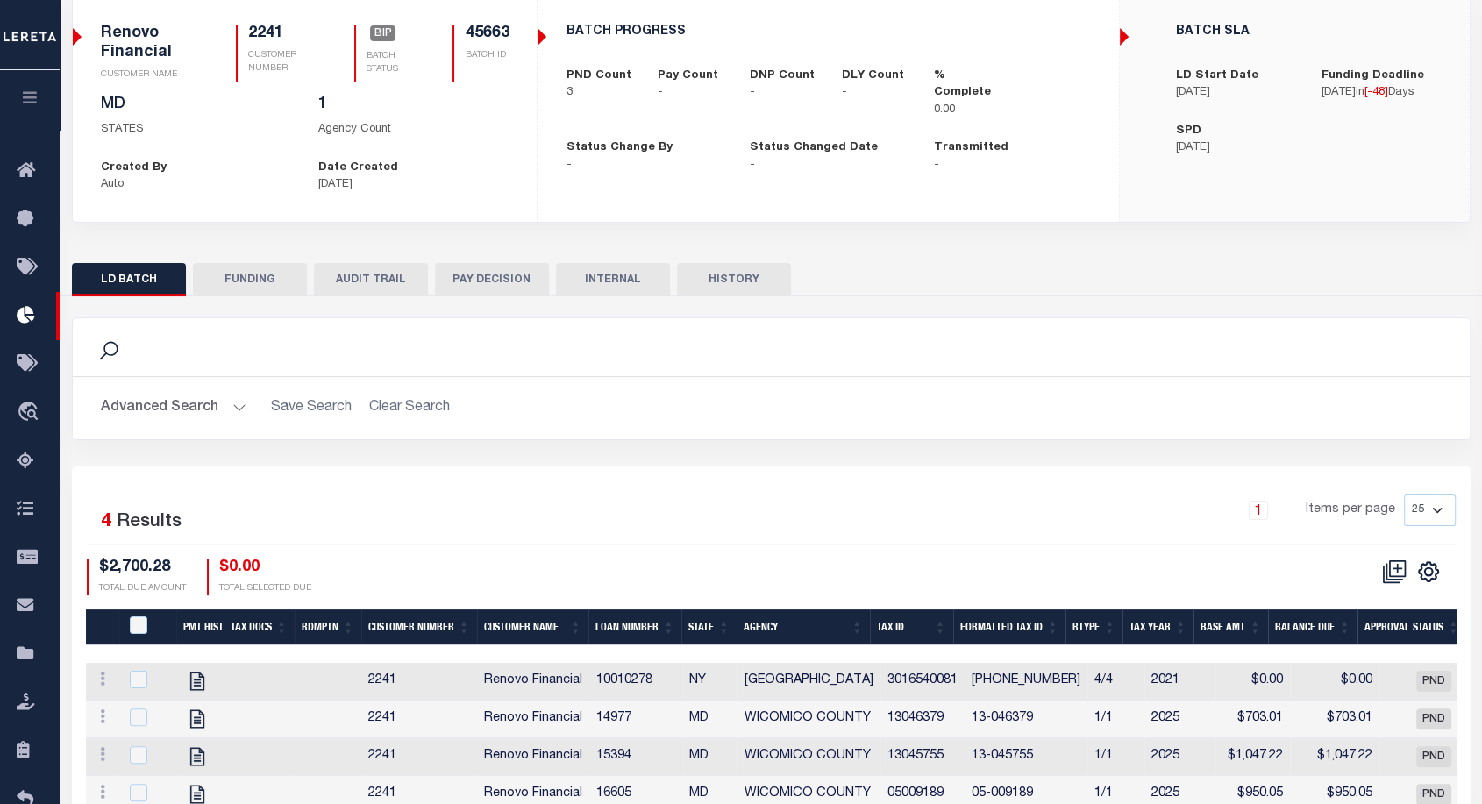
scroll to position [132, 0]
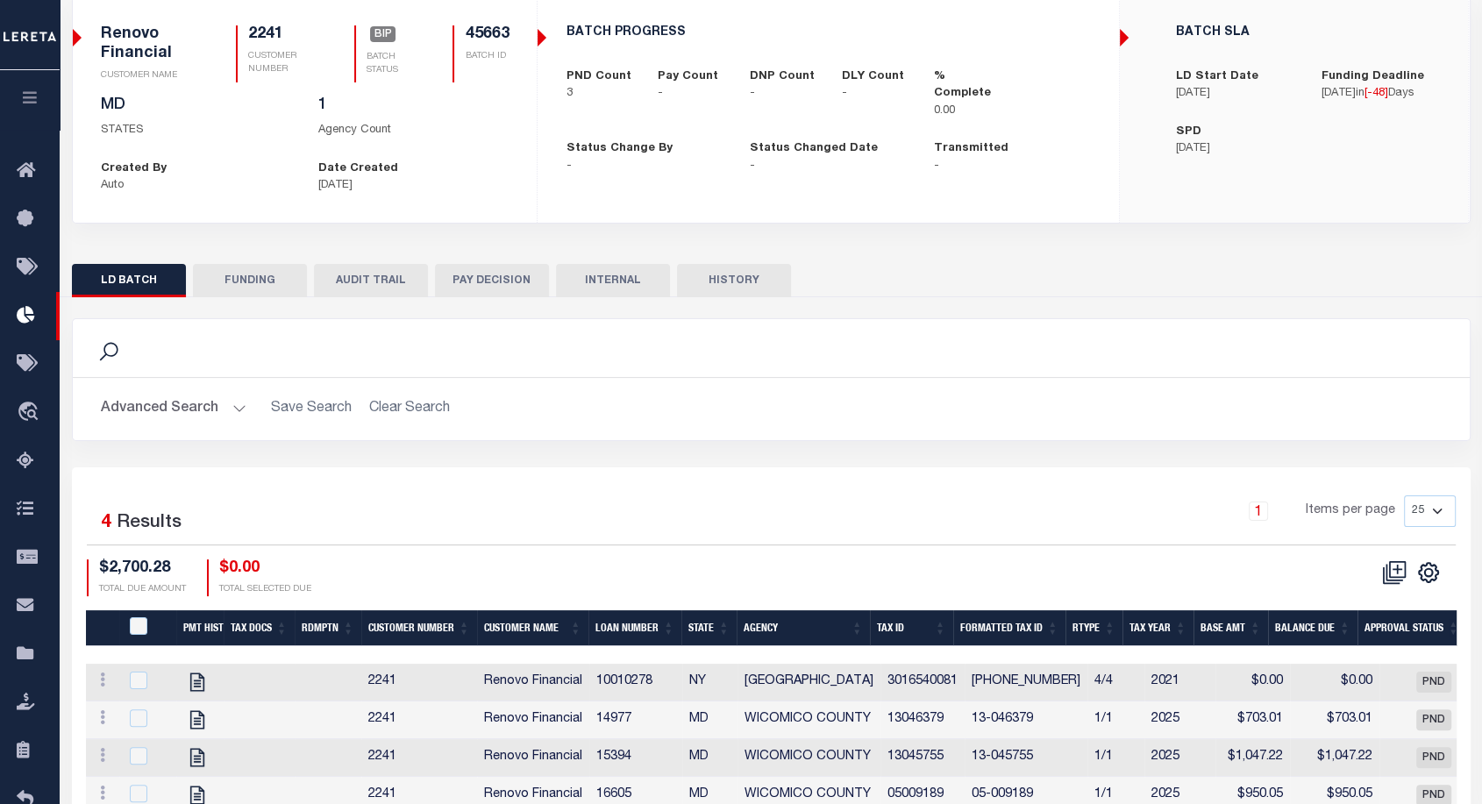
click at [741, 274] on button "HISTORY" at bounding box center [734, 280] width 114 height 33
select select "100"
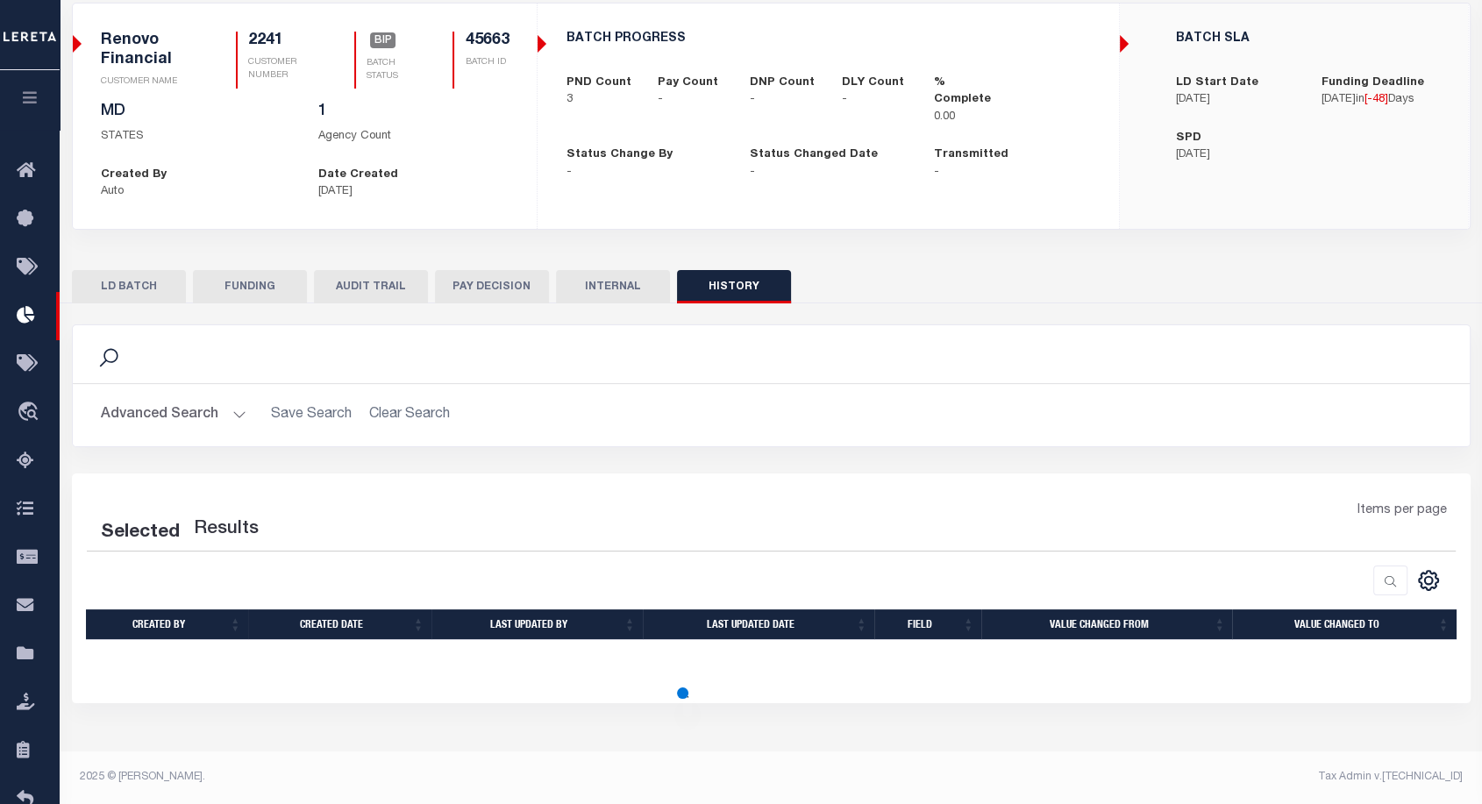
select select "100"
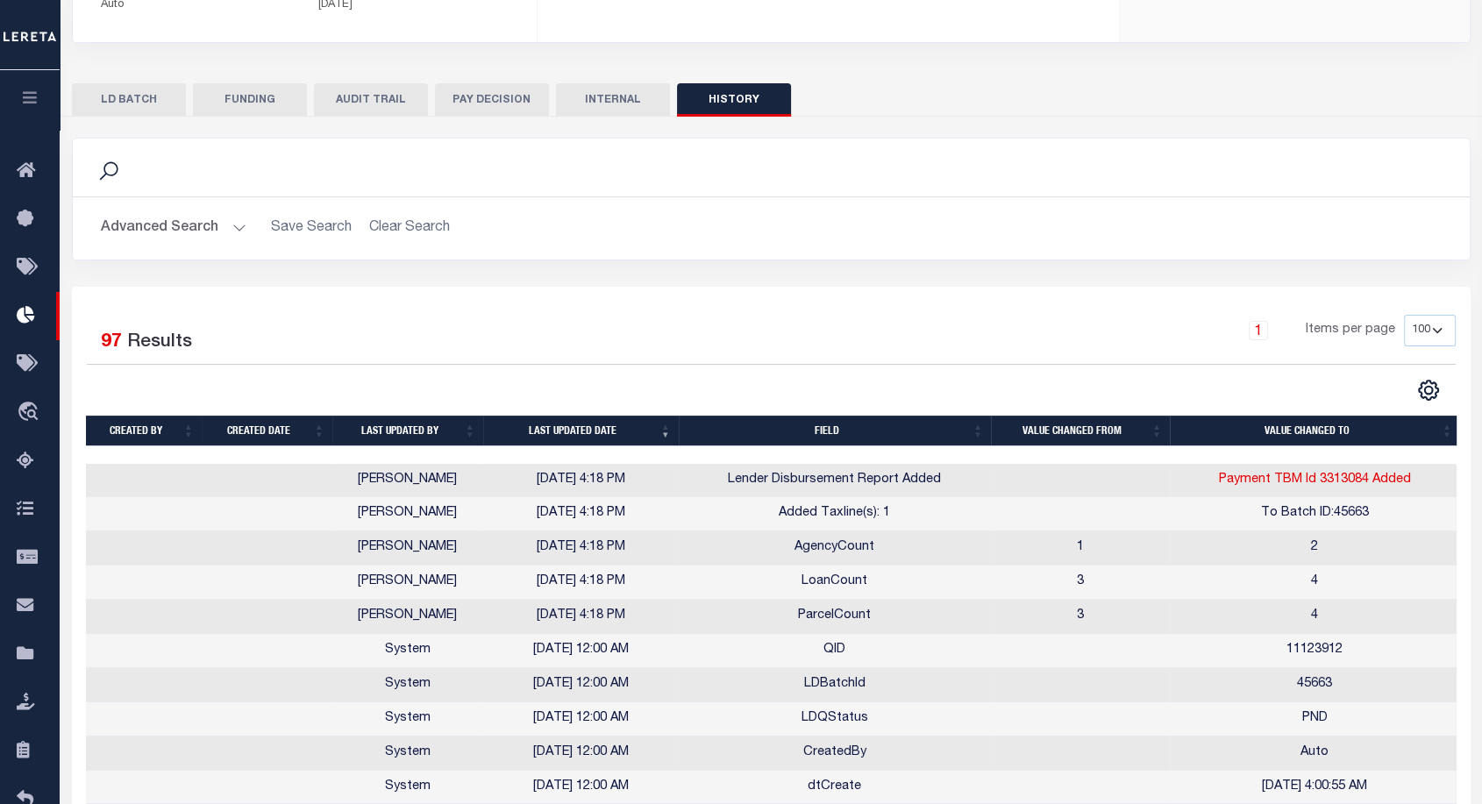
scroll to position [401, 0]
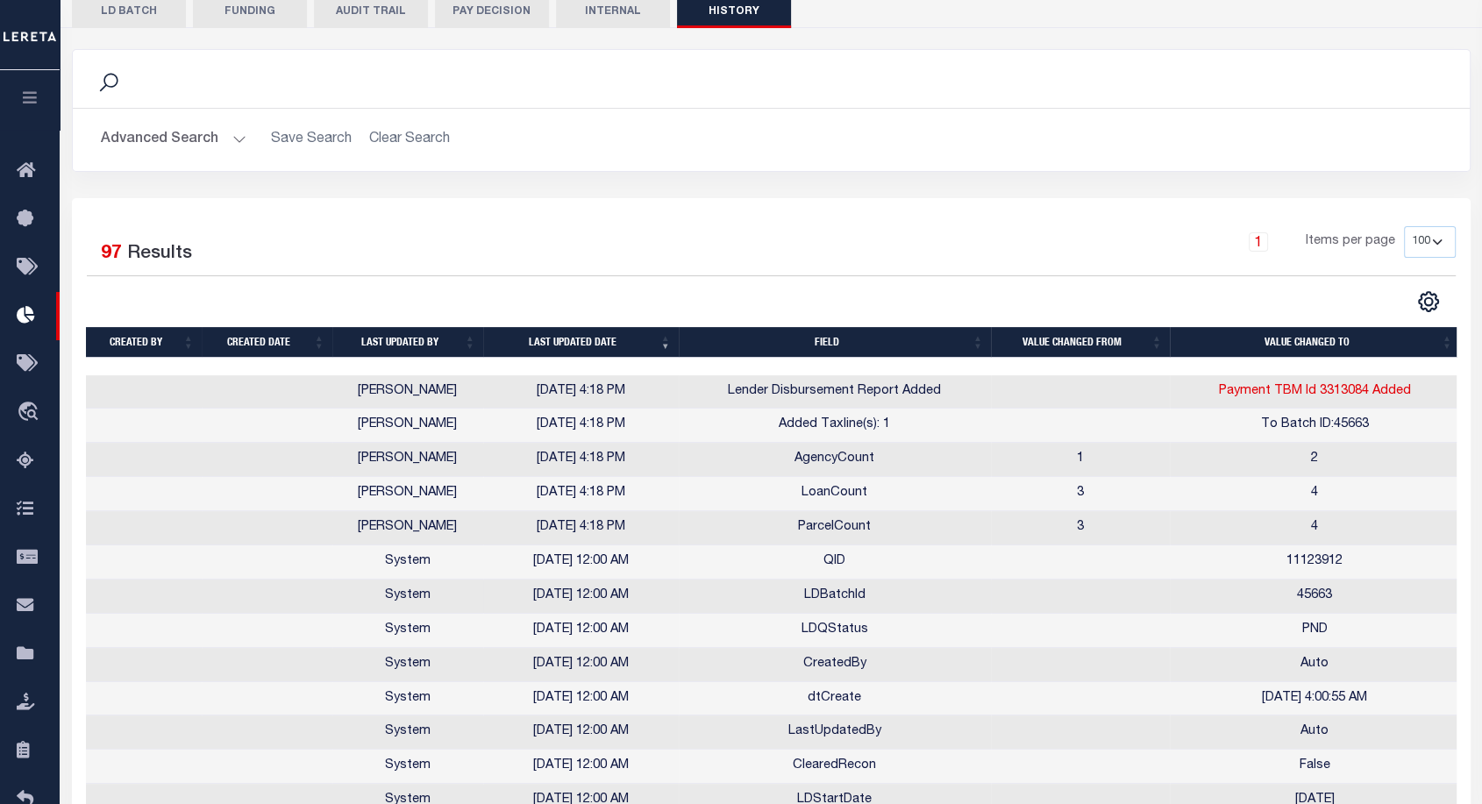
click at [857, 590] on td "LDBatchId" at bounding box center [835, 597] width 312 height 34
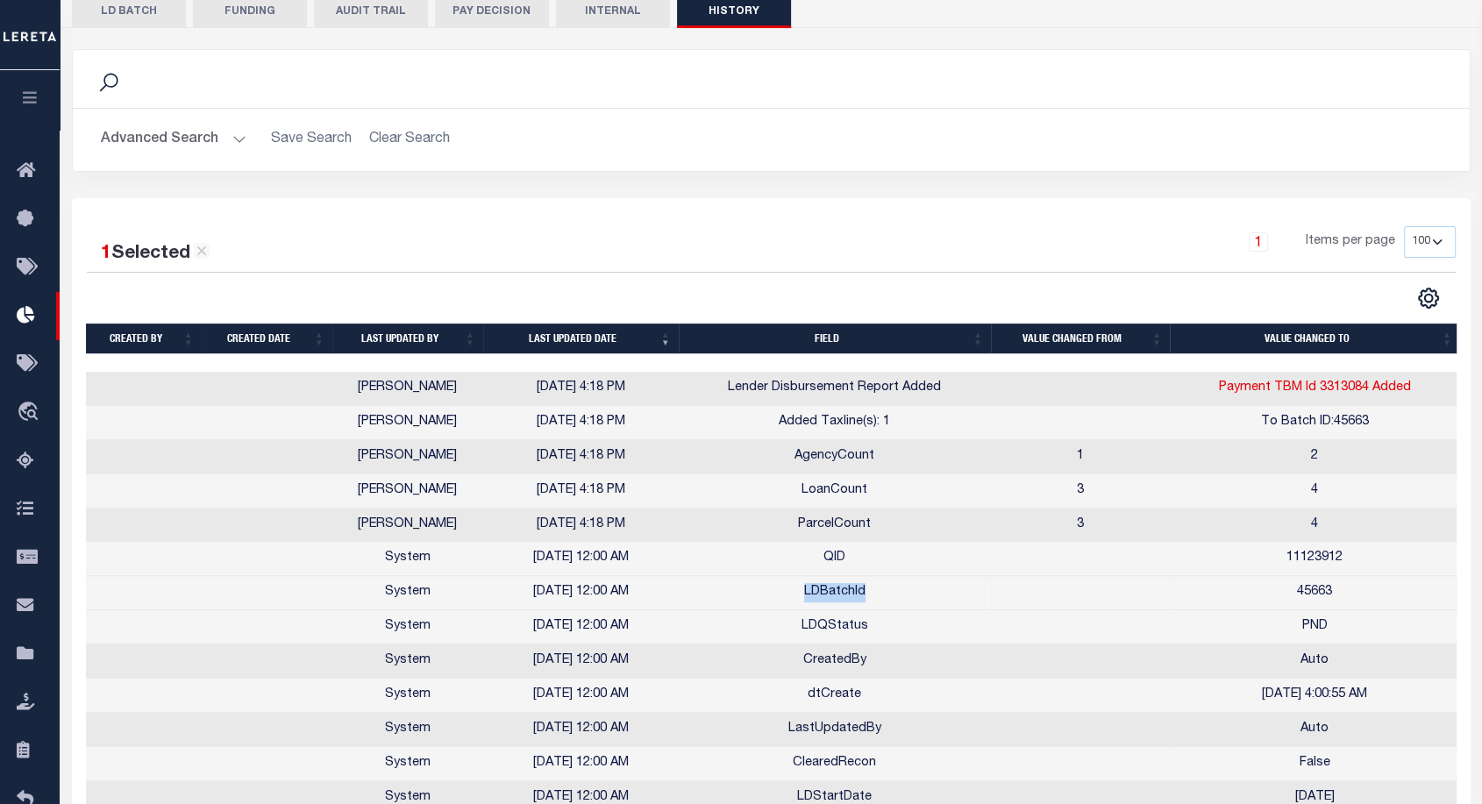
click at [857, 590] on td "LDBatchId" at bounding box center [835, 593] width 312 height 34
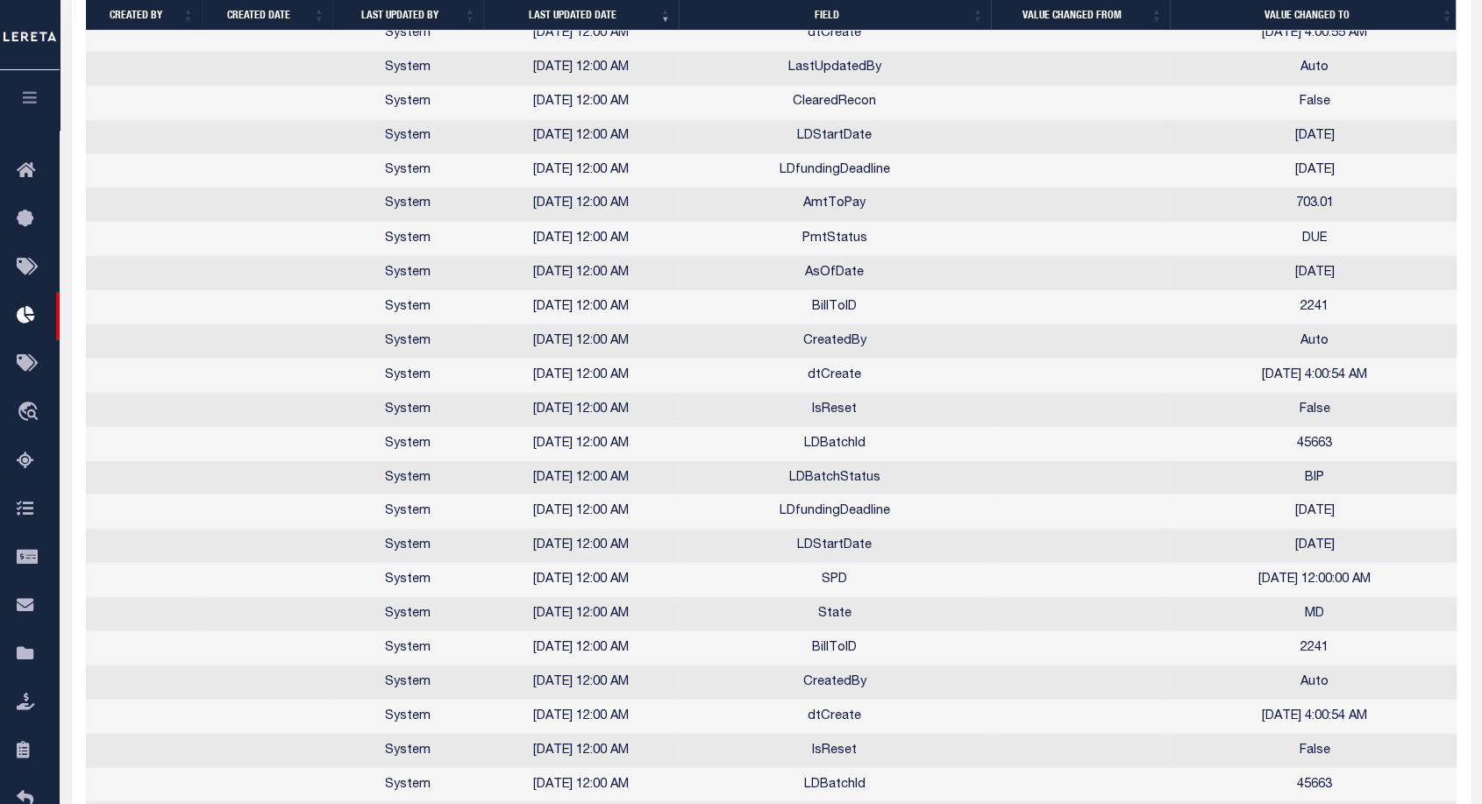
scroll to position [2572, 0]
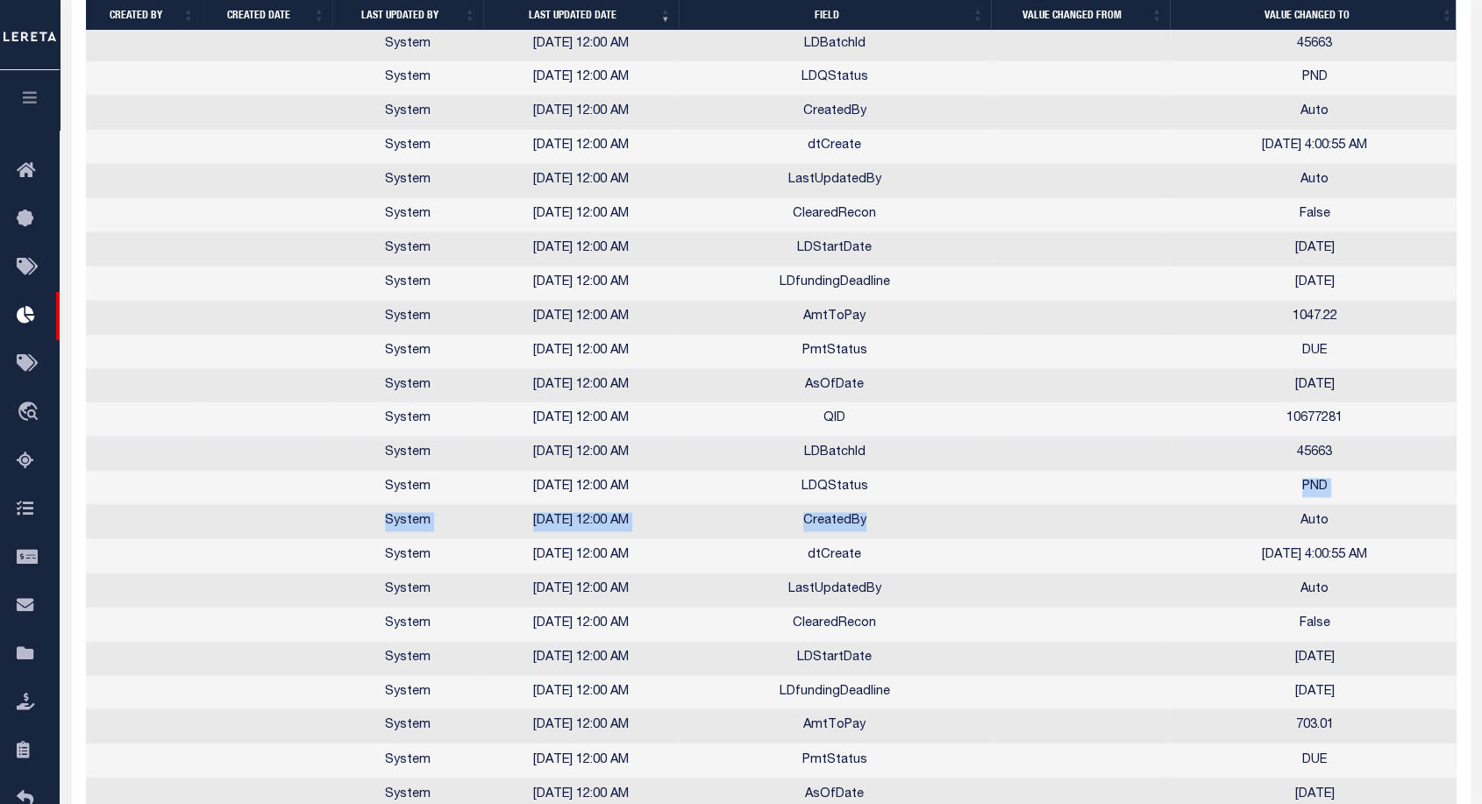
drag, startPoint x: 1075, startPoint y: 461, endPoint x: 1007, endPoint y: 499, distance: 78.1
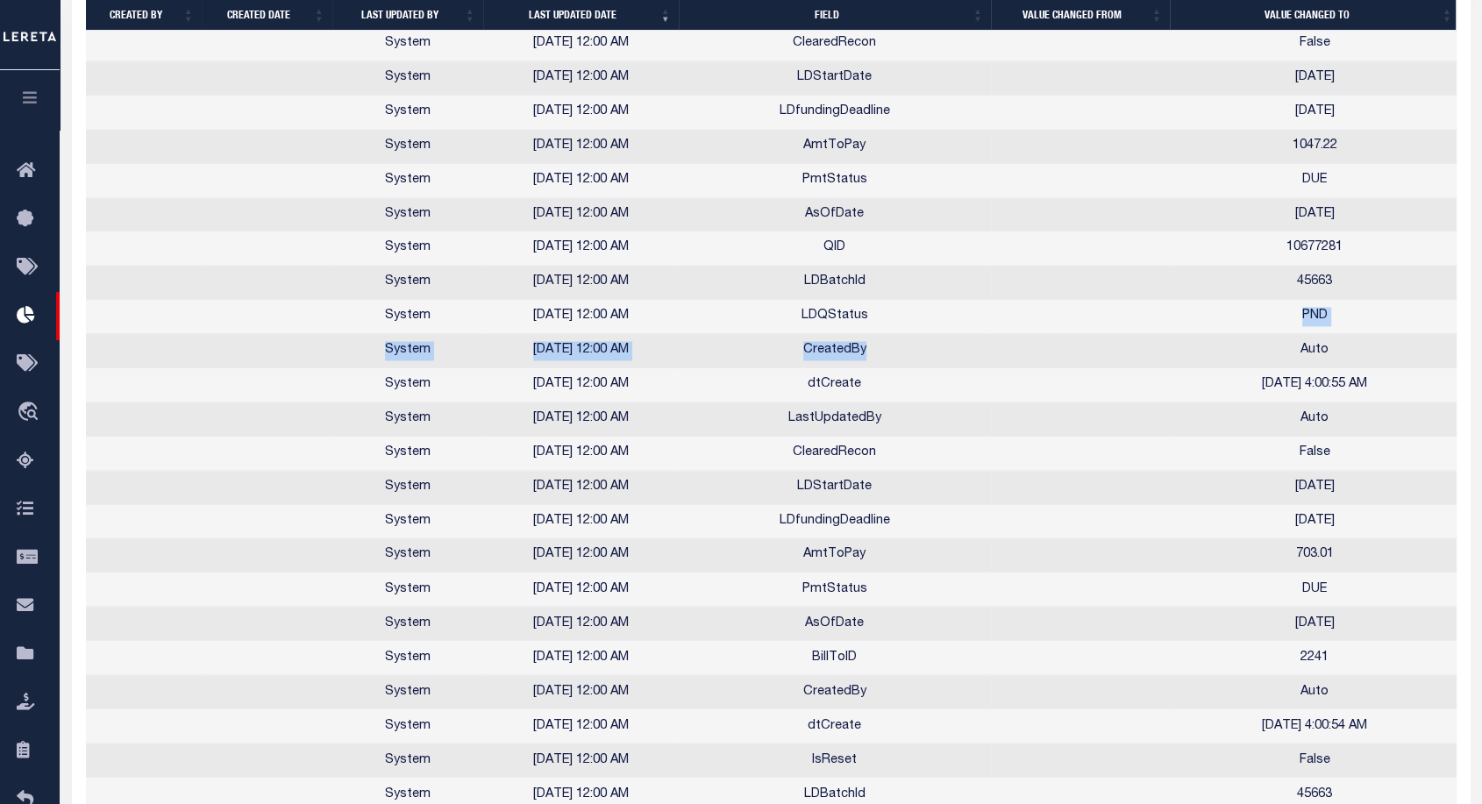
scroll to position [2747, 0]
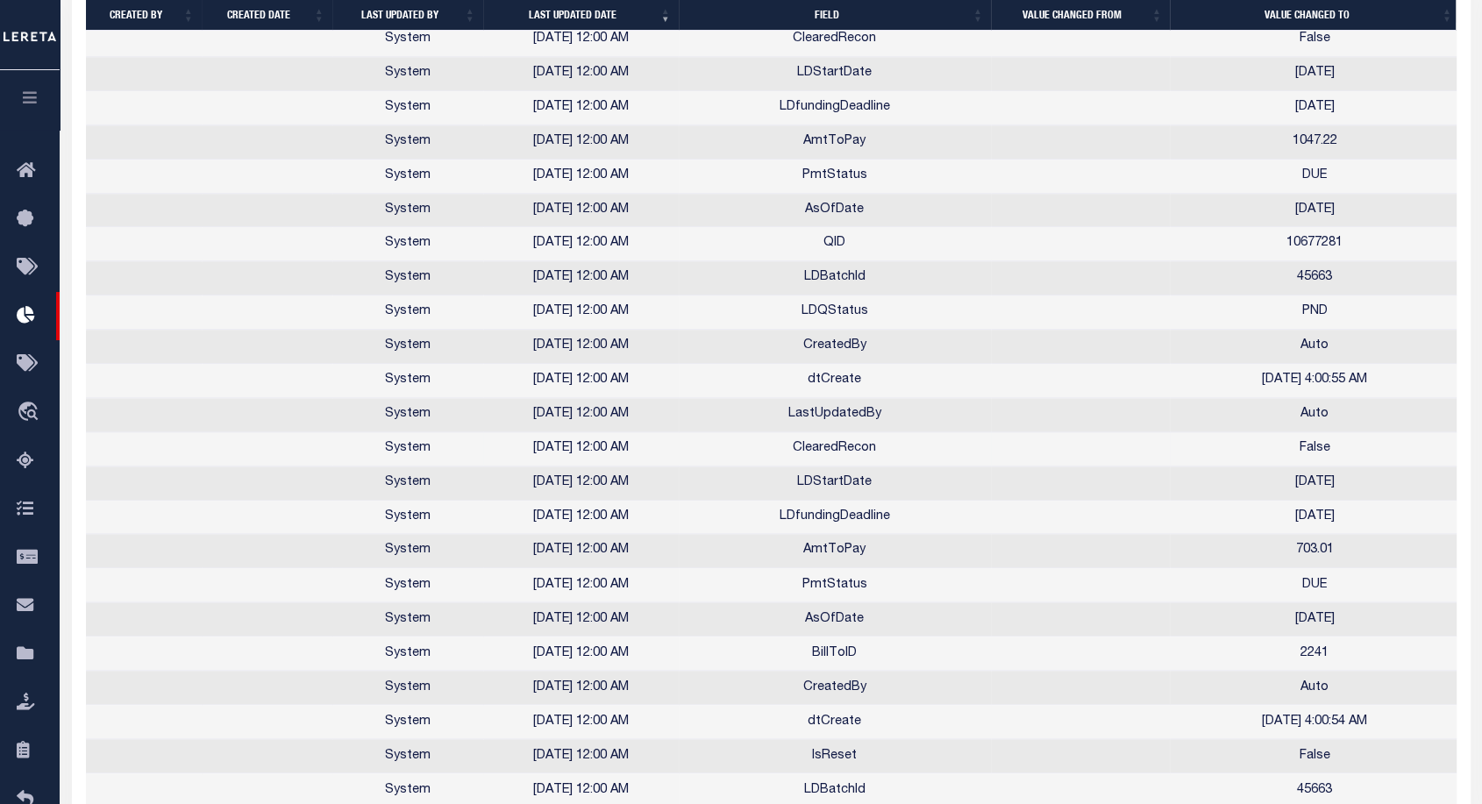
click at [999, 432] on td at bounding box center [1080, 449] width 179 height 34
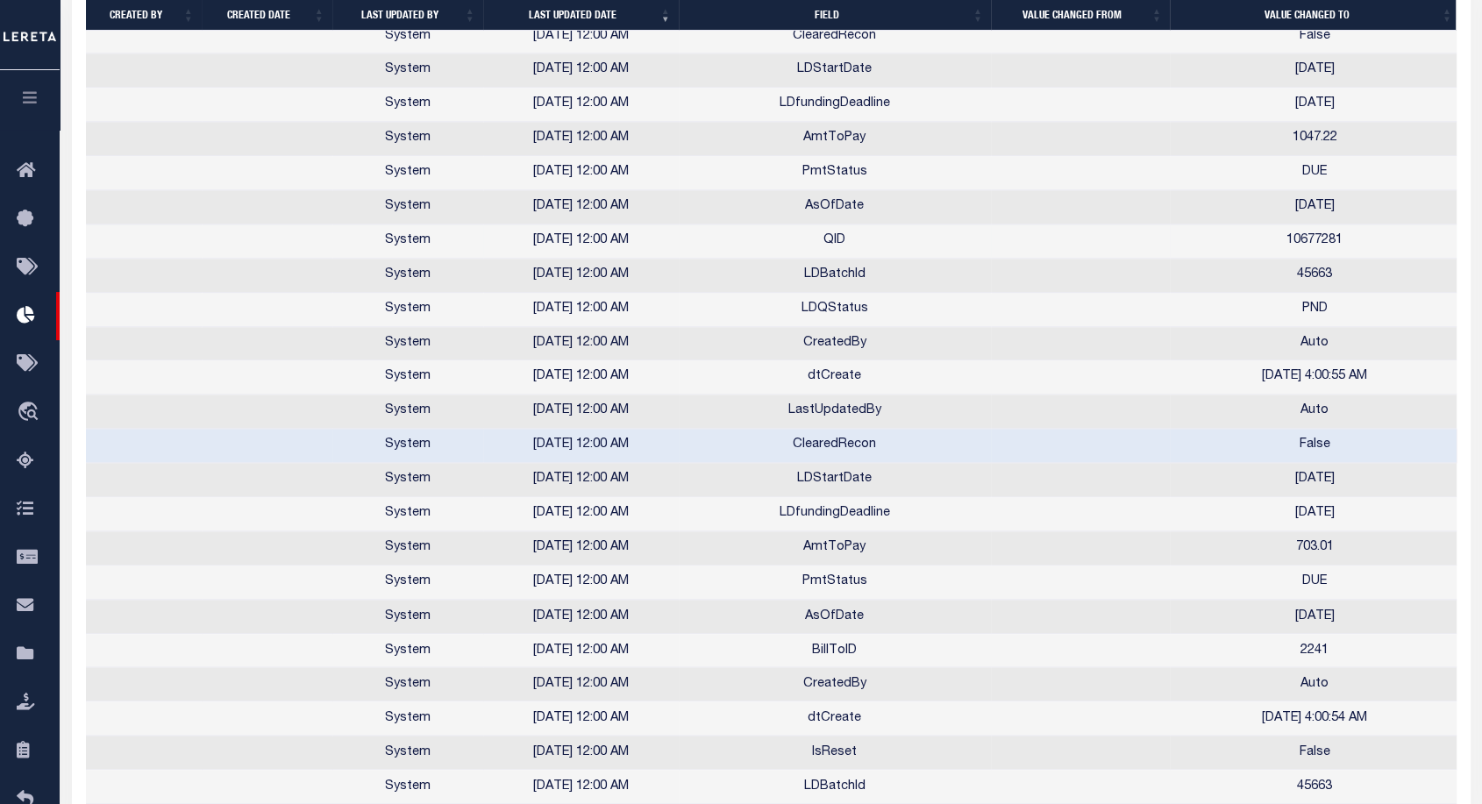
scroll to position [2844, 0]
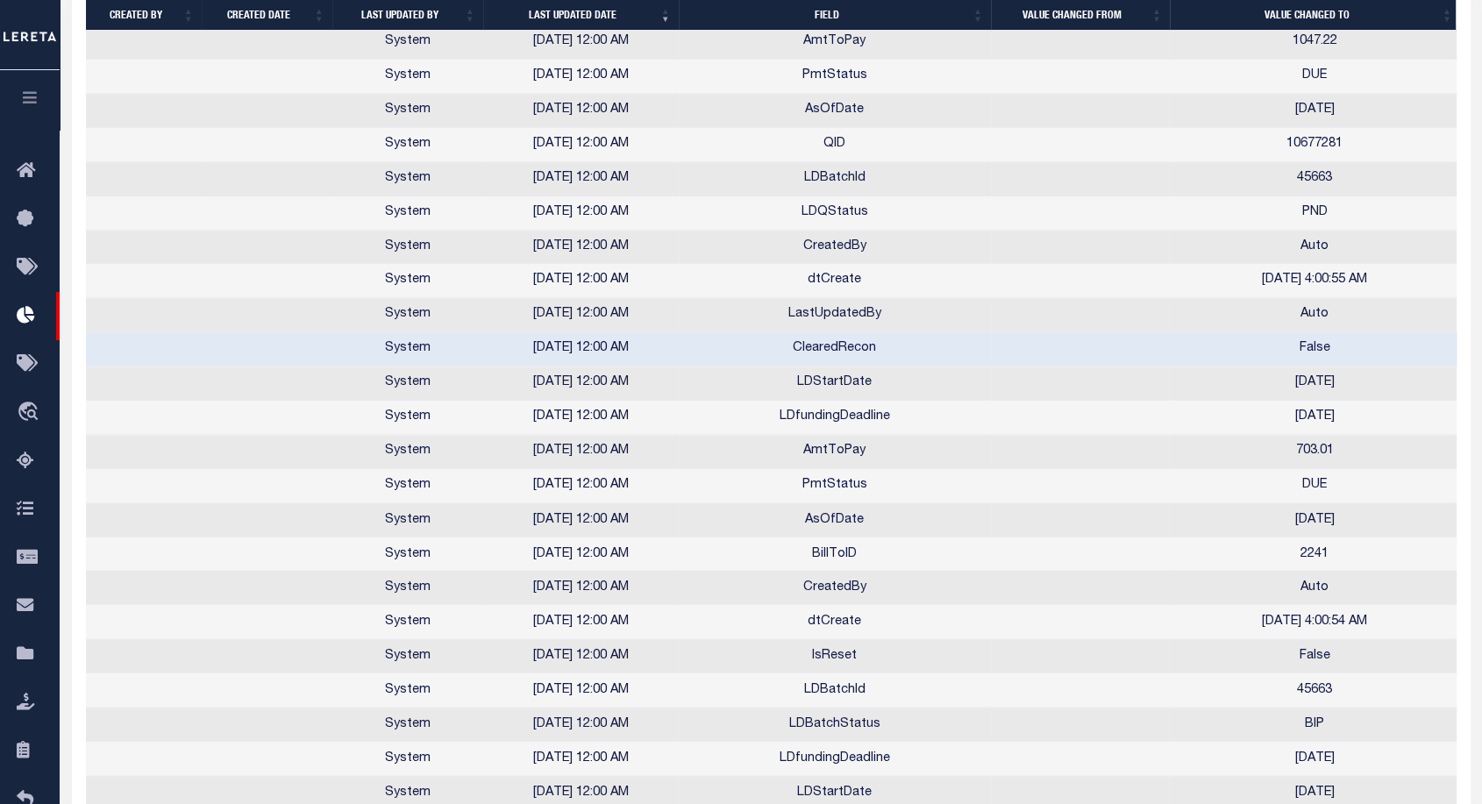
click at [1255, 571] on td "Auto" at bounding box center [1315, 588] width 290 height 34
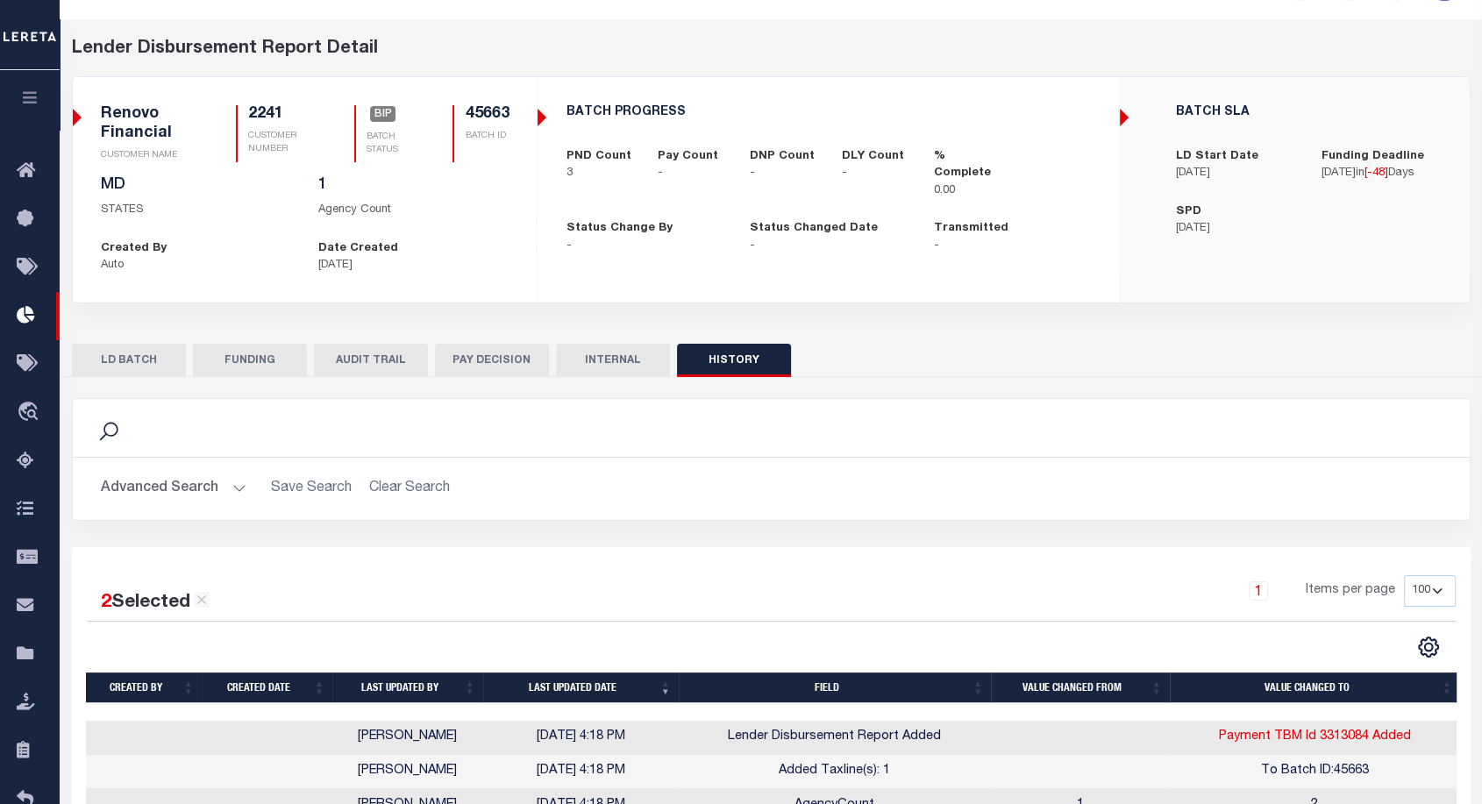
scroll to position [117, 0]
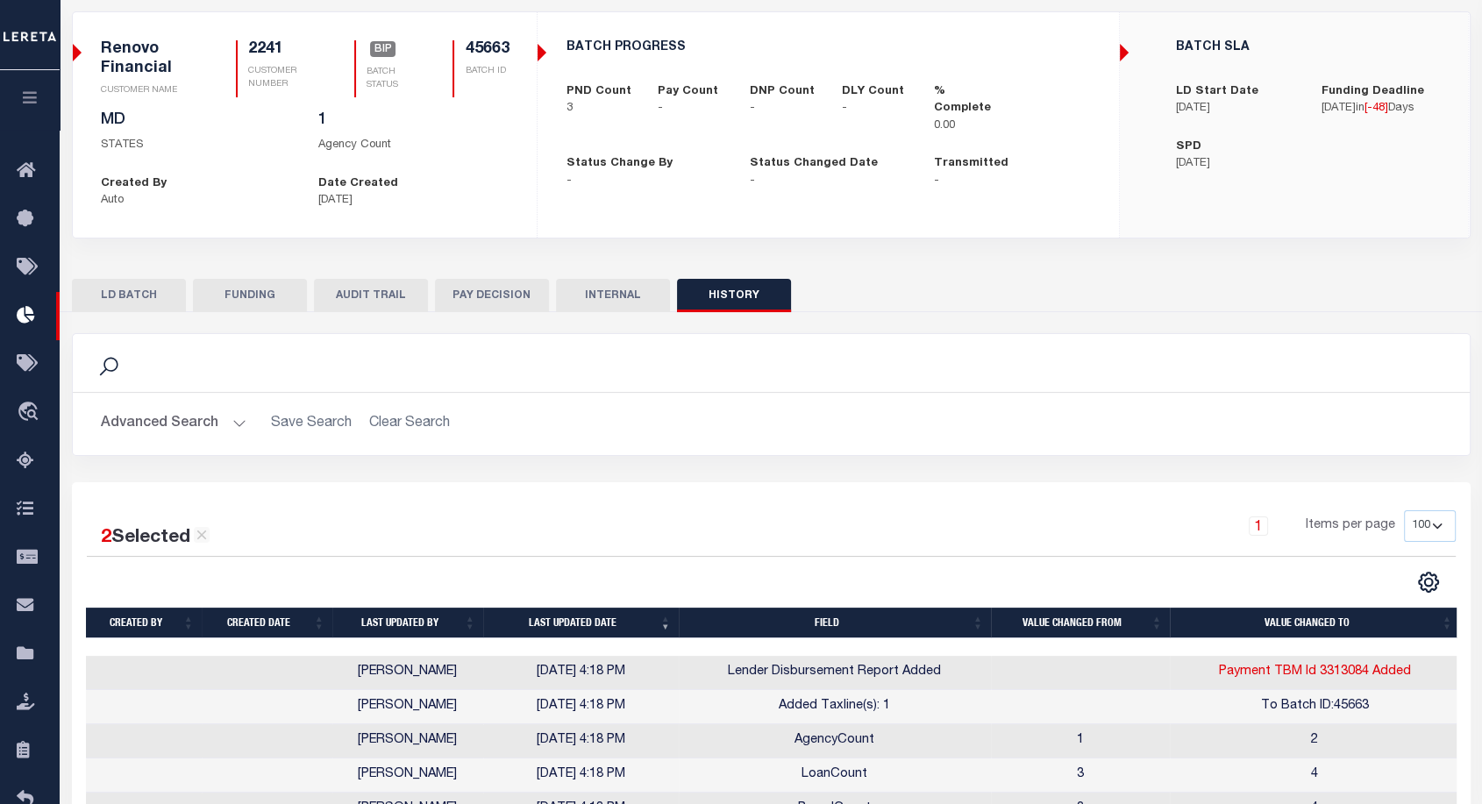
click at [903, 475] on div "Search Advanced Search Save Search Clear Search Is On" at bounding box center [771, 407] width 1425 height 149
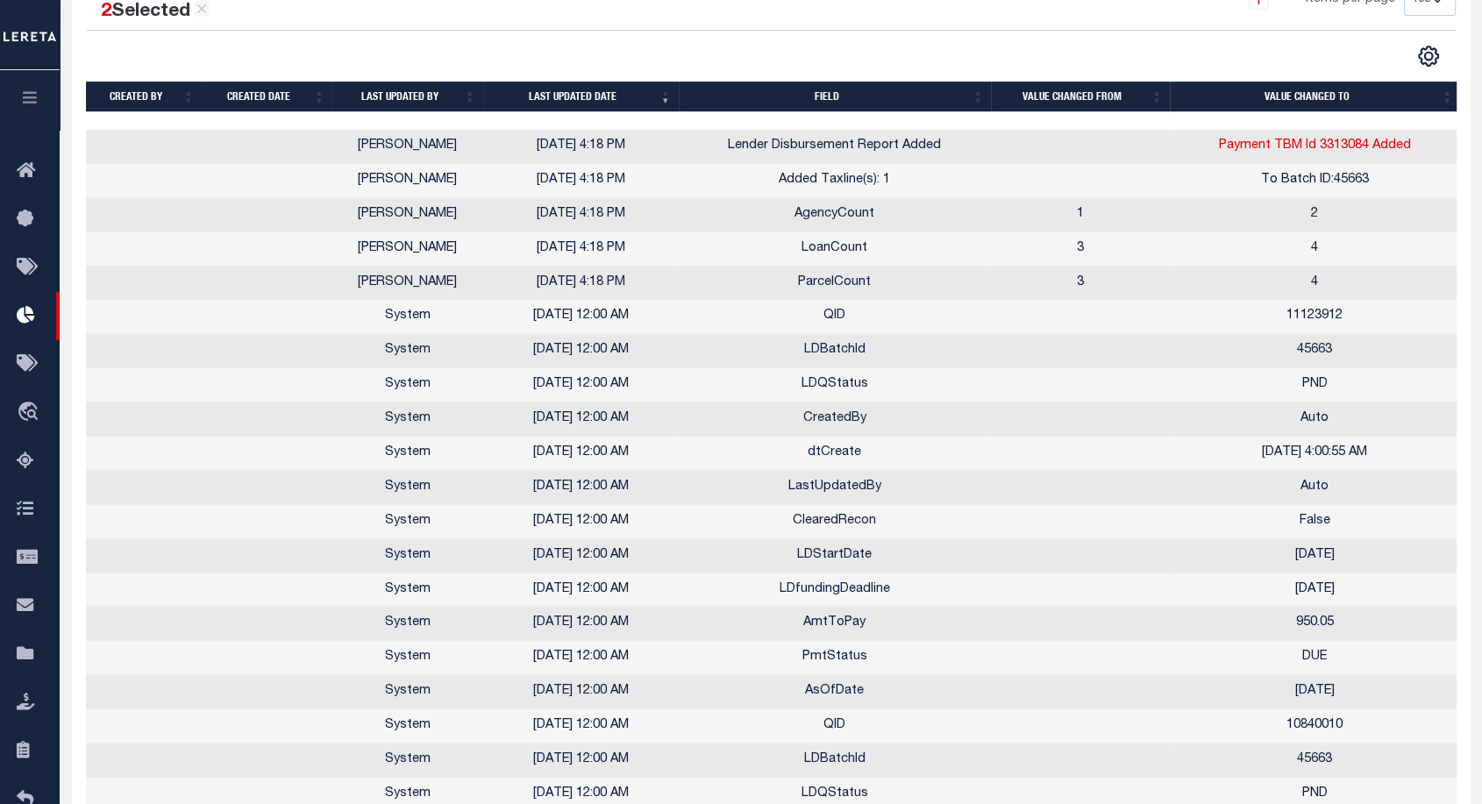
scroll to position [646, 0]
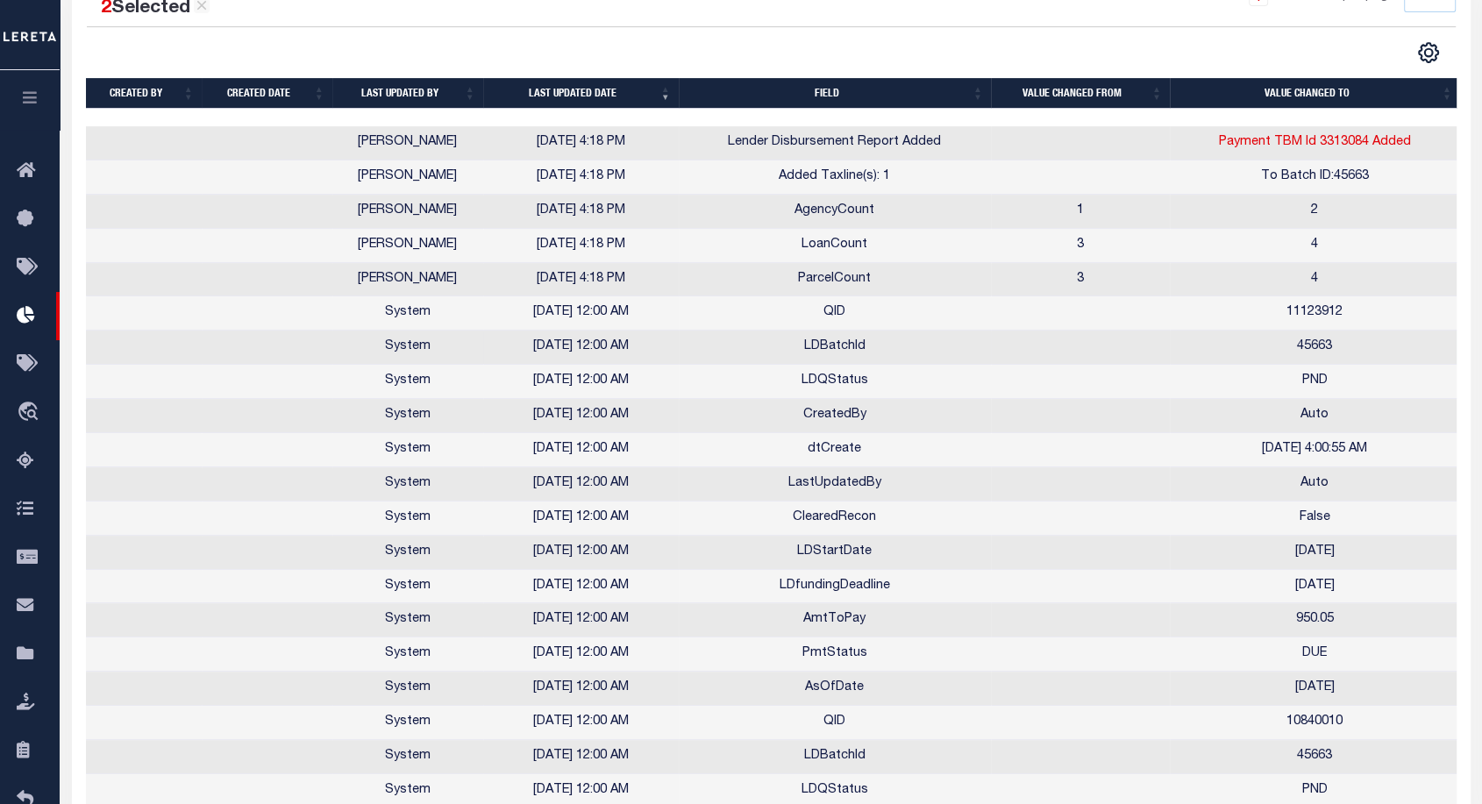
click at [844, 347] on td "LDBatchId" at bounding box center [835, 348] width 312 height 34
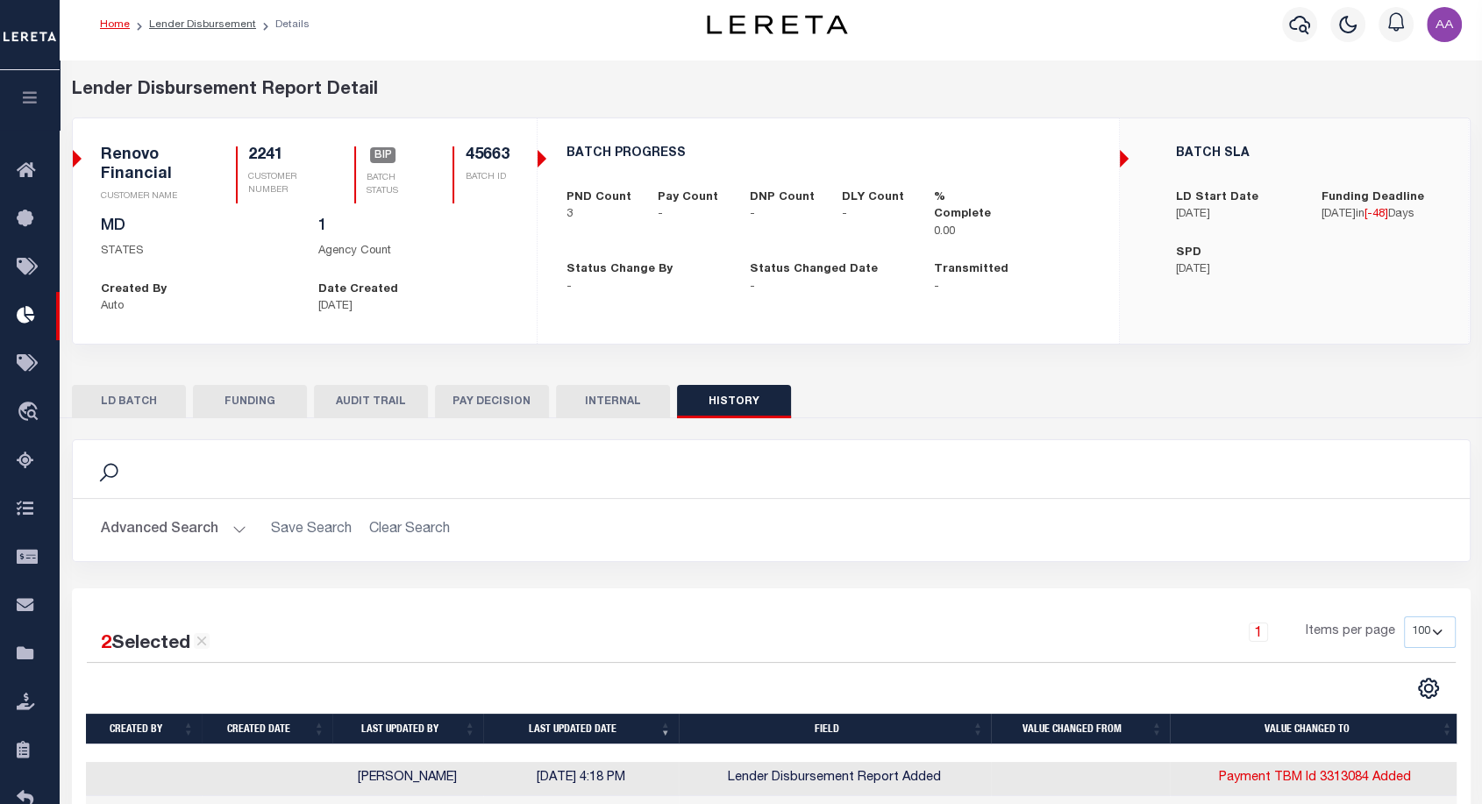
scroll to position [7, 0]
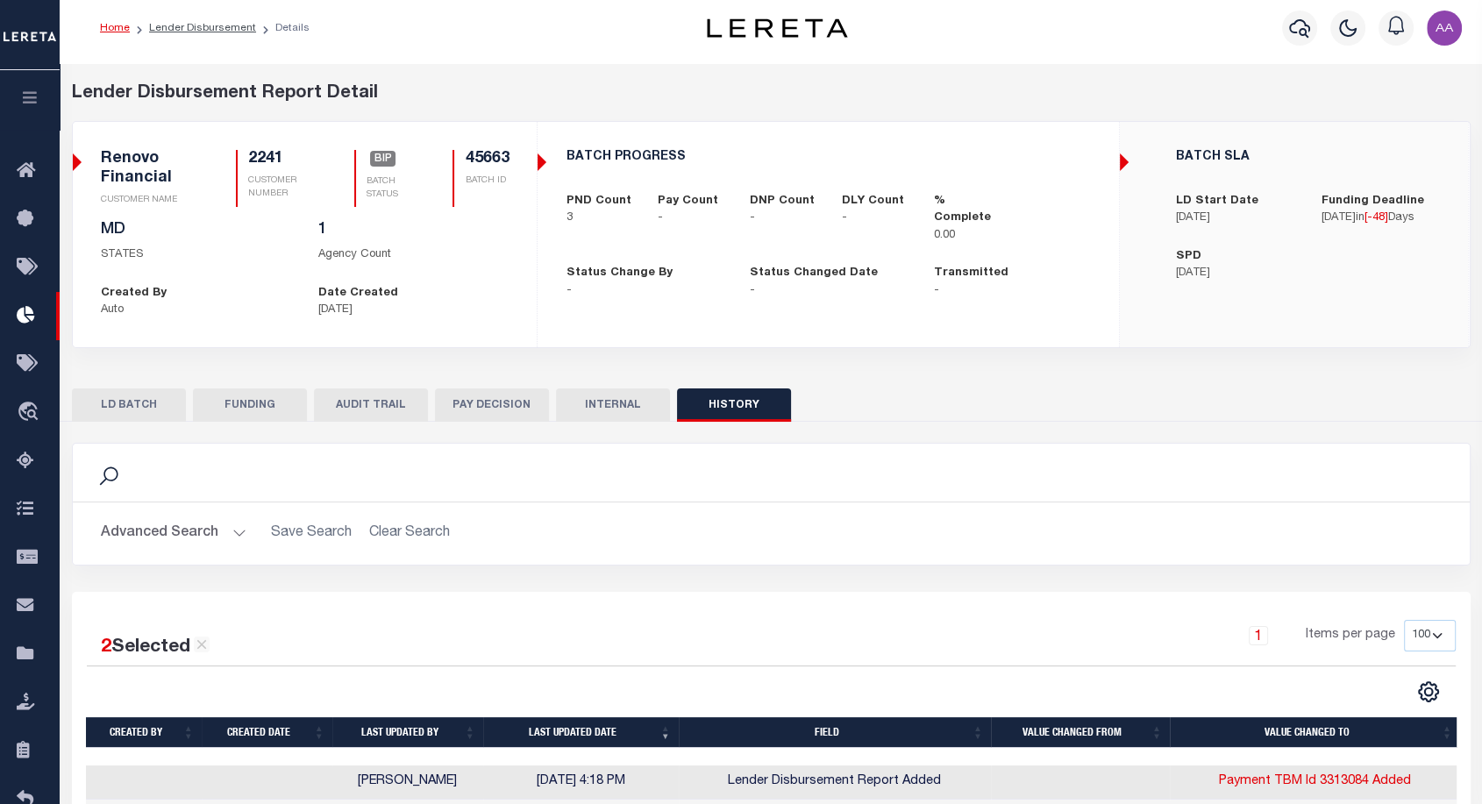
click at [136, 406] on button "LD BATCH" at bounding box center [129, 404] width 114 height 33
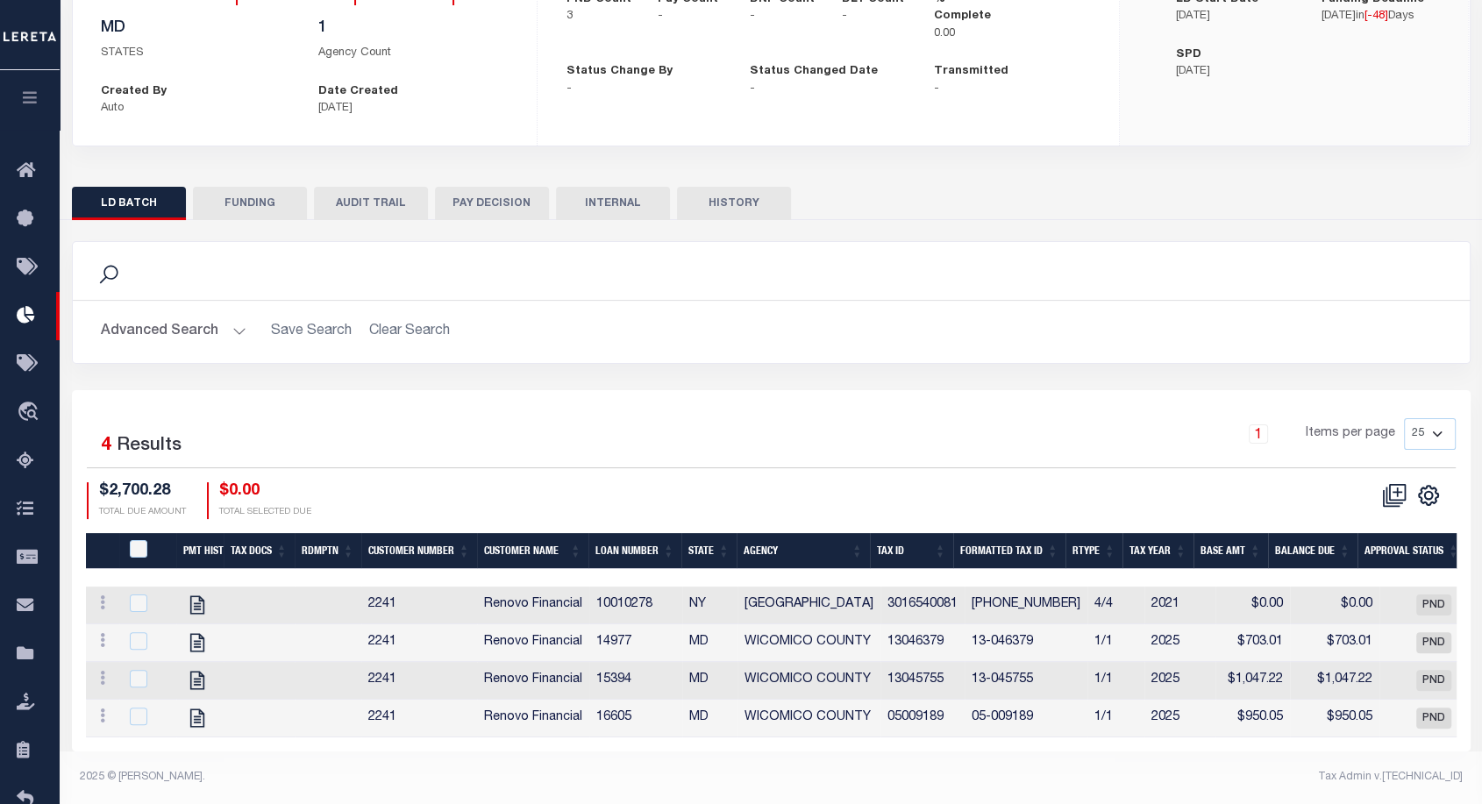
scroll to position [0, 0]
